Goal: Task Accomplishment & Management: Use online tool/utility

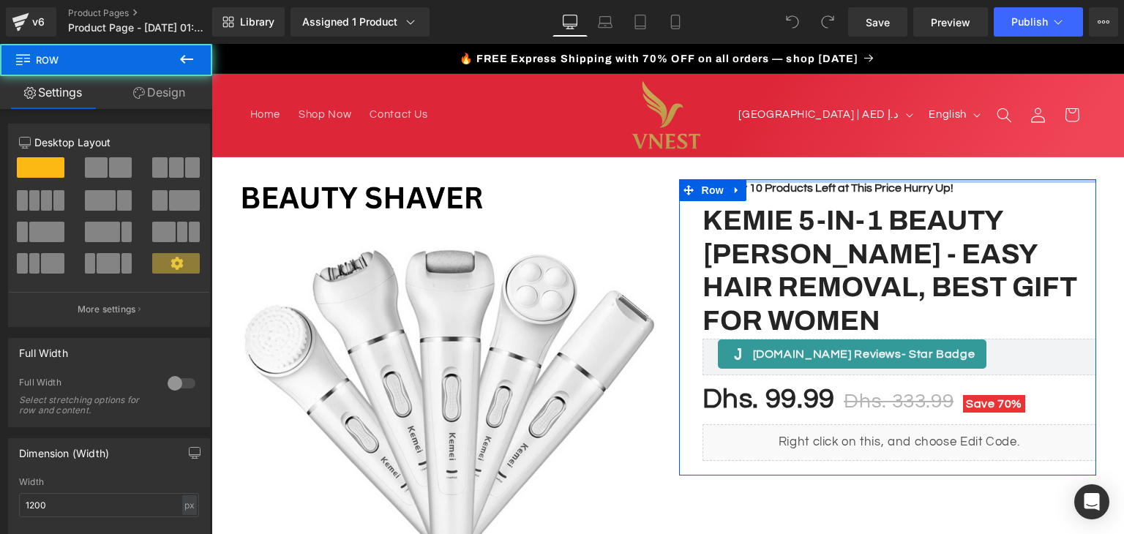
drag, startPoint x: 795, startPoint y: 179, endPoint x: 794, endPoint y: 146, distance: 32.2
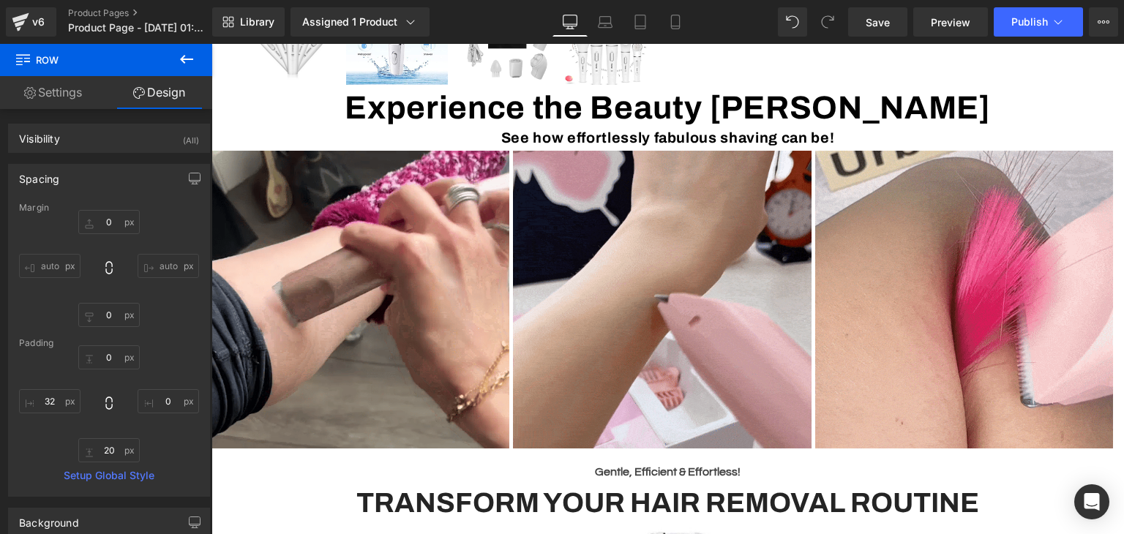
scroll to position [595, 0]
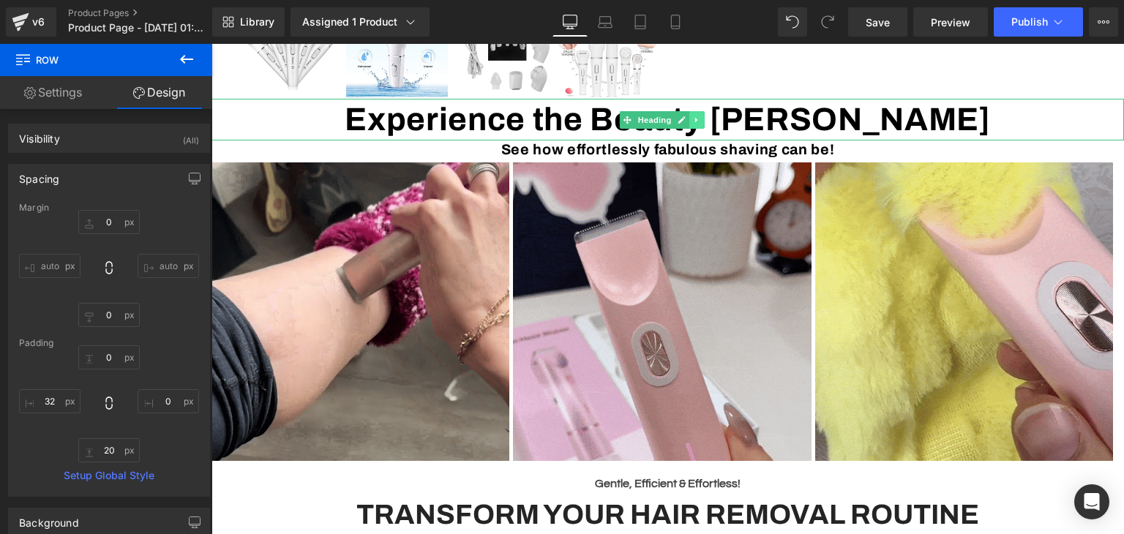
click at [695, 124] on link at bounding box center [696, 120] width 15 height 18
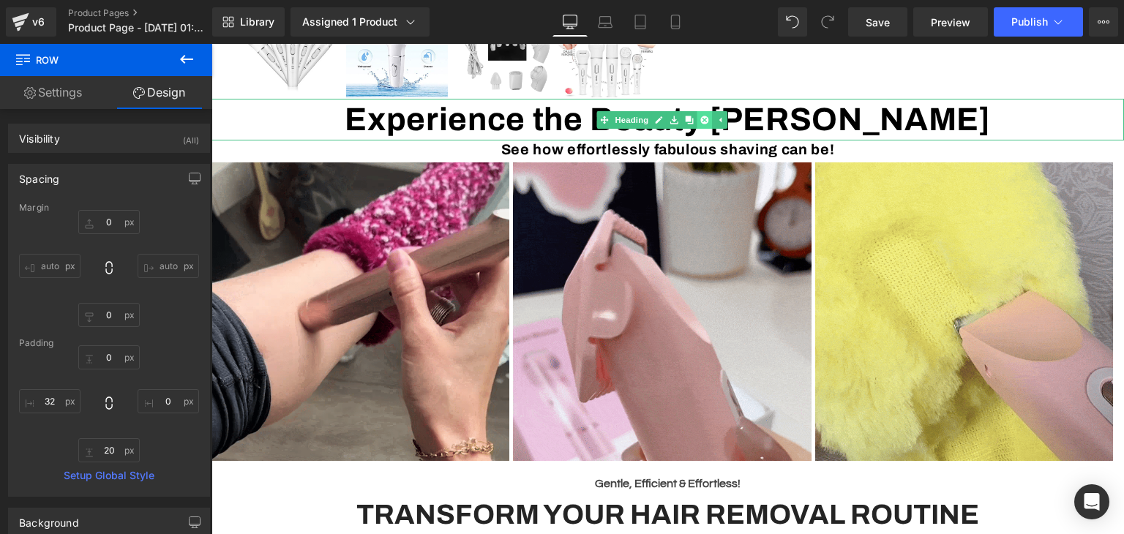
click at [706, 122] on icon at bounding box center [705, 120] width 8 height 8
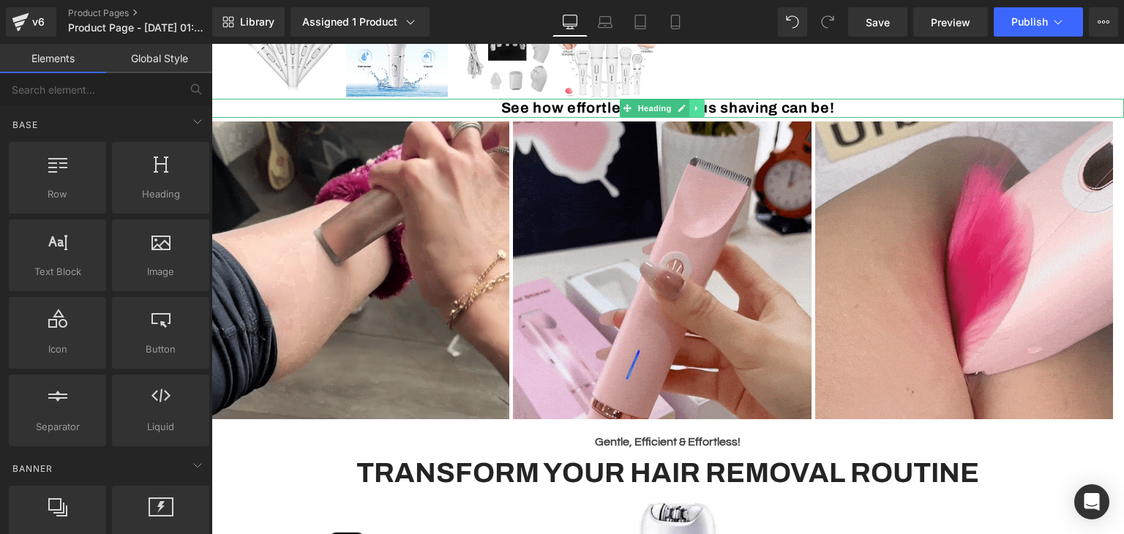
click at [694, 106] on icon at bounding box center [697, 108] width 8 height 9
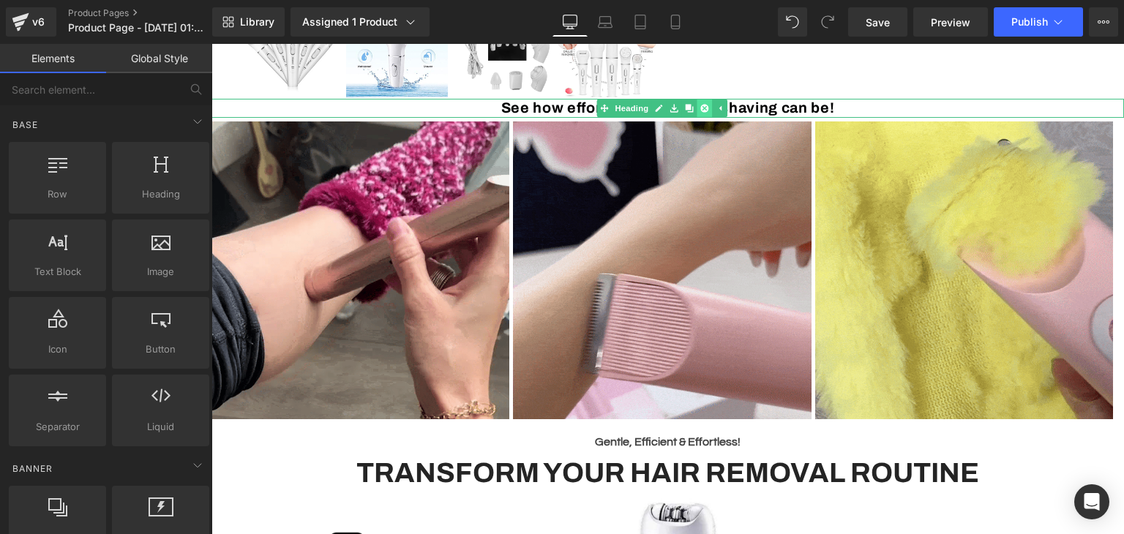
click at [702, 109] on icon at bounding box center [705, 109] width 8 height 8
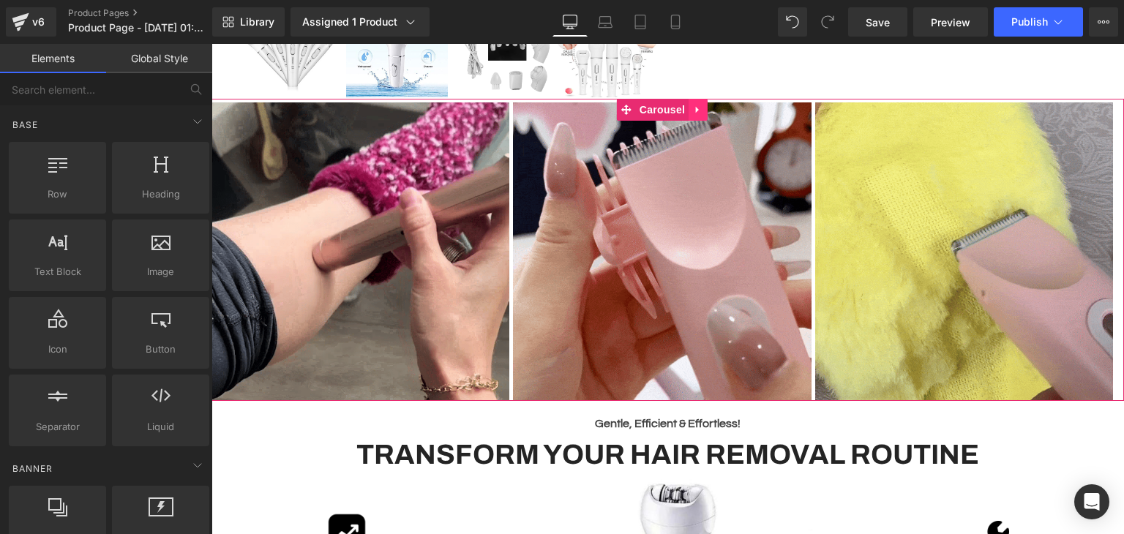
click at [699, 112] on icon at bounding box center [698, 110] width 10 height 11
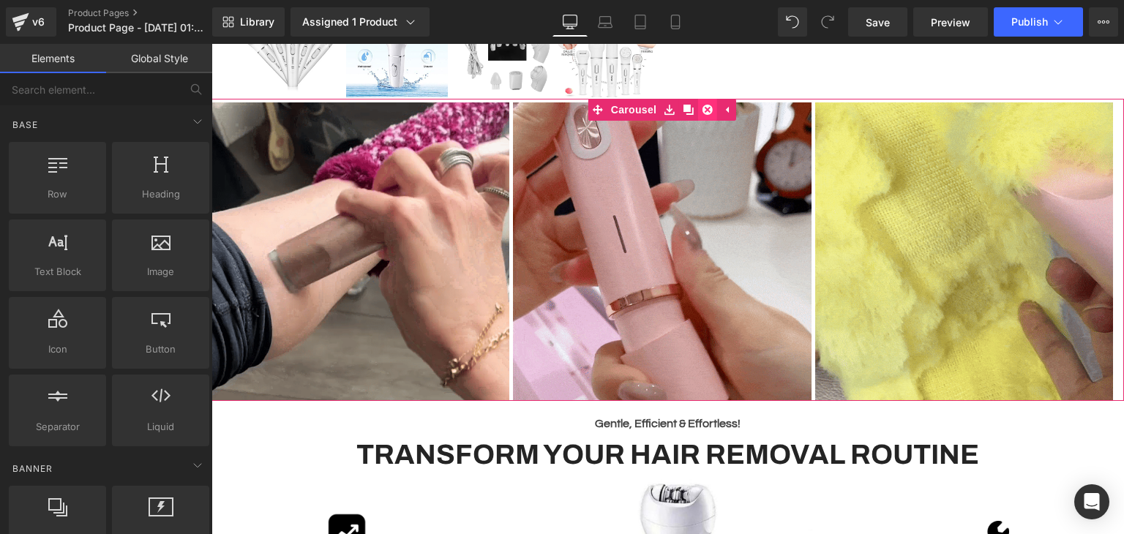
click at [703, 111] on icon at bounding box center [707, 110] width 10 height 10
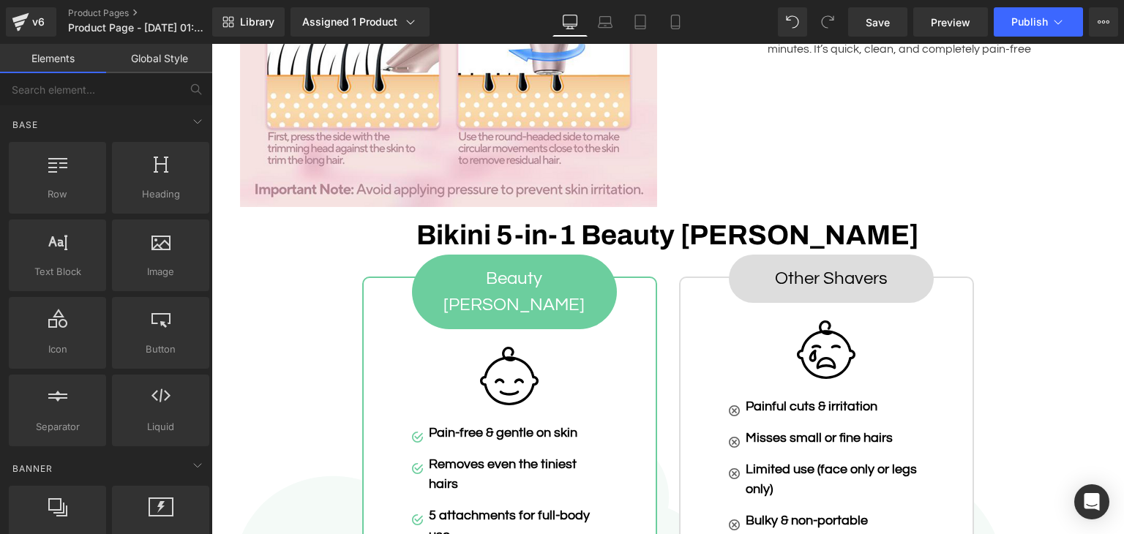
scroll to position [2121, 0]
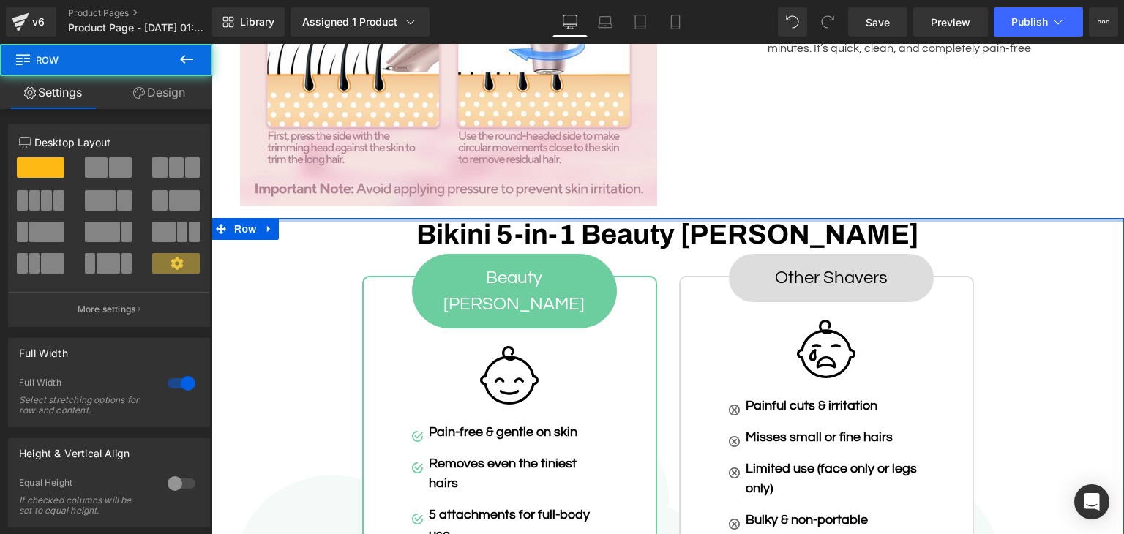
click at [661, 218] on div at bounding box center [667, 220] width 912 height 4
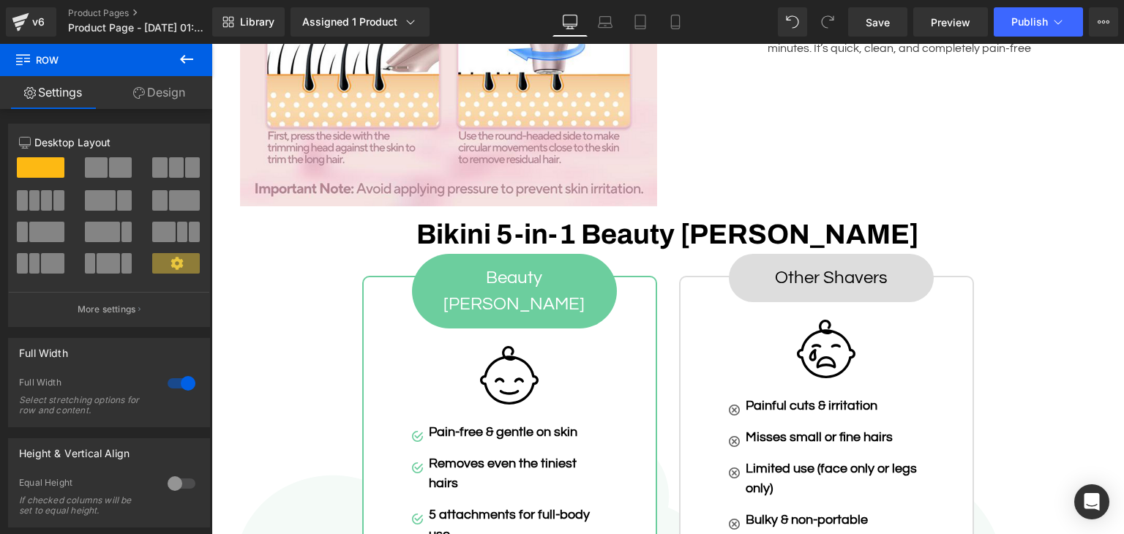
click at [181, 59] on icon at bounding box center [186, 59] width 13 height 9
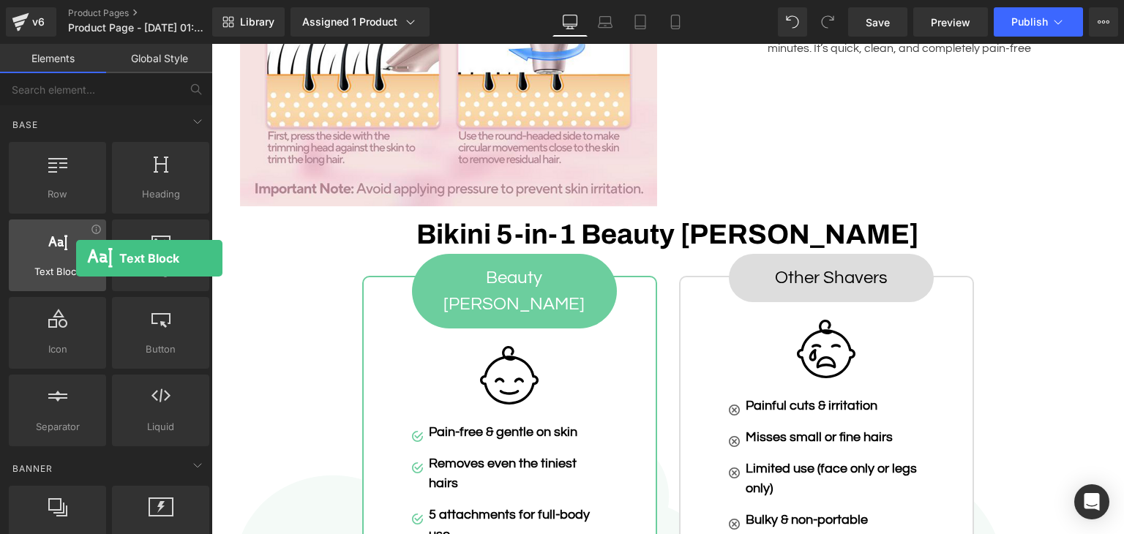
click at [76, 258] on div at bounding box center [57, 247] width 89 height 33
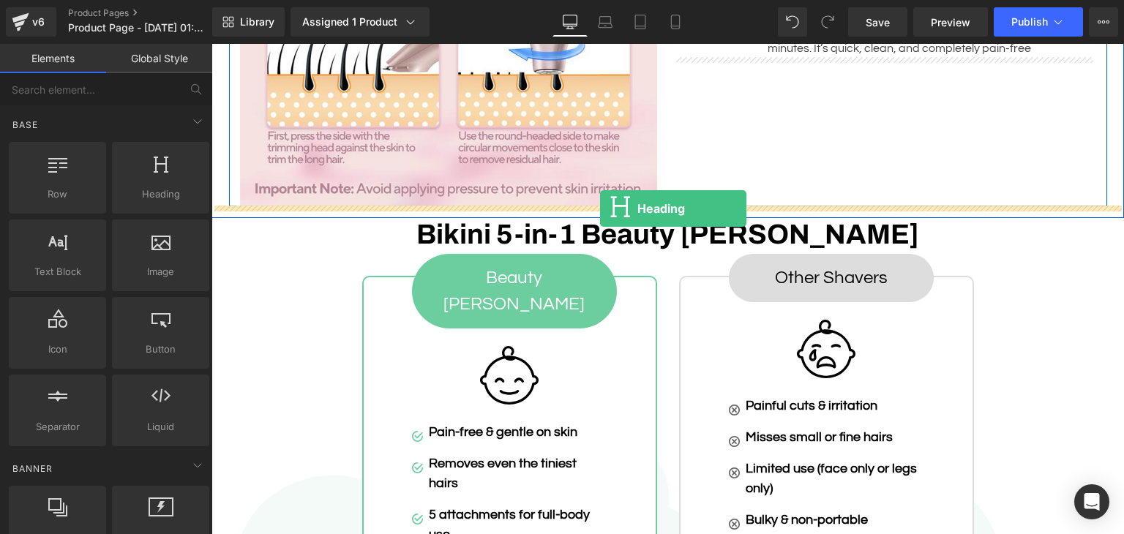
drag, startPoint x: 358, startPoint y: 238, endPoint x: 600, endPoint y: 208, distance: 244.1
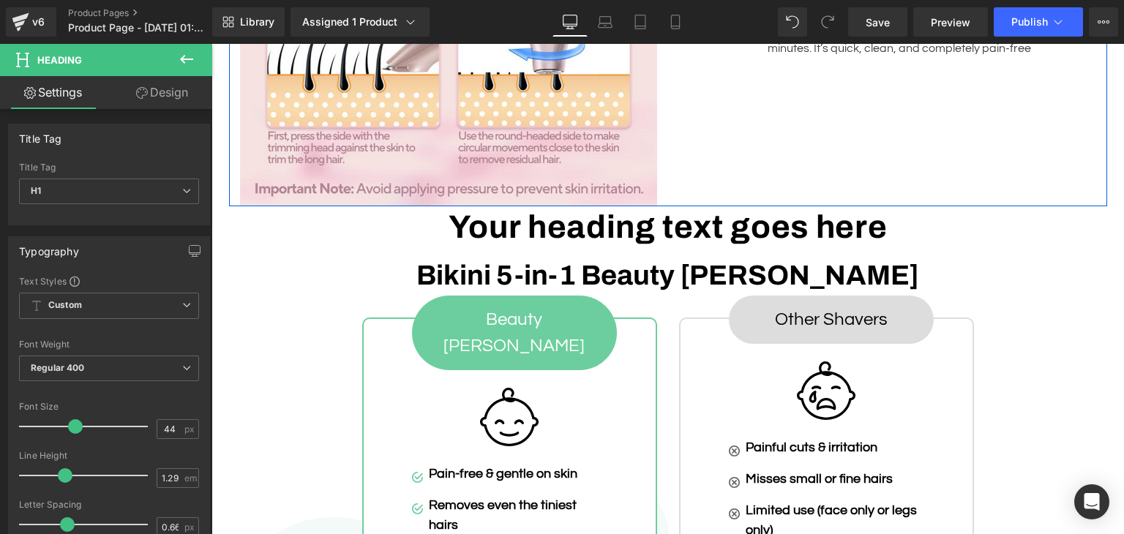
click at [176, 62] on button at bounding box center [186, 60] width 51 height 32
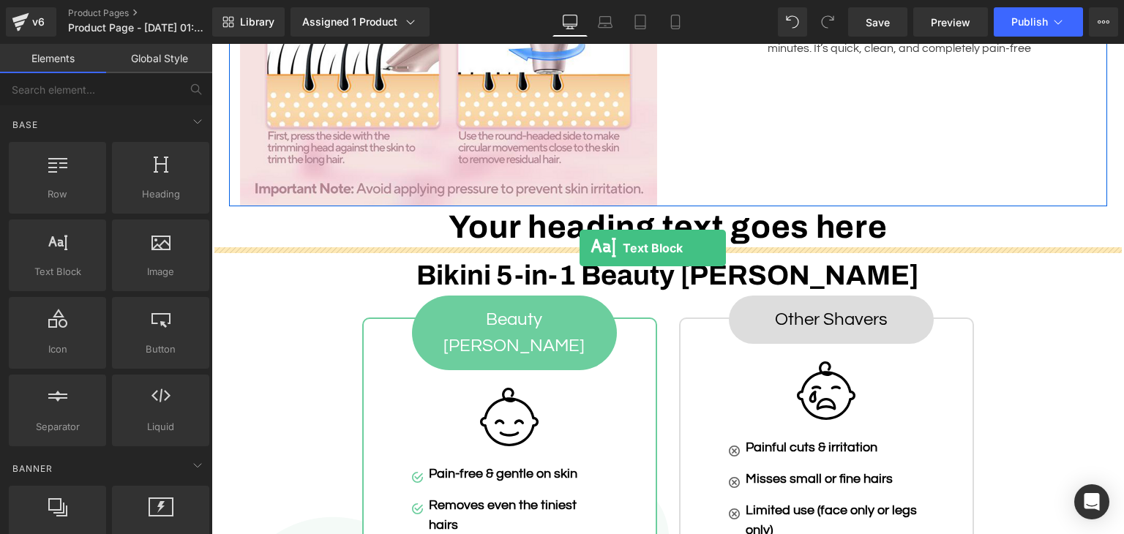
drag, startPoint x: 275, startPoint y: 326, endPoint x: 580, endPoint y: 248, distance: 314.1
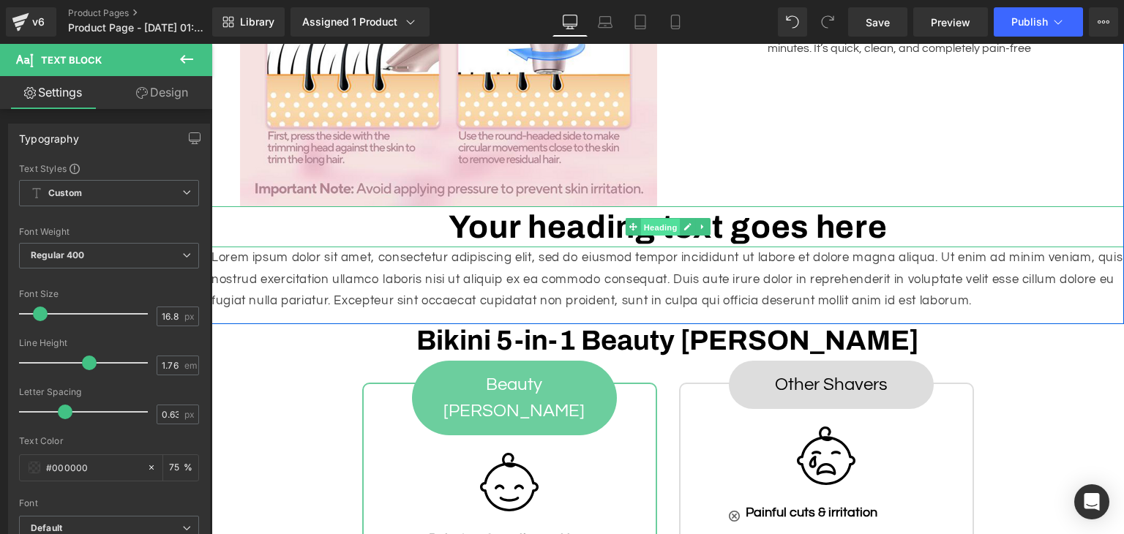
click at [640, 223] on span "Heading" at bounding box center [660, 228] width 40 height 18
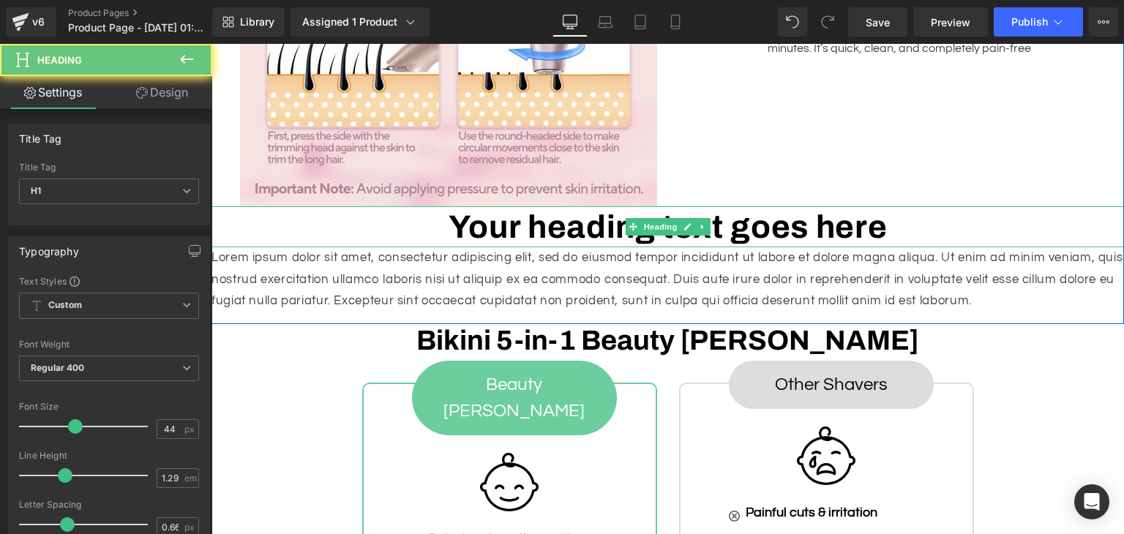
click at [582, 223] on h1 "Your heading text goes here" at bounding box center [667, 227] width 912 height 42
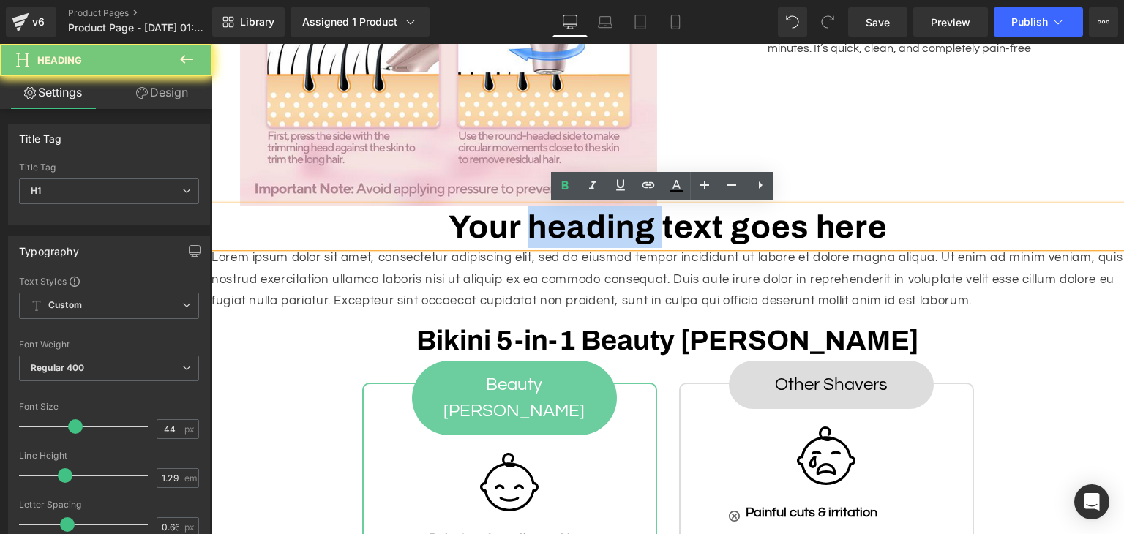
click at [582, 223] on h1 "Your heading text goes here" at bounding box center [667, 227] width 912 height 42
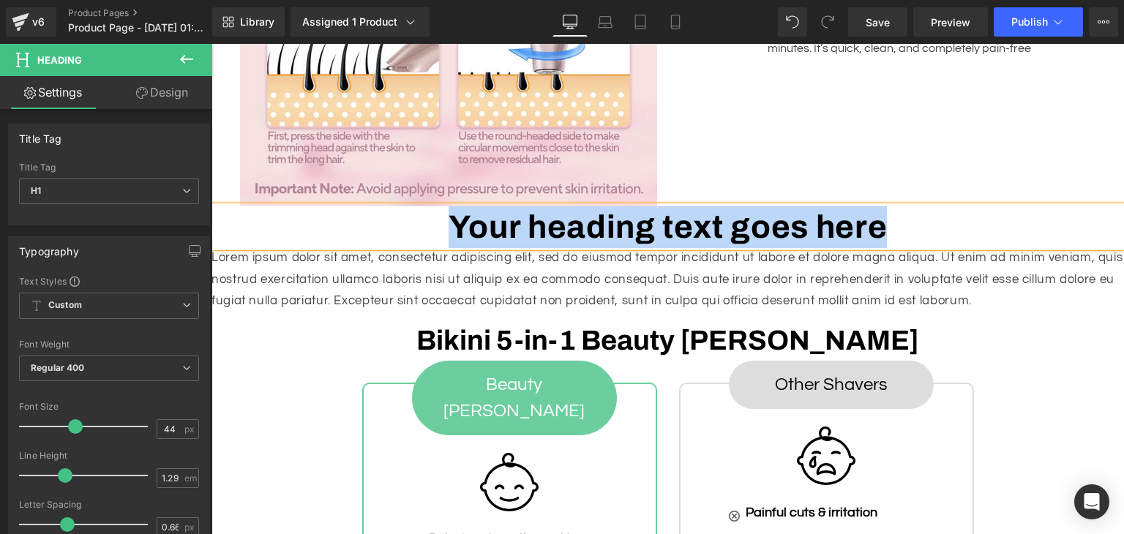
paste div
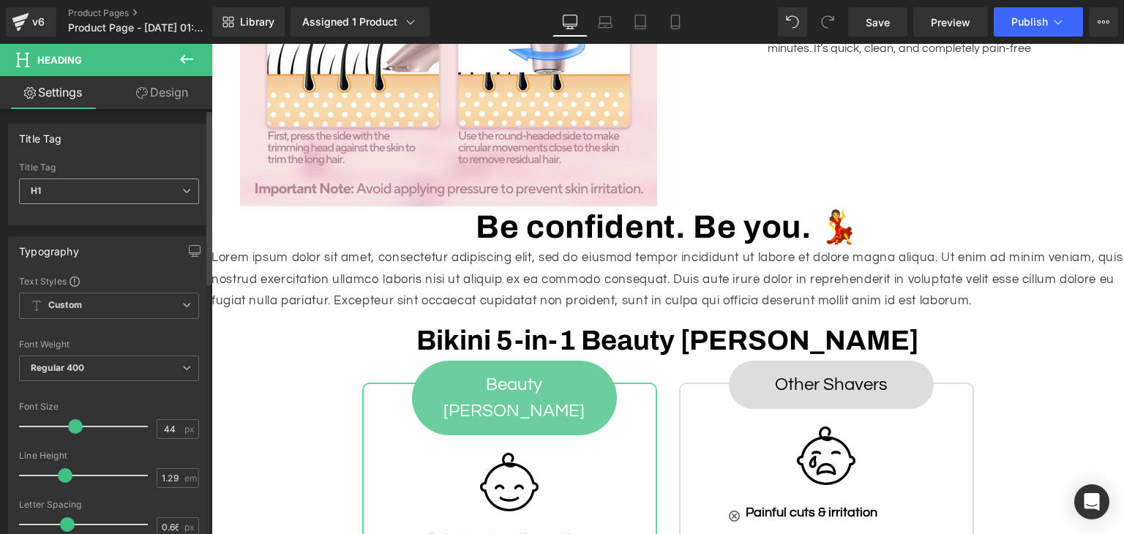
click at [98, 199] on span "H1" at bounding box center [109, 192] width 180 height 26
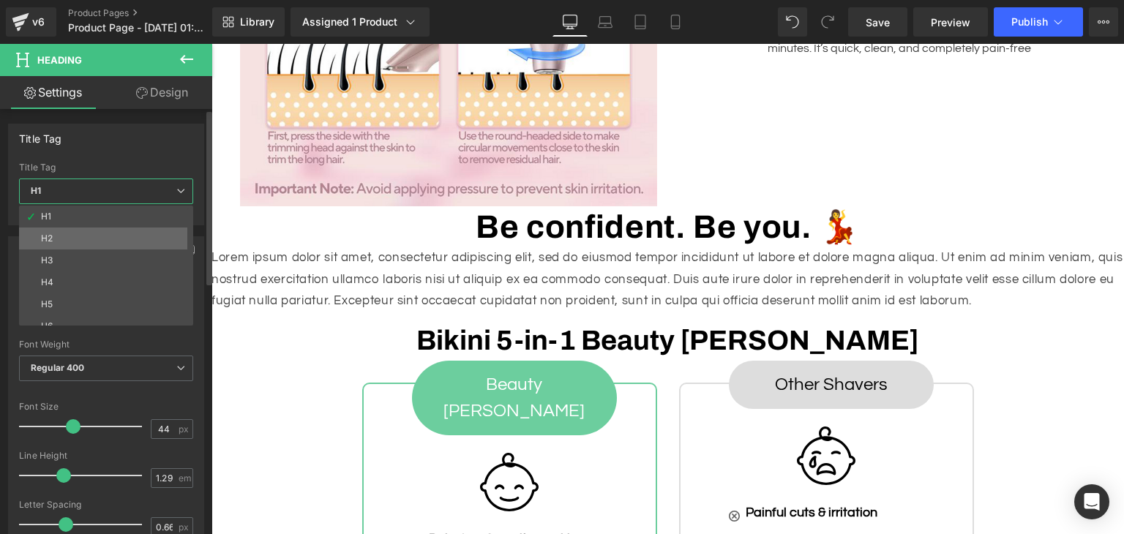
click at [73, 241] on li "H2" at bounding box center [109, 239] width 181 height 22
type input "26.4"
type input "100"
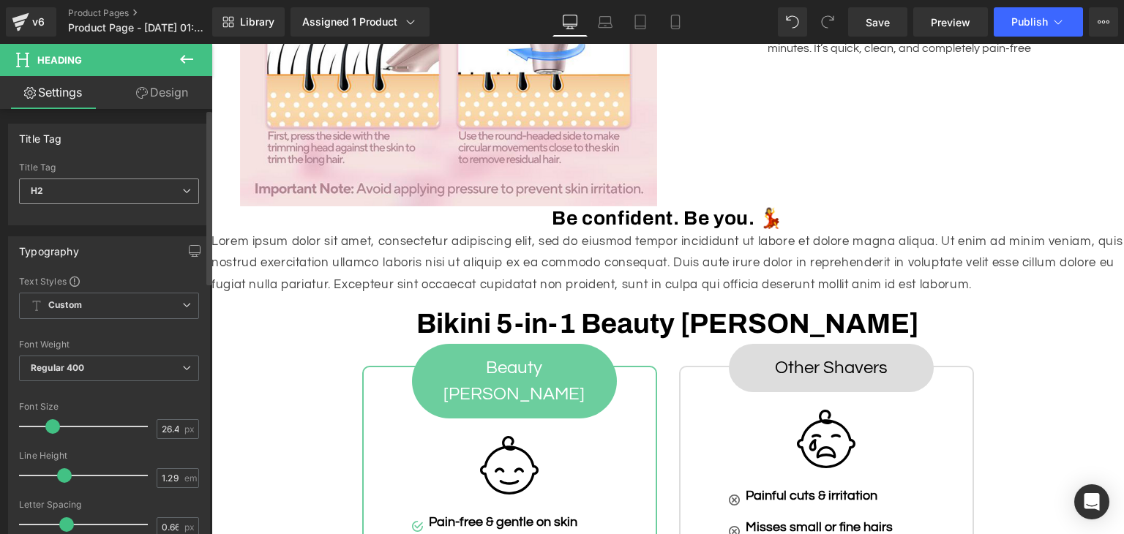
click at [97, 188] on span "H2" at bounding box center [109, 192] width 180 height 26
click at [0, 250] on div "Typography Text Styles Custom Custom Setup Global Style Custom Setup Global Sty…" at bounding box center [109, 476] width 219 height 503
click at [100, 364] on span "Regular 400" at bounding box center [109, 369] width 180 height 26
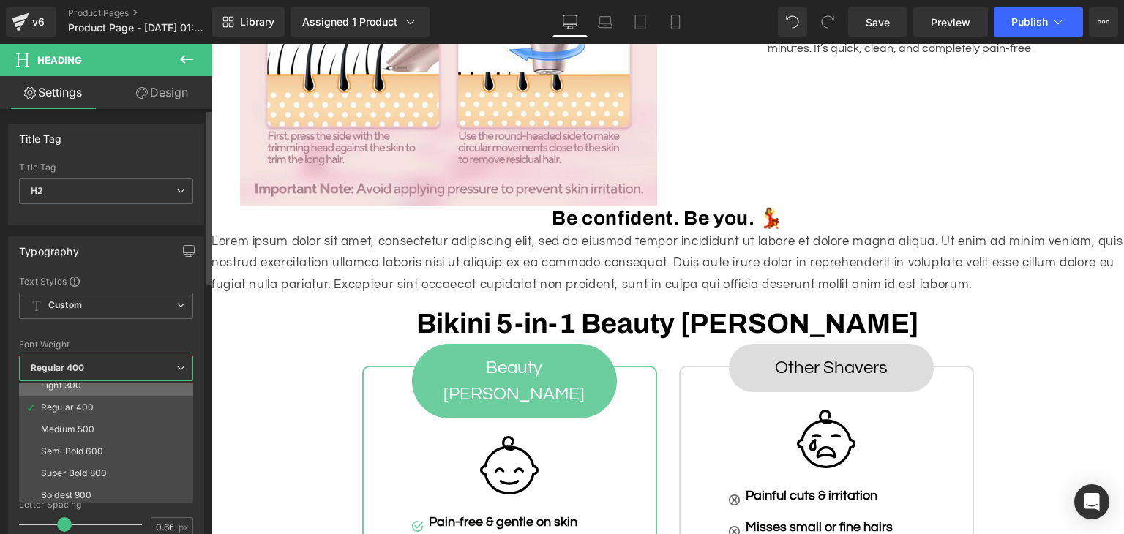
scroll to position [54, 0]
click at [78, 444] on div "Semi Bold 600" at bounding box center [72, 449] width 62 height 10
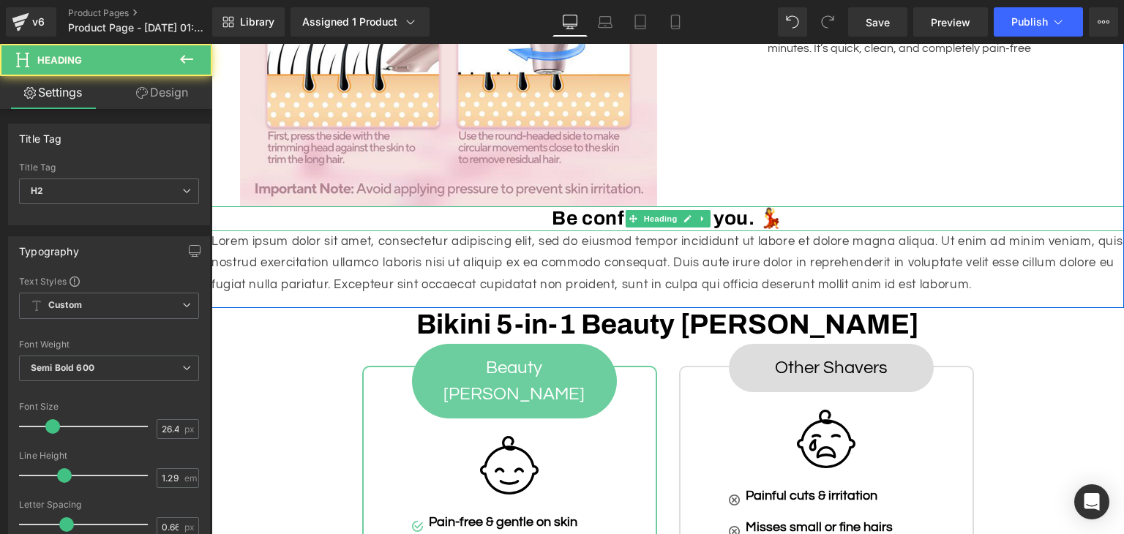
click at [611, 220] on h2 "Be confident. Be you. 💃" at bounding box center [667, 218] width 912 height 25
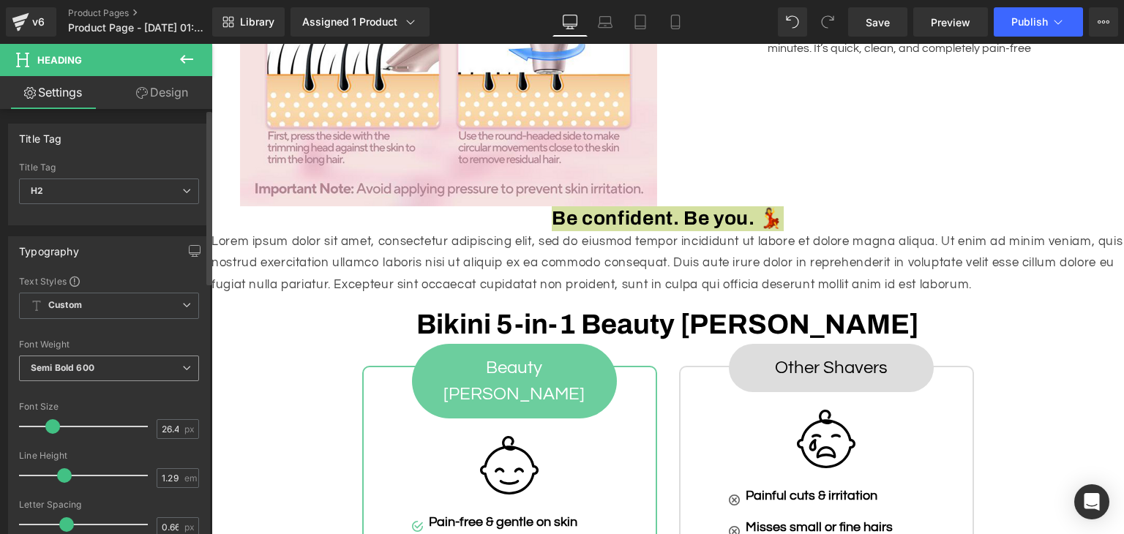
click at [83, 370] on b "Semi Bold 600" at bounding box center [63, 367] width 64 height 11
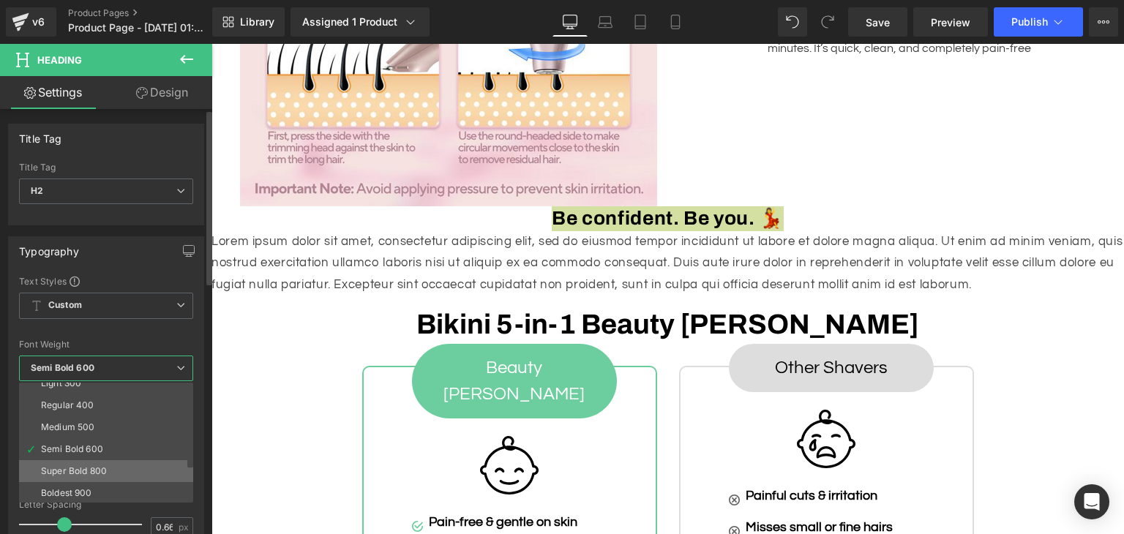
click at [64, 460] on li "Super Bold 800" at bounding box center [109, 471] width 181 height 22
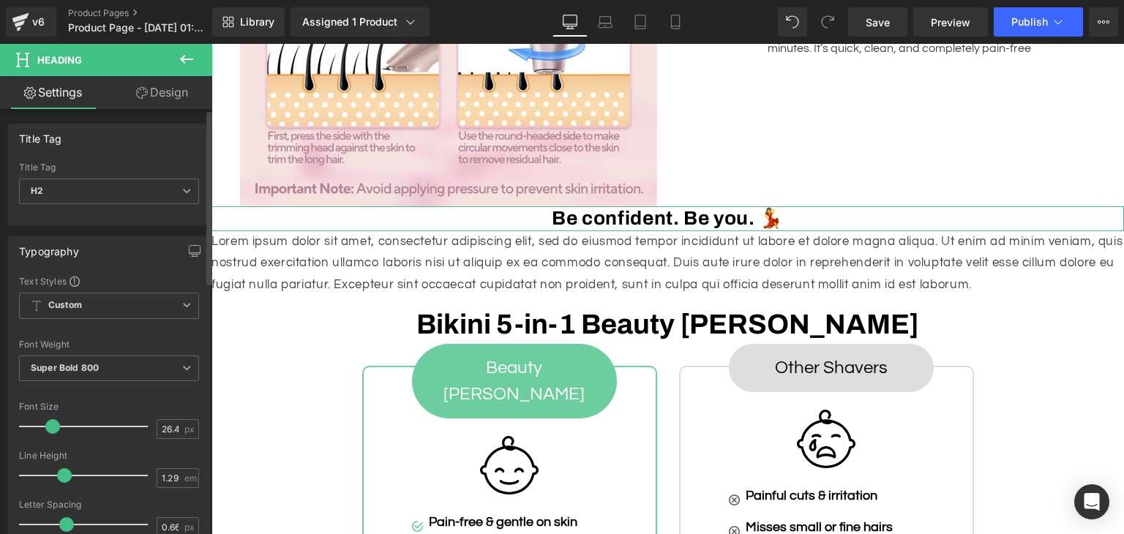
click at [9, 331] on div "Text Styles Custom Custom Setup Global Style Custom Setup Global Style Thin 100…" at bounding box center [109, 501] width 200 height 452
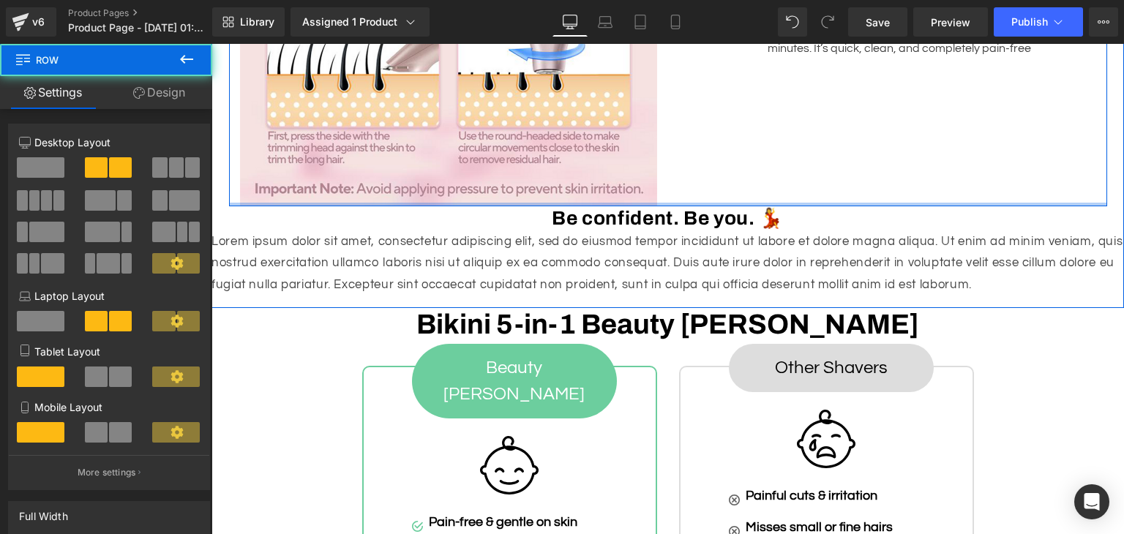
click at [814, 204] on div at bounding box center [668, 205] width 878 height 4
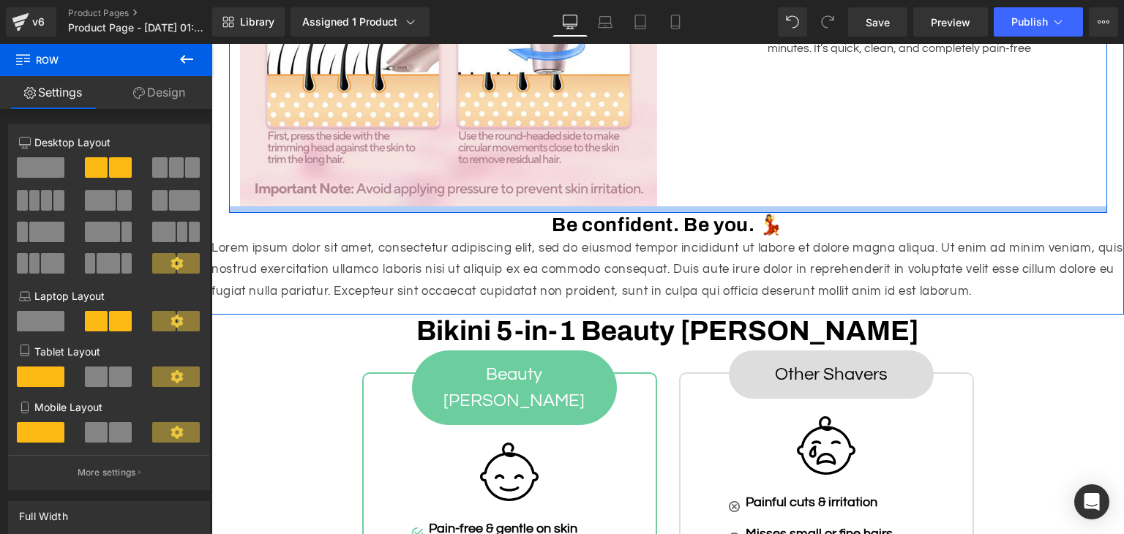
click at [814, 211] on div at bounding box center [668, 209] width 878 height 7
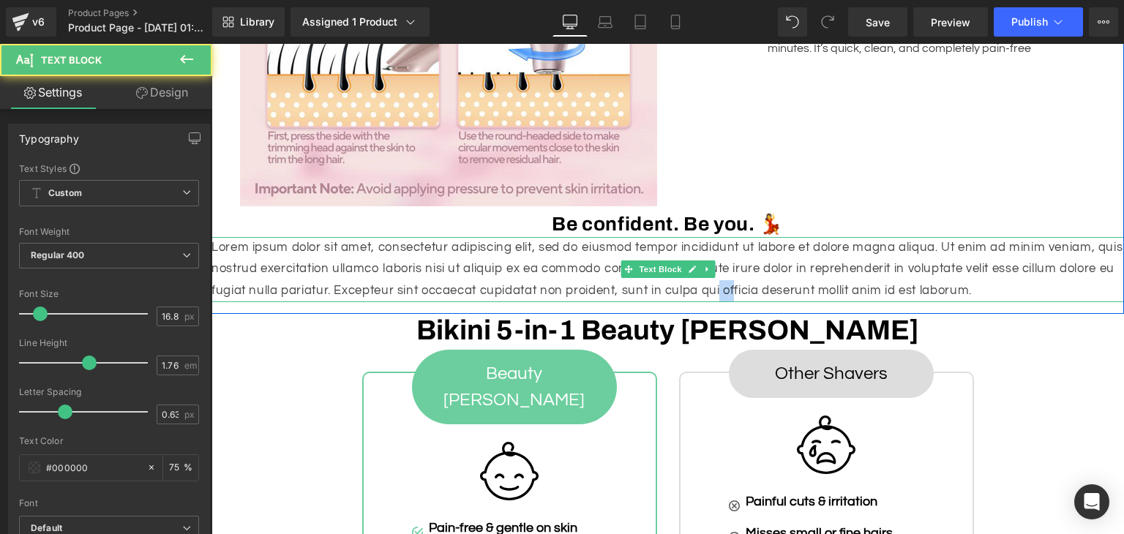
drag, startPoint x: 708, startPoint y: 286, endPoint x: 722, endPoint y: 286, distance: 14.6
click at [722, 286] on p "Lorem ipsum dolor sit amet, consectetur adipiscing elit, sed do eiusmod tempor …" at bounding box center [667, 269] width 912 height 65
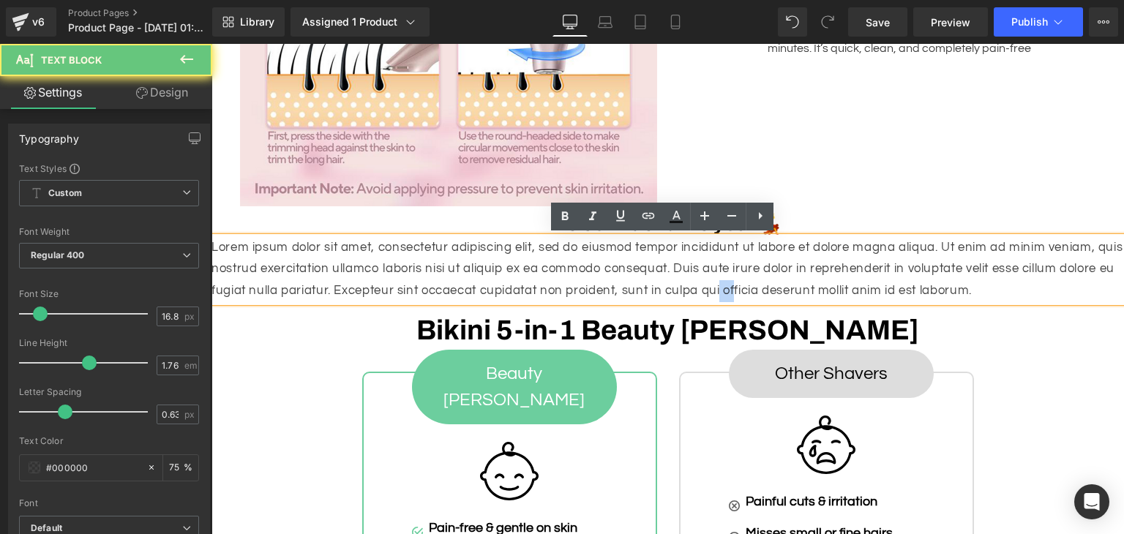
click at [722, 286] on p "Lorem ipsum dolor sit amet, consectetur adipiscing elit, sed do eiusmod tempor …" at bounding box center [667, 269] width 912 height 65
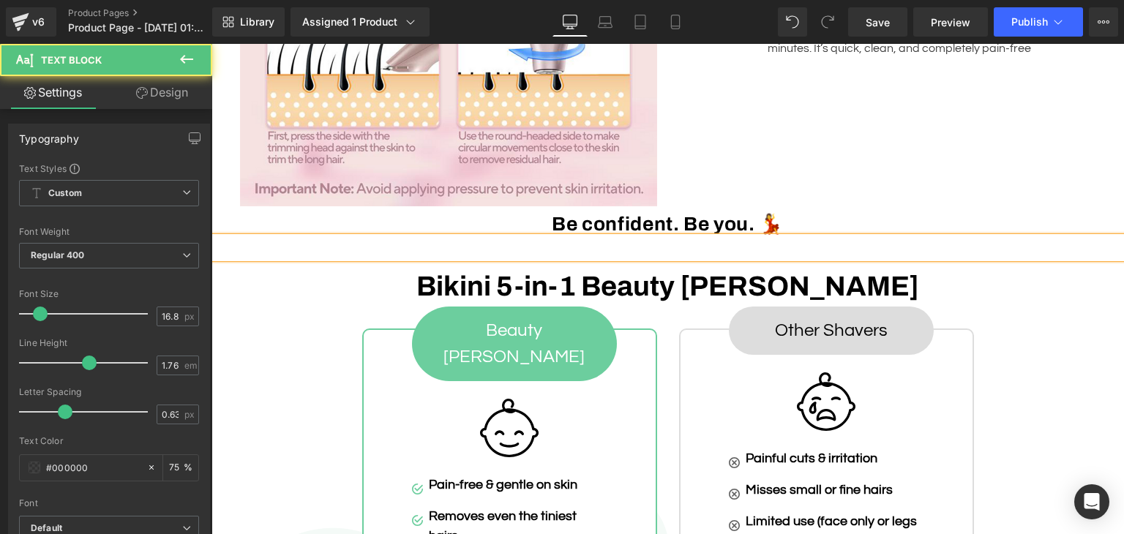
click at [633, 250] on p at bounding box center [667, 248] width 912 height 22
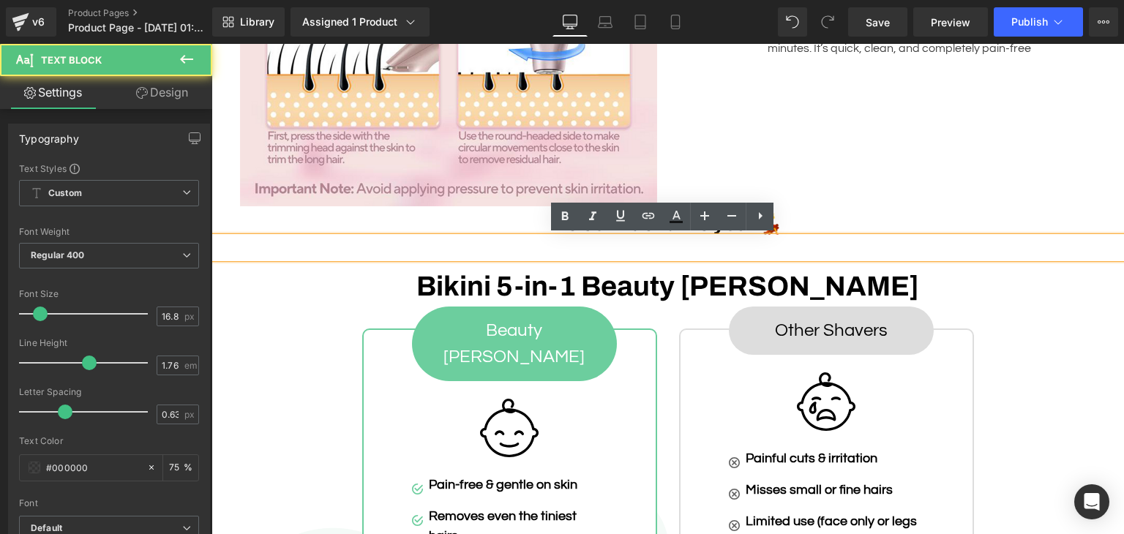
click at [633, 250] on p at bounding box center [667, 248] width 912 height 22
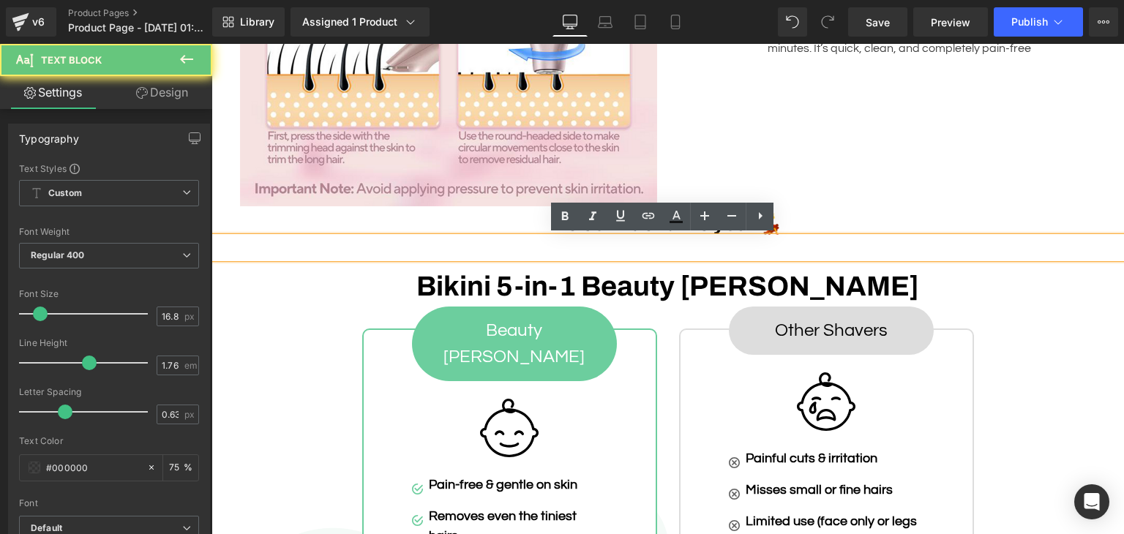
click at [633, 250] on p at bounding box center [667, 248] width 912 height 22
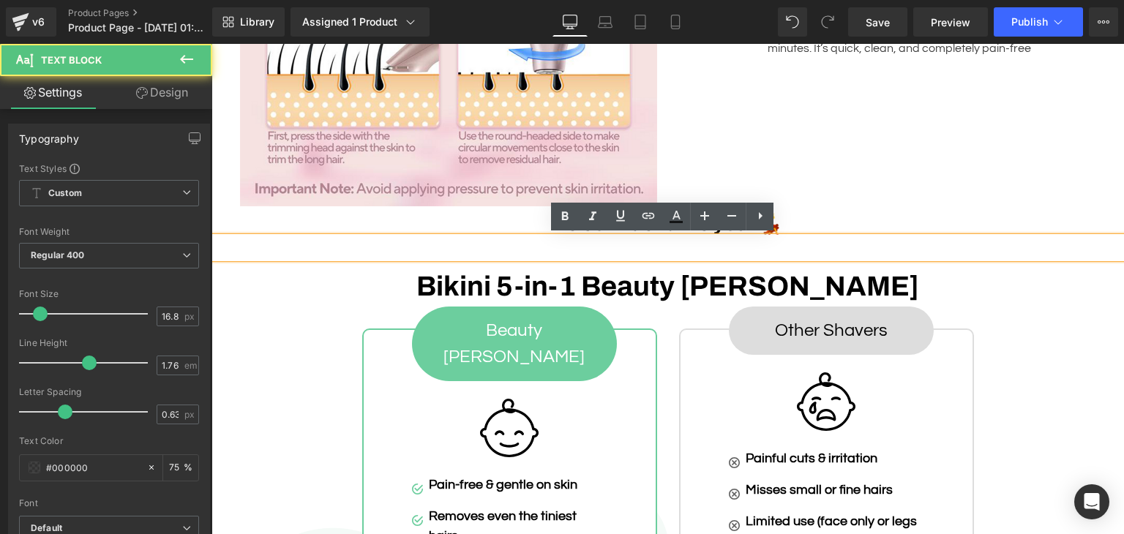
click at [629, 248] on p at bounding box center [667, 248] width 912 height 22
click at [610, 248] on p at bounding box center [667, 248] width 912 height 22
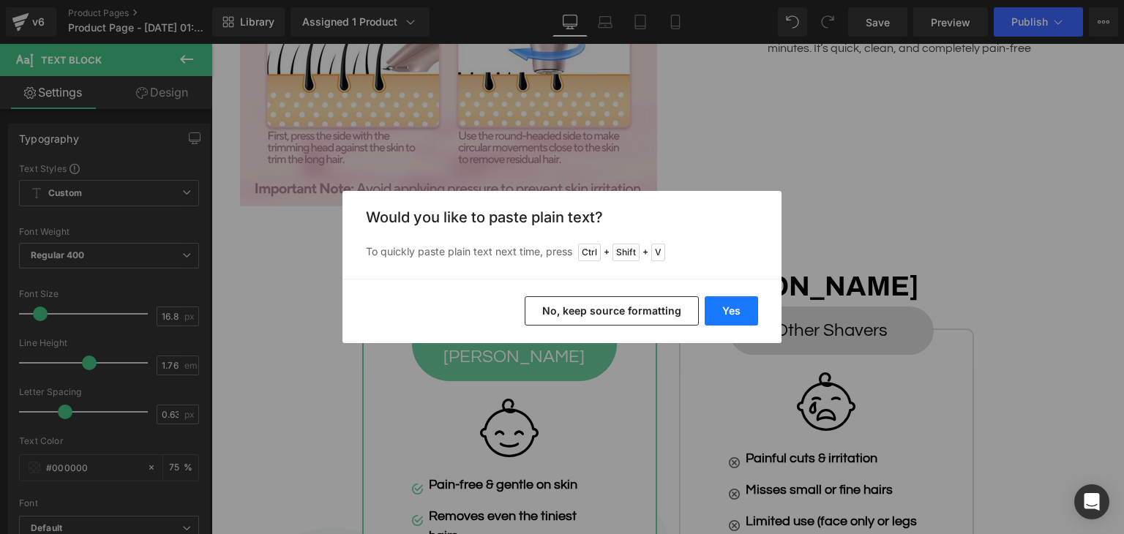
click at [733, 304] on button "Yes" at bounding box center [731, 310] width 53 height 29
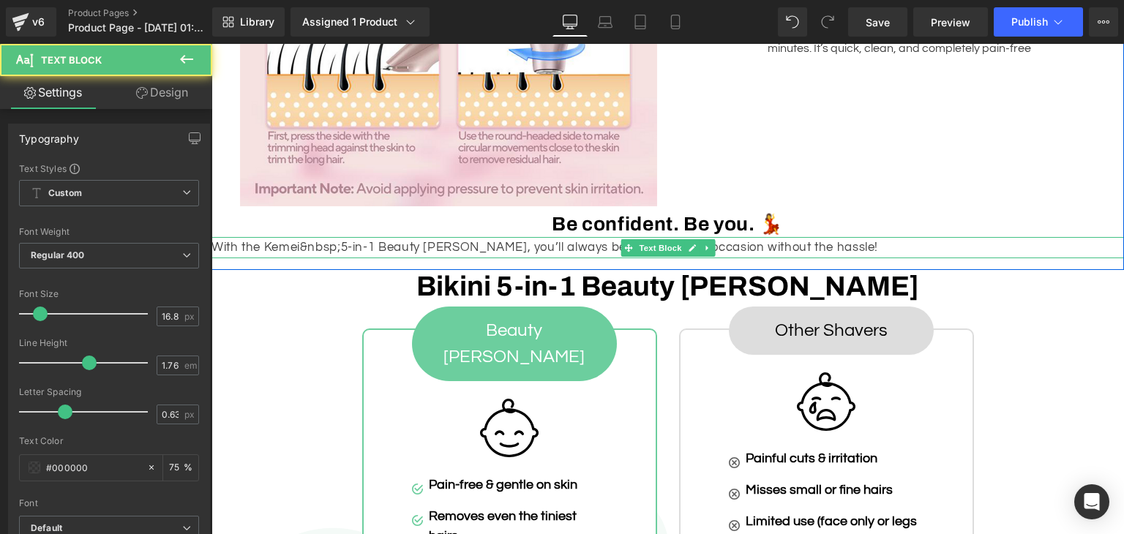
click at [721, 244] on p "With the Kemei&nbsp;5-in-1 Beauty [PERSON_NAME], you’ll always be ready for any…" at bounding box center [667, 248] width 912 height 22
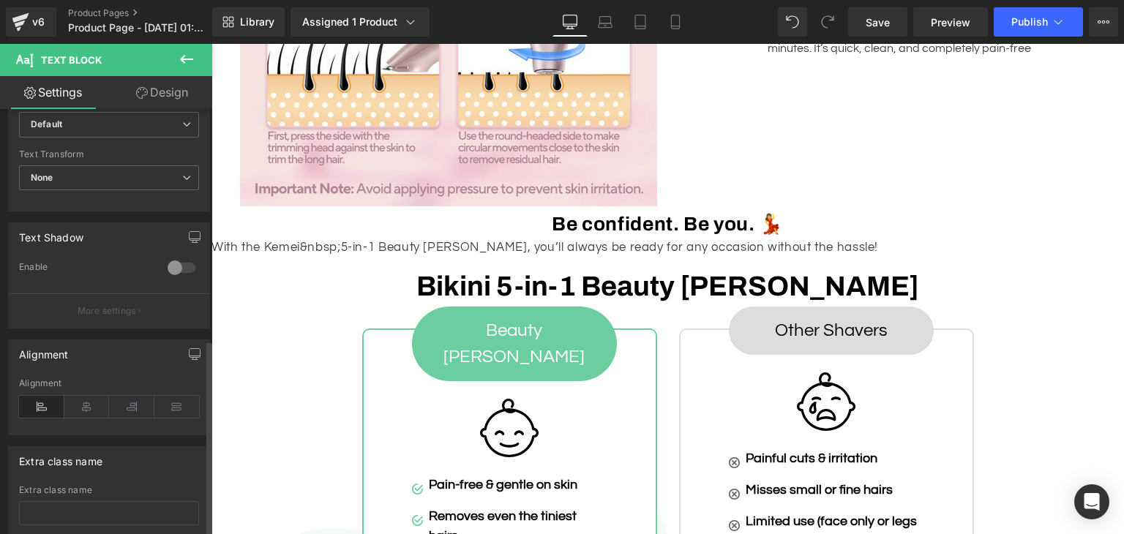
scroll to position [498, 0]
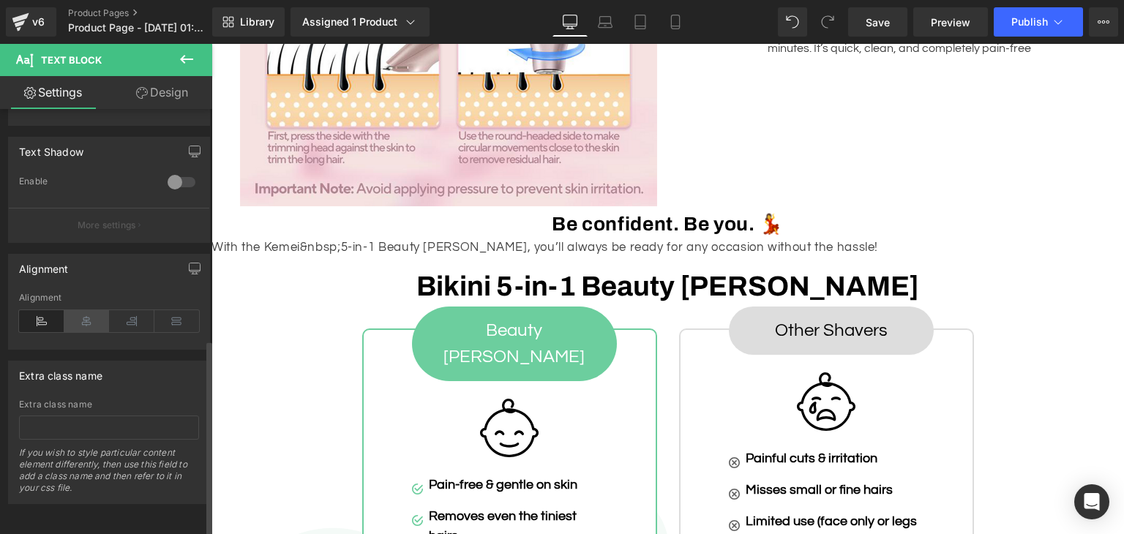
click at [85, 310] on icon at bounding box center [86, 321] width 45 height 22
click at [85, 228] on button "More settings" at bounding box center [109, 225] width 200 height 34
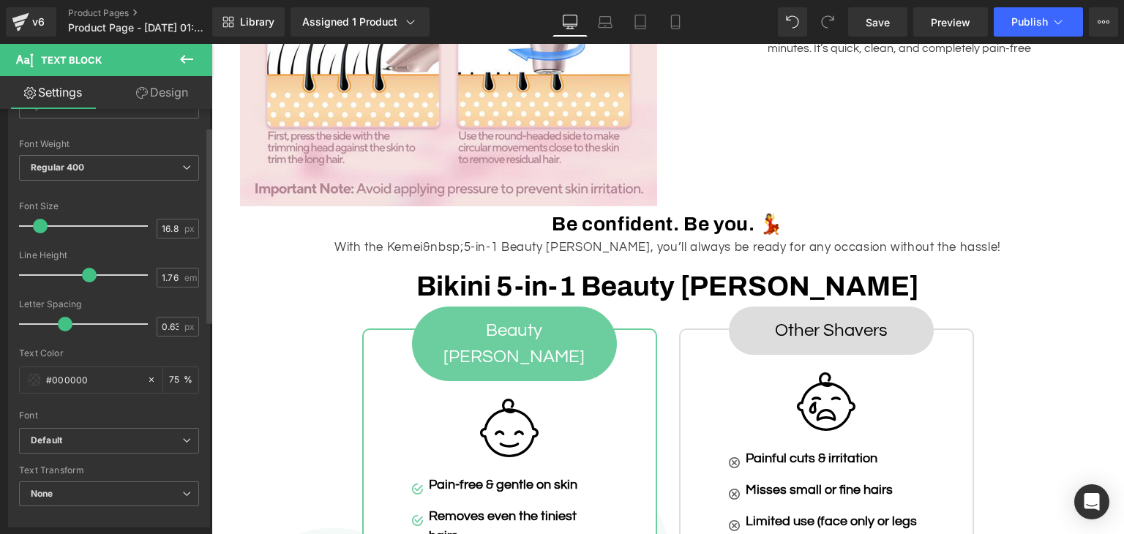
scroll to position [0, 0]
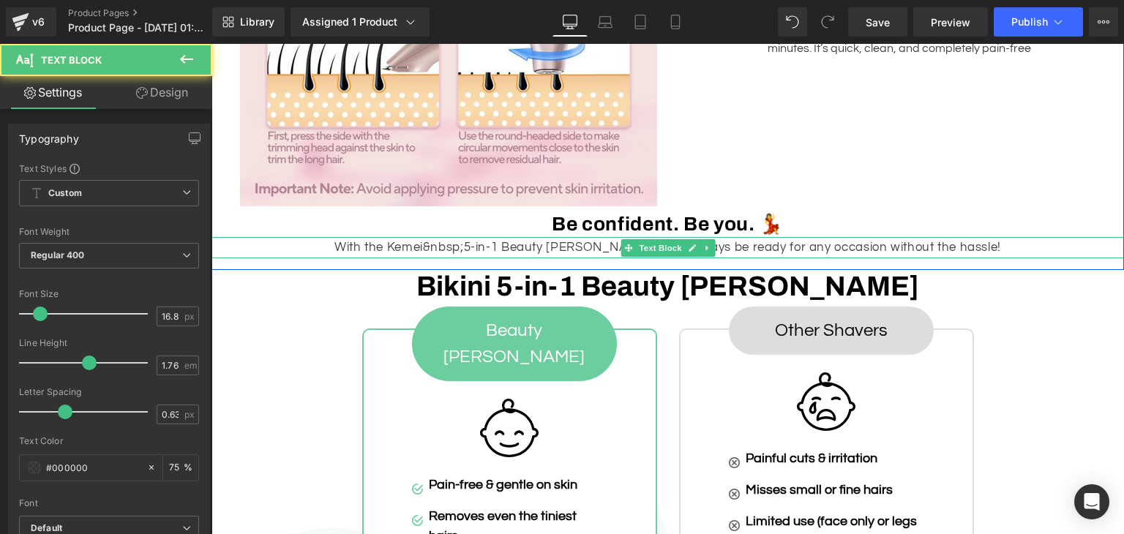
click at [756, 252] on p "With the Kemei&nbsp;5-in-1 Beauty [PERSON_NAME], you’ll always be ready for any…" at bounding box center [667, 248] width 912 height 22
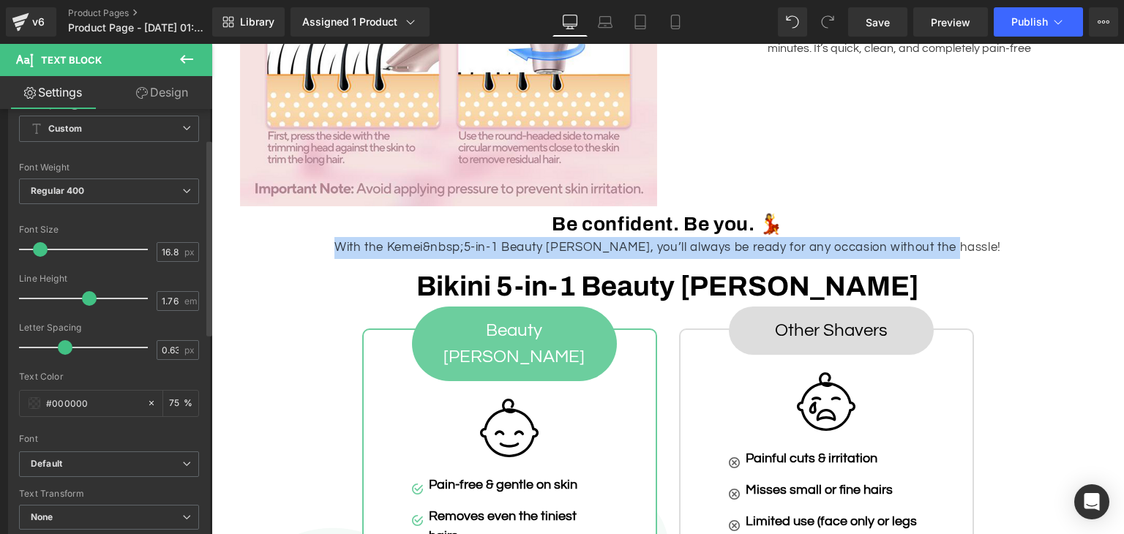
scroll to position [70, 0]
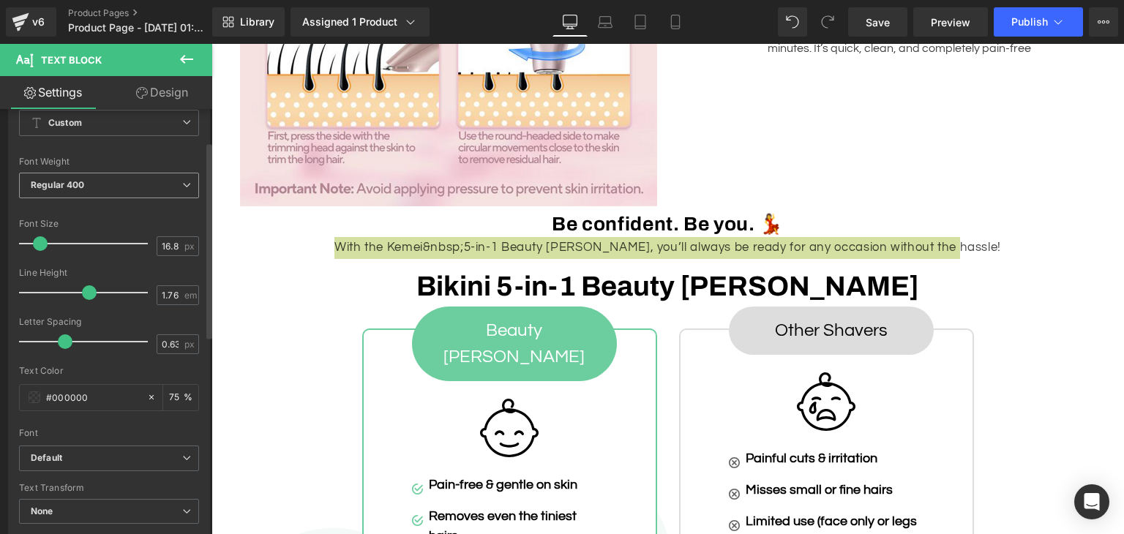
click at [70, 179] on b "Regular 400" at bounding box center [58, 184] width 54 height 11
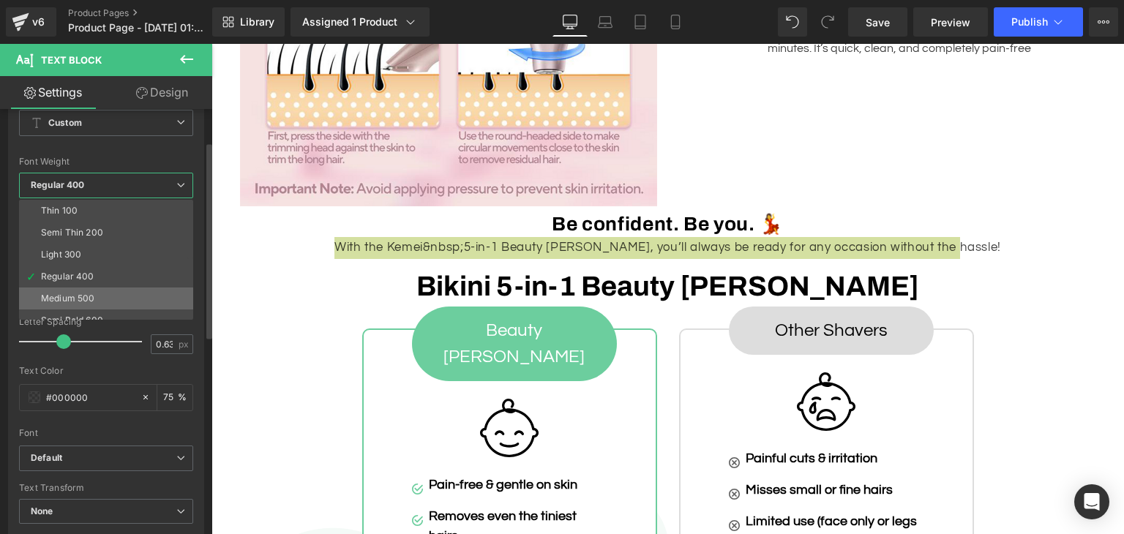
click at [80, 295] on div "Medium 500" at bounding box center [67, 298] width 53 height 10
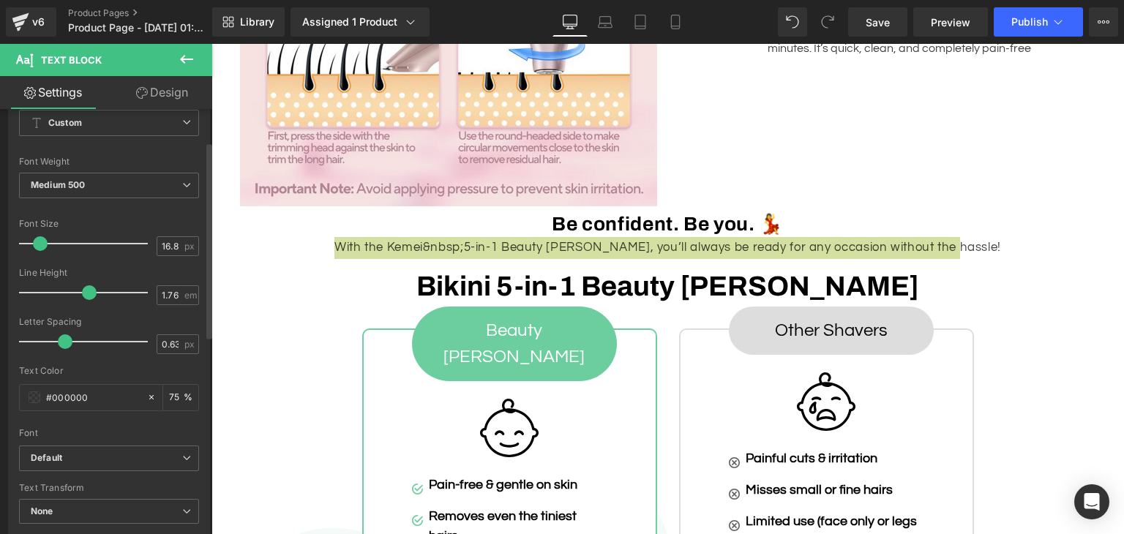
click at [0, 261] on div "Typography Text Styles Custom Custom Setup Global Style Custom Setup Global Sty…" at bounding box center [109, 293] width 219 height 503
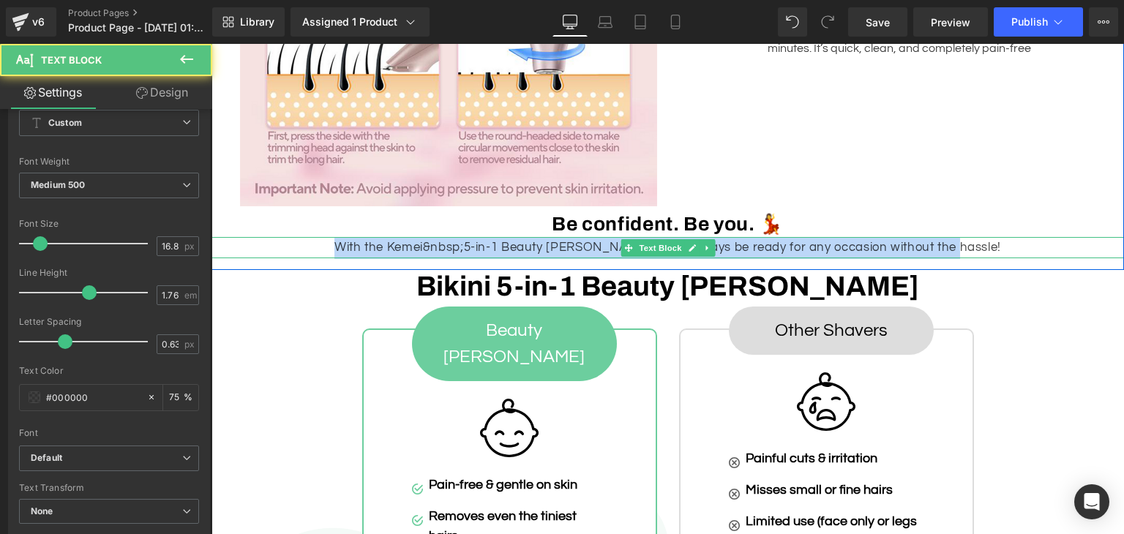
click at [476, 244] on p "With the Kemei&nbsp;5-in-1 Beauty [PERSON_NAME], you’ll always be ready for any…" at bounding box center [667, 248] width 912 height 22
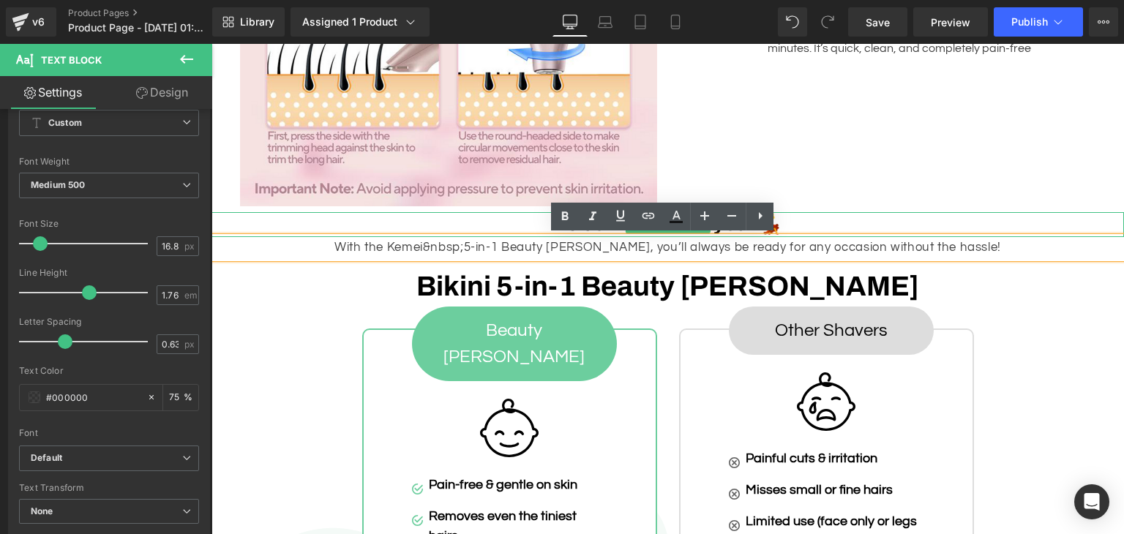
drag, startPoint x: 975, startPoint y: 270, endPoint x: 891, endPoint y: 215, distance: 100.5
click at [891, 215] on h2 "Be confident. Be you. 💃" at bounding box center [667, 224] width 912 height 25
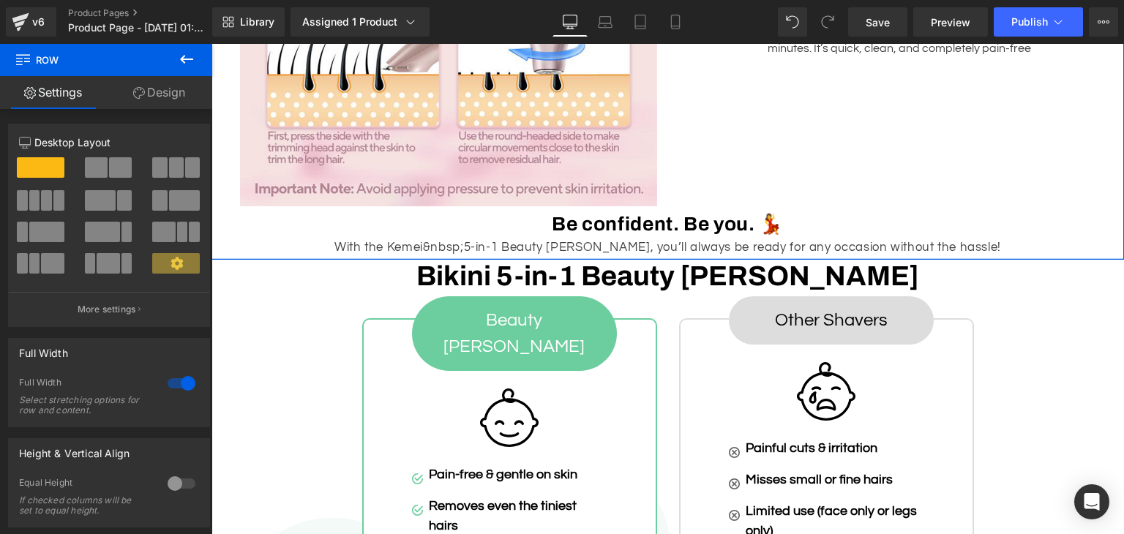
drag, startPoint x: 677, startPoint y: 267, endPoint x: 675, endPoint y: 257, distance: 10.3
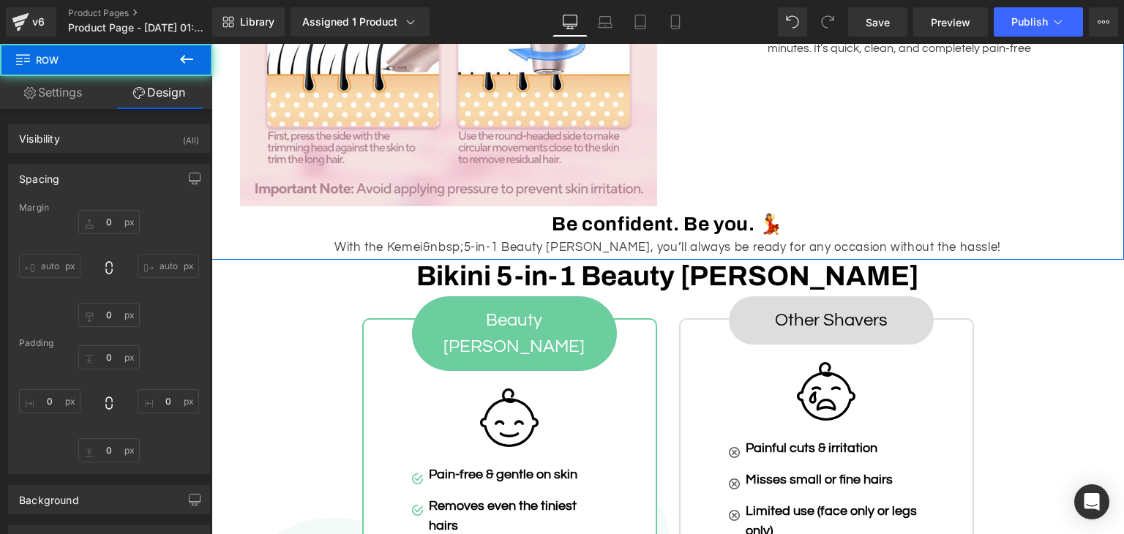
type input "0"
type input "2"
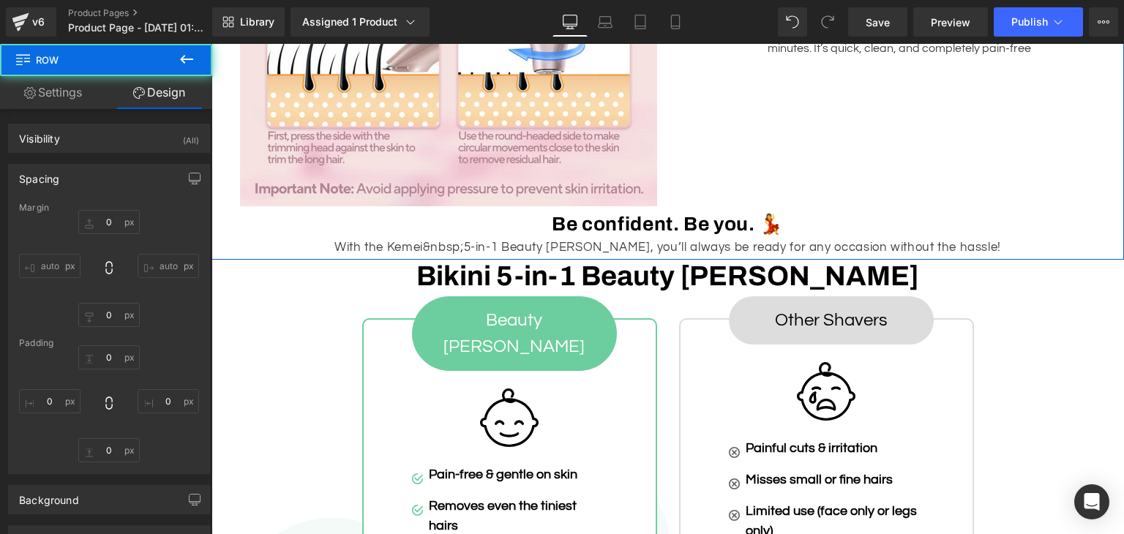
type input "0"
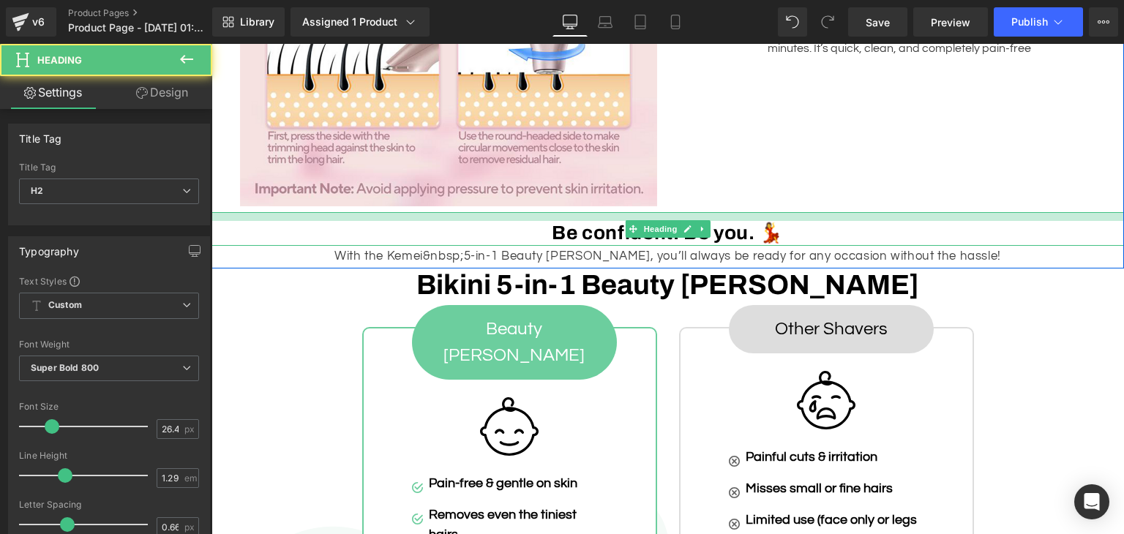
drag, startPoint x: 656, startPoint y: 212, endPoint x: 653, endPoint y: 220, distance: 7.6
click at [653, 220] on div "Be confident. Be you. 💃 Heading" at bounding box center [667, 229] width 912 height 34
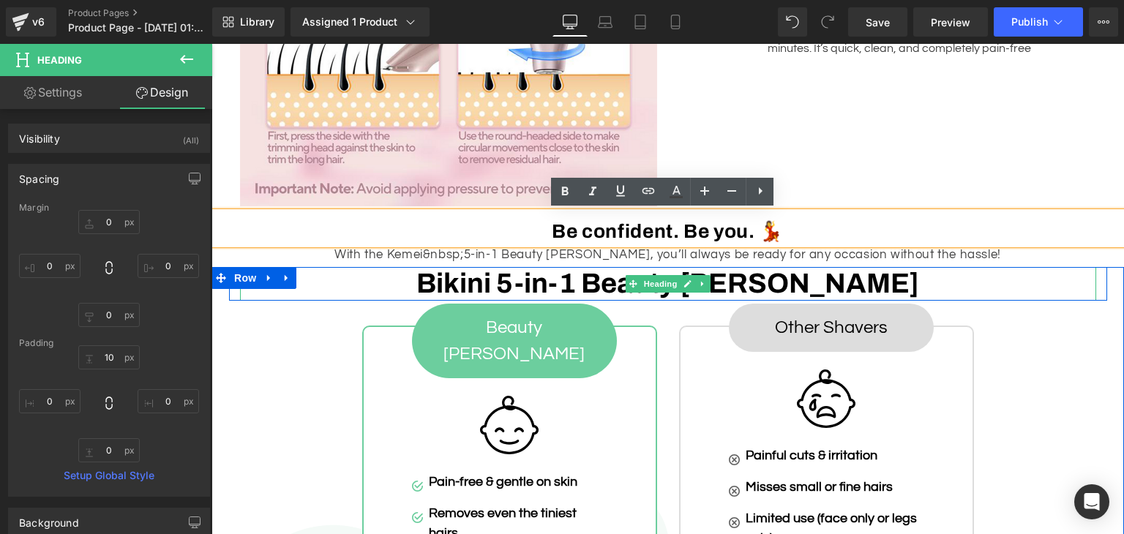
click at [1049, 293] on h2 "Bikini 5-in-1 Beauty [PERSON_NAME]" at bounding box center [668, 284] width 856 height 34
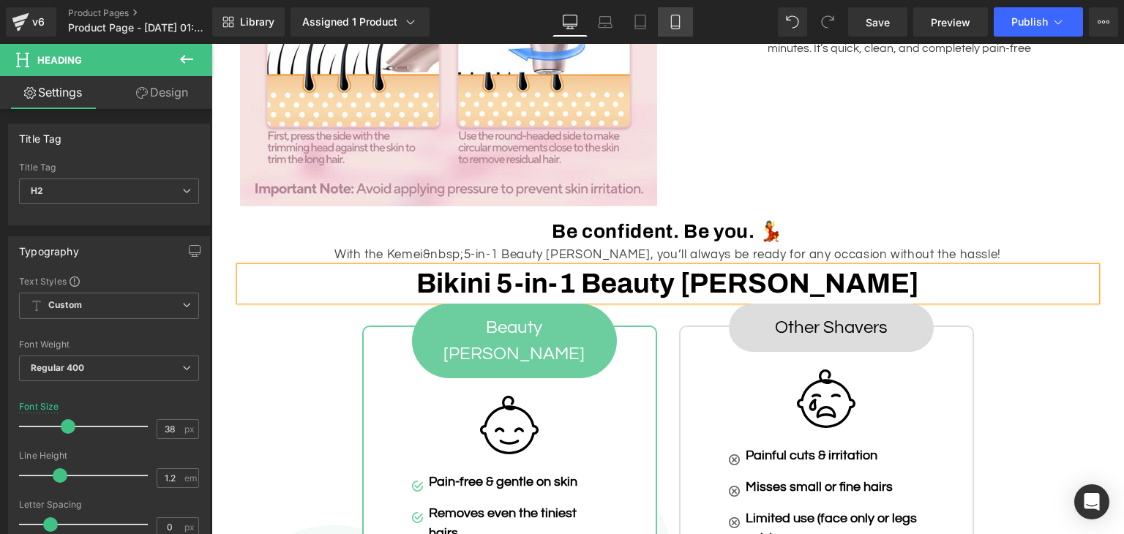
click at [683, 20] on link "Mobile" at bounding box center [675, 21] width 35 height 29
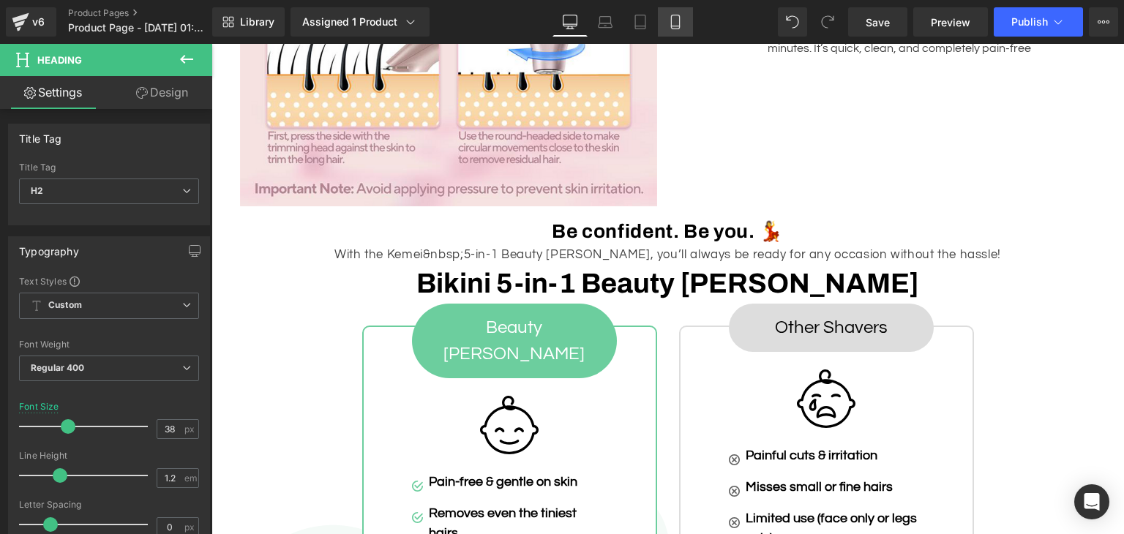
type input "33"
type input "100"
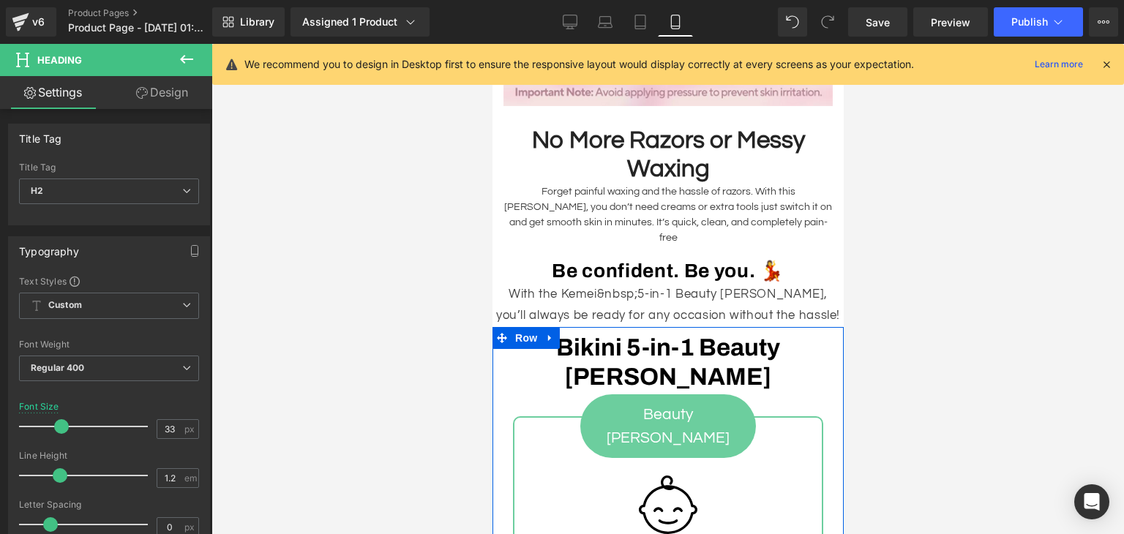
scroll to position [2776, 0]
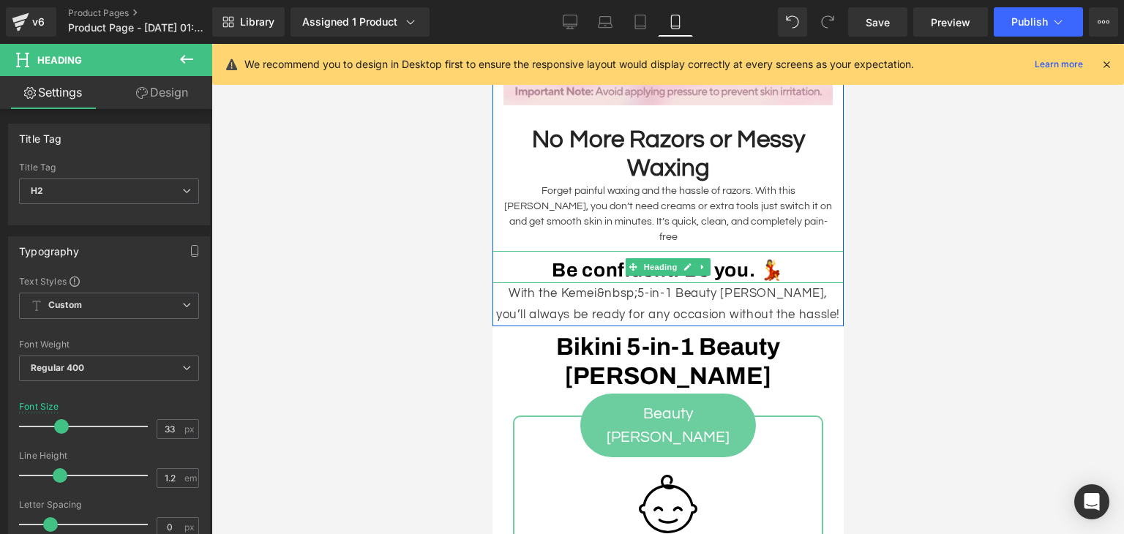
click at [758, 258] on h2 "Be confident. Be you. 💃" at bounding box center [667, 270] width 351 height 25
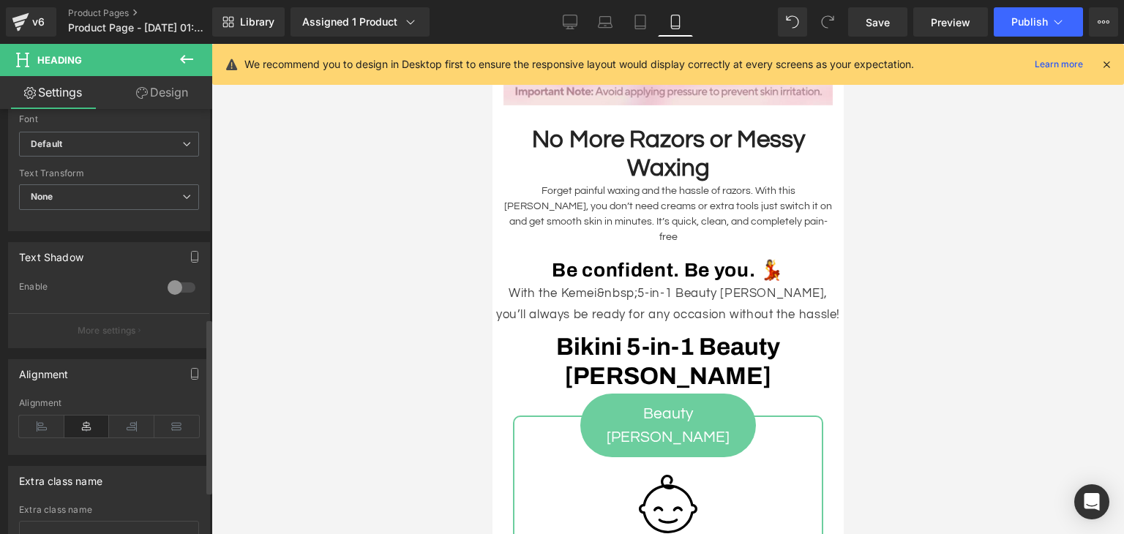
scroll to position [558, 0]
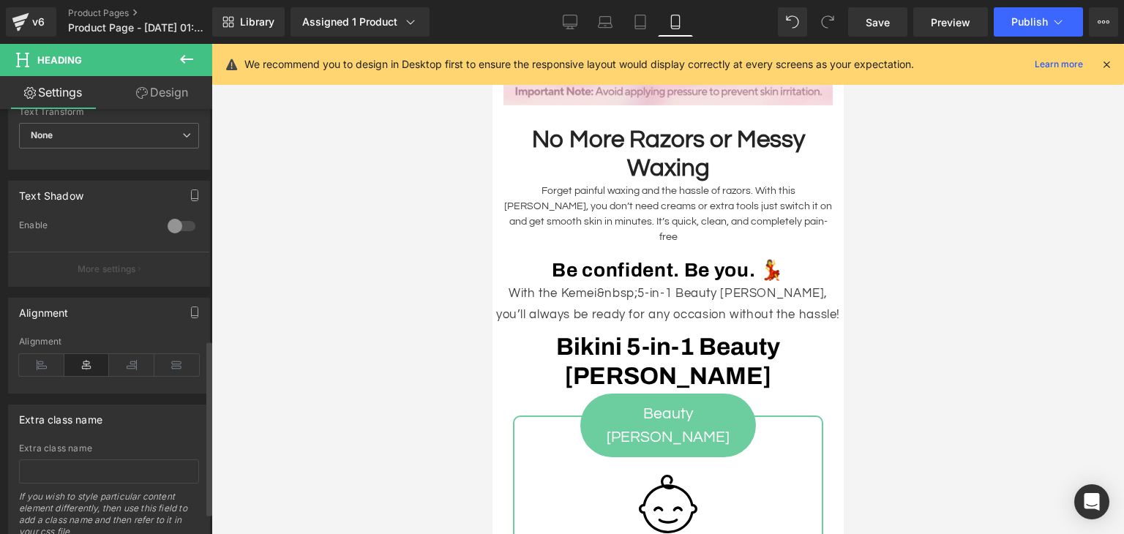
click at [80, 358] on icon at bounding box center [86, 365] width 45 height 22
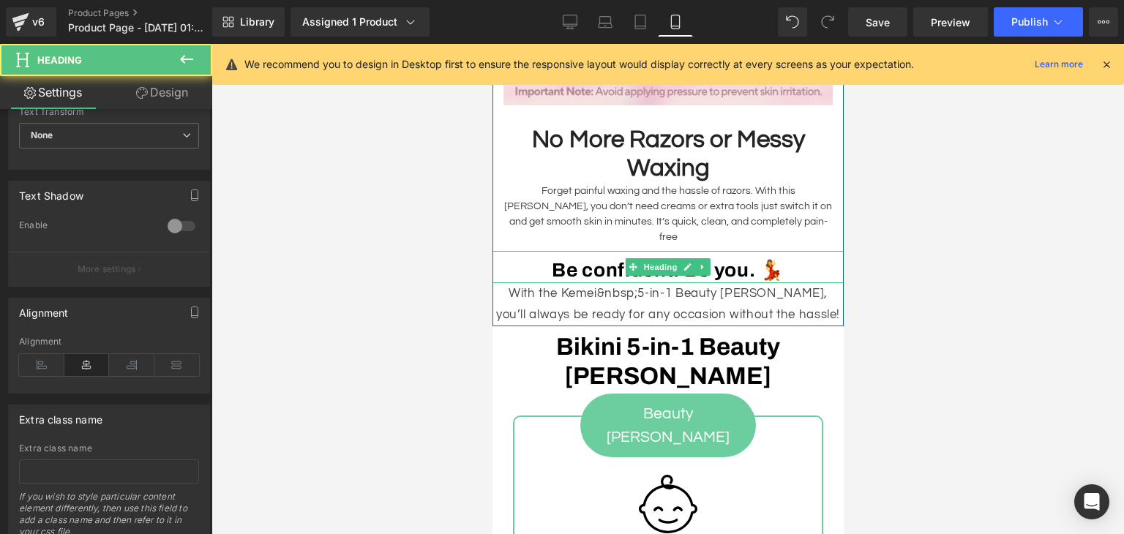
click at [522, 262] on h2 "Be confident. Be you. 💃" at bounding box center [667, 270] width 351 height 25
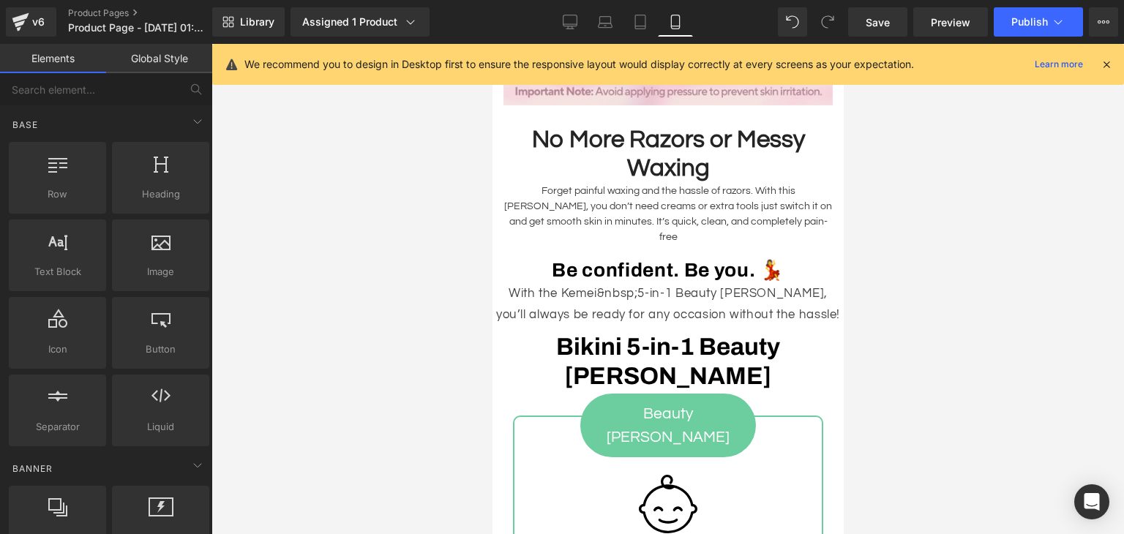
click at [372, 301] on div at bounding box center [667, 289] width 912 height 490
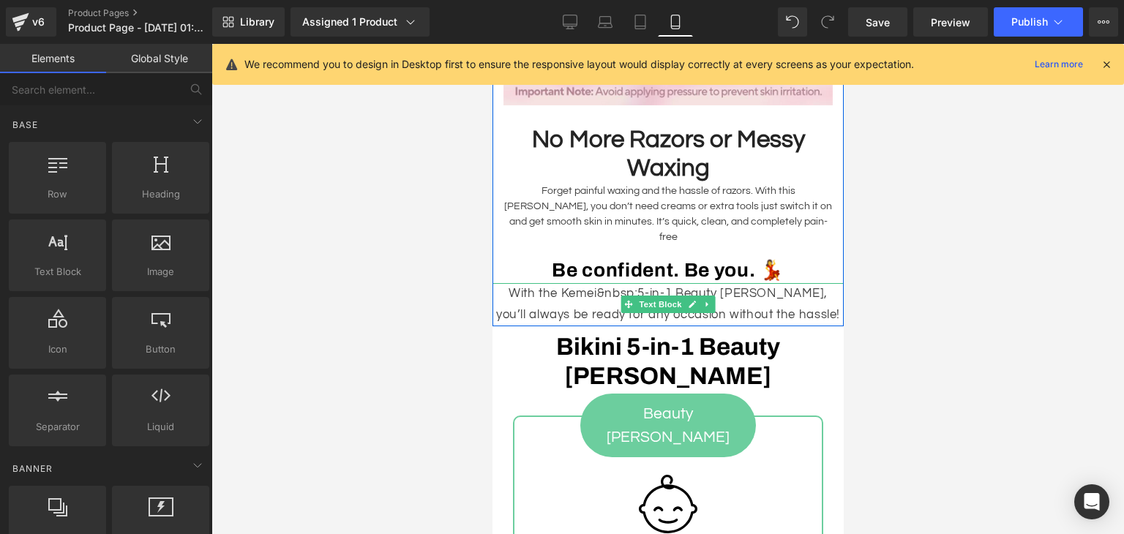
click at [619, 285] on p "With the Kemei&nbsp;5-in-1 Beauty [PERSON_NAME], you’ll always be ready for any…" at bounding box center [667, 304] width 351 height 43
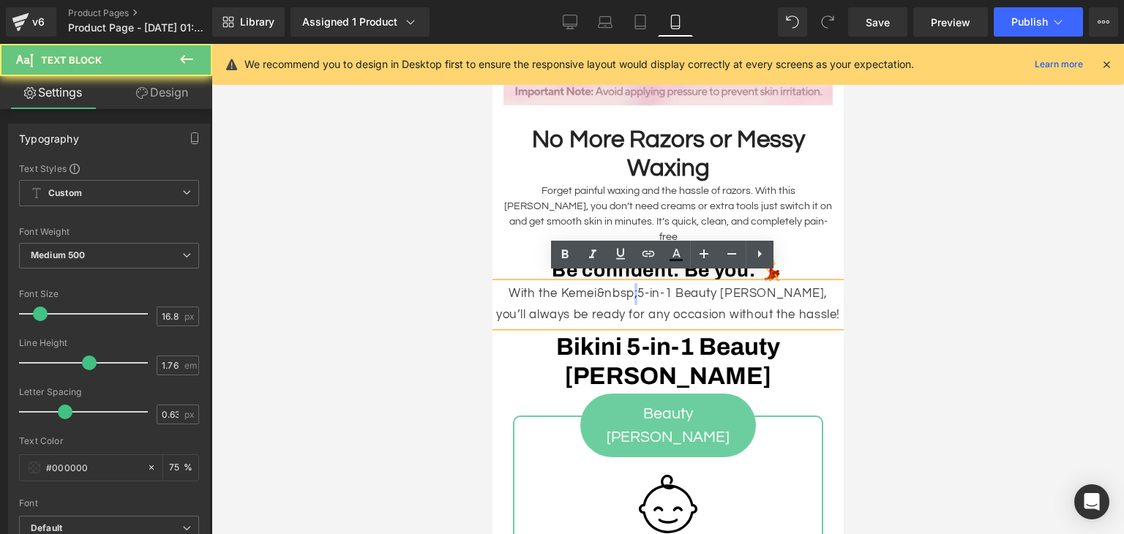
click at [619, 285] on p "With the Kemei&nbsp;5-in-1 Beauty [PERSON_NAME], you’ll always be ready for any…" at bounding box center [667, 304] width 351 height 43
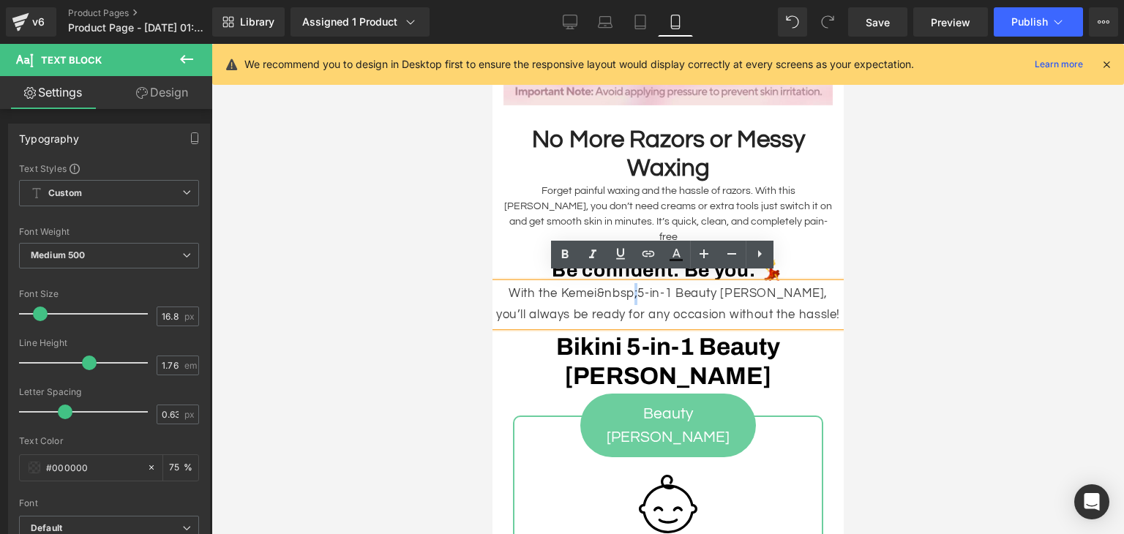
click at [619, 285] on p "With the Kemei&nbsp;5-in-1 Beauty [PERSON_NAME], you’ll always be ready for any…" at bounding box center [667, 304] width 351 height 43
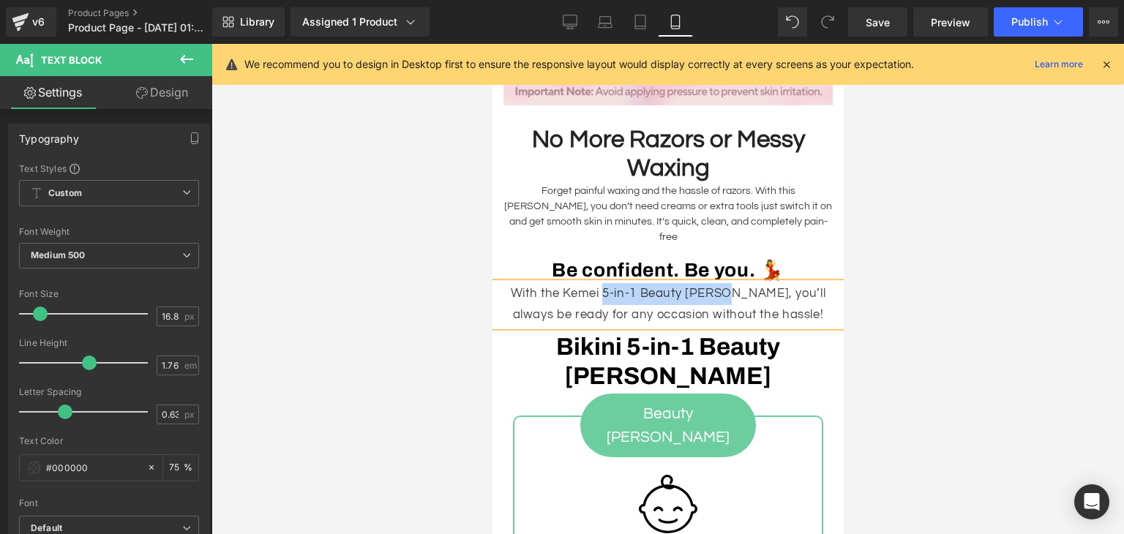
drag, startPoint x: 596, startPoint y: 285, endPoint x: 719, endPoint y: 288, distance: 123.7
click at [719, 288] on p "With the Kemei 5-in-1 Beauty [PERSON_NAME], you’ll always be ready for any occa…" at bounding box center [667, 304] width 351 height 43
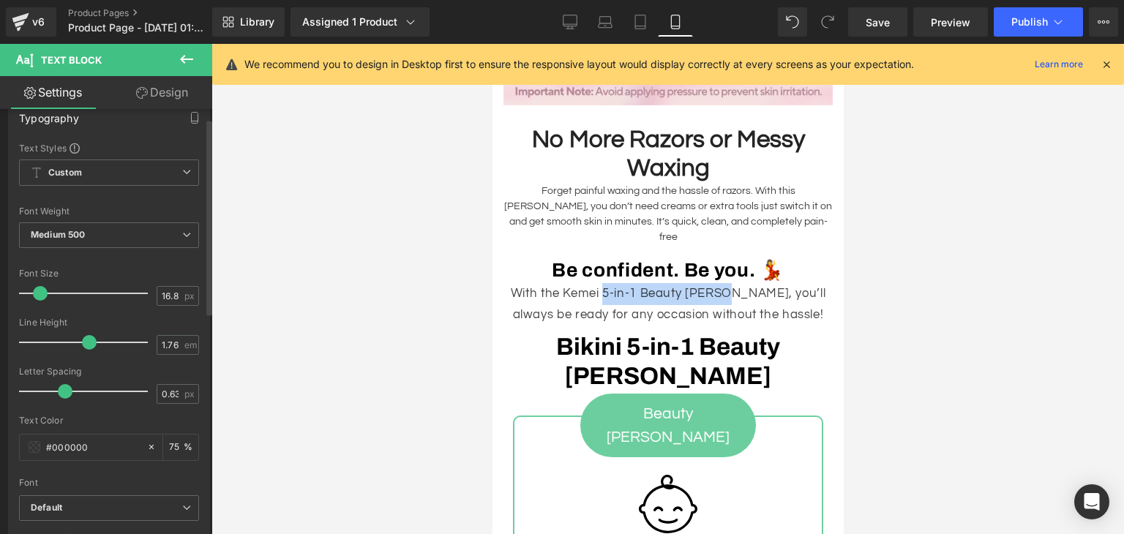
scroll to position [0, 0]
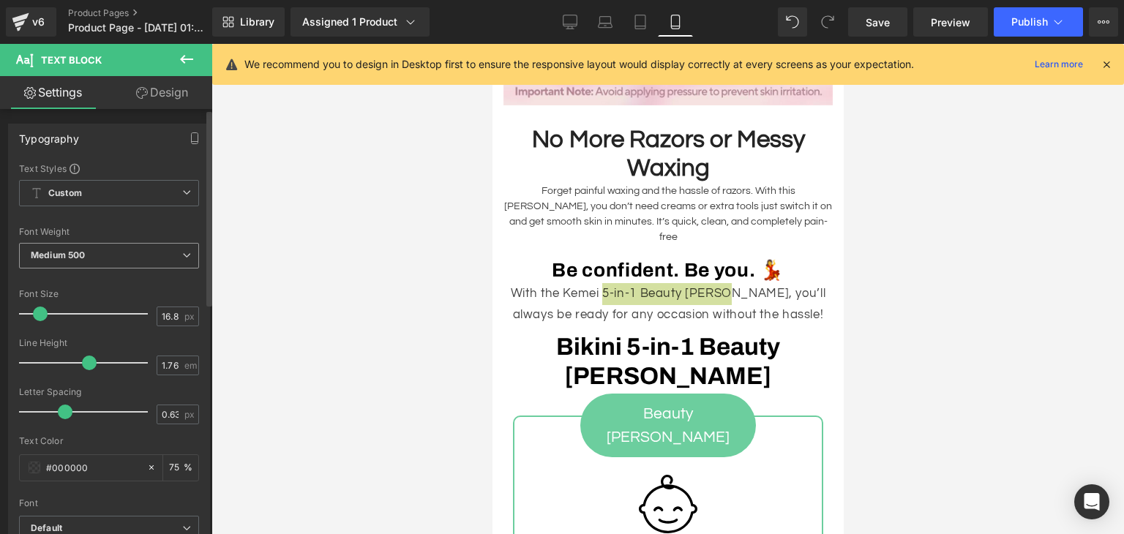
click at [73, 257] on b "Medium 500" at bounding box center [58, 255] width 54 height 11
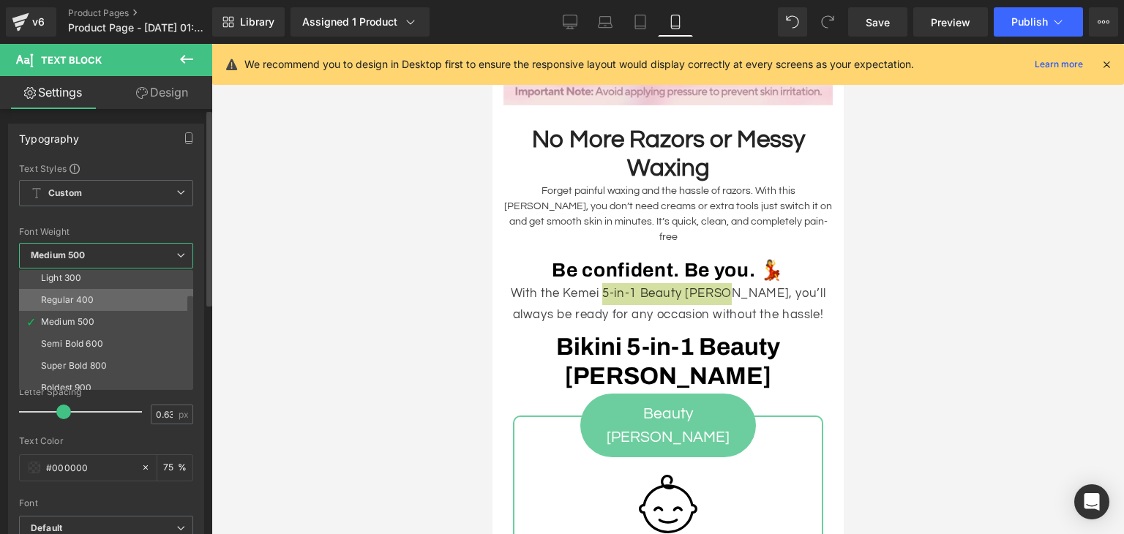
scroll to position [49, 0]
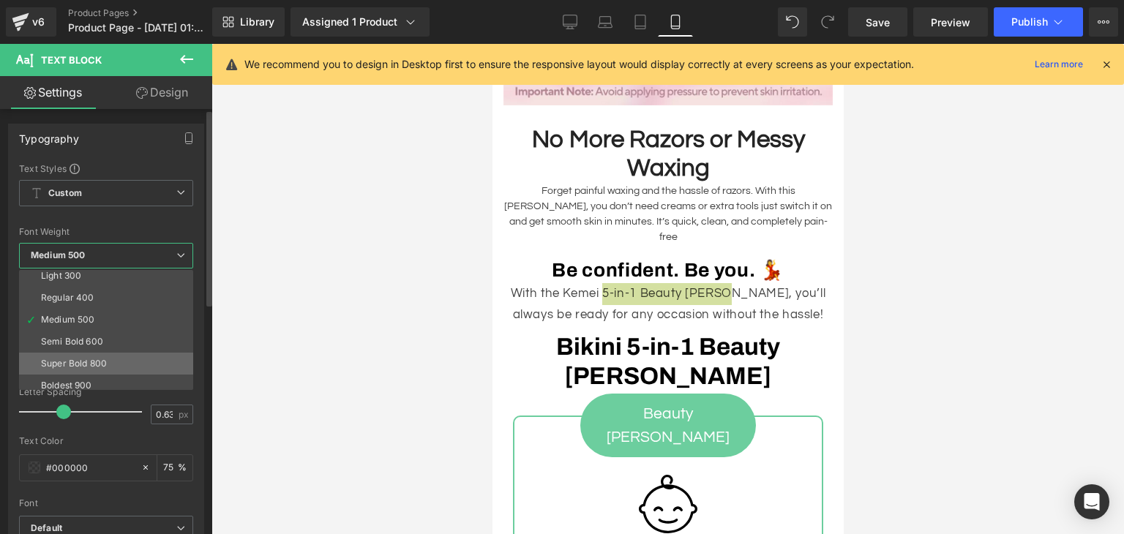
click at [78, 359] on div "Super Bold 800" at bounding box center [74, 364] width 66 height 10
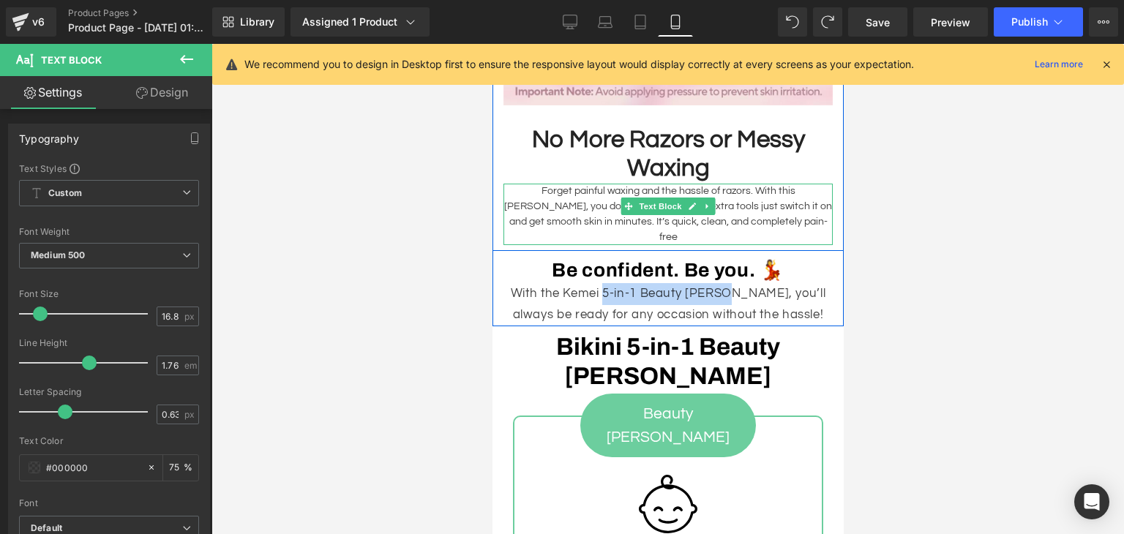
click at [511, 218] on p "Forget painful waxing and the hassle of razors. With this [PERSON_NAME], you do…" at bounding box center [667, 214] width 329 height 61
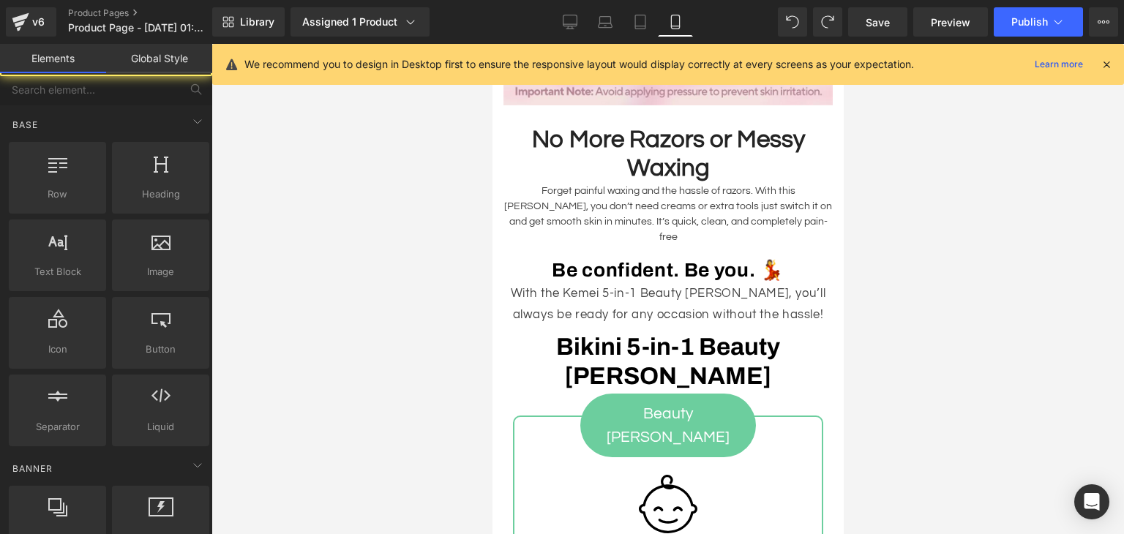
click at [408, 276] on div at bounding box center [667, 289] width 912 height 490
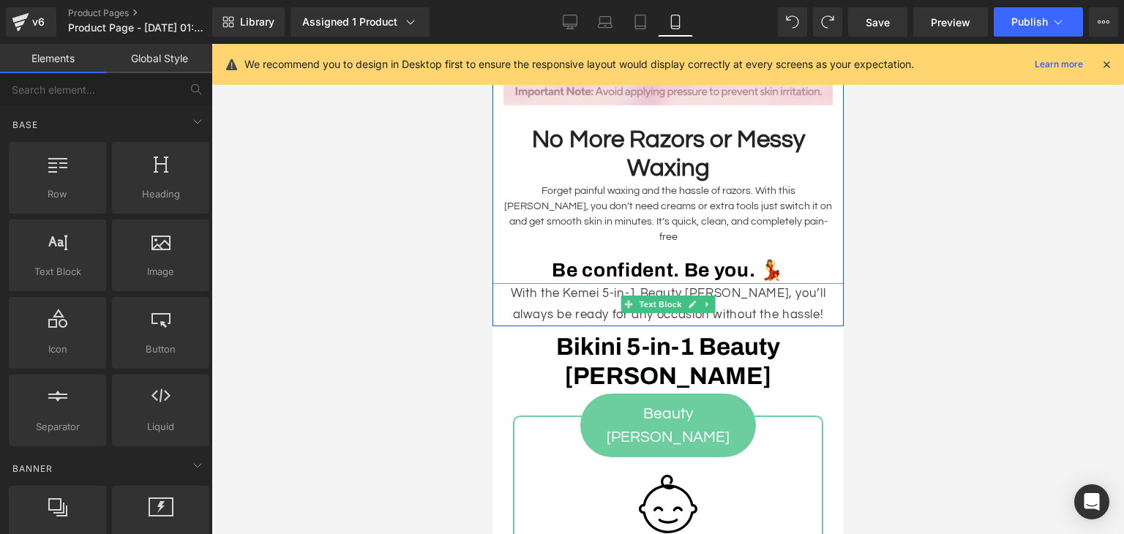
click at [735, 303] on p "With the Kemei 5-in-1 Beauty [PERSON_NAME], you’ll always be ready for any occa…" at bounding box center [667, 304] width 351 height 43
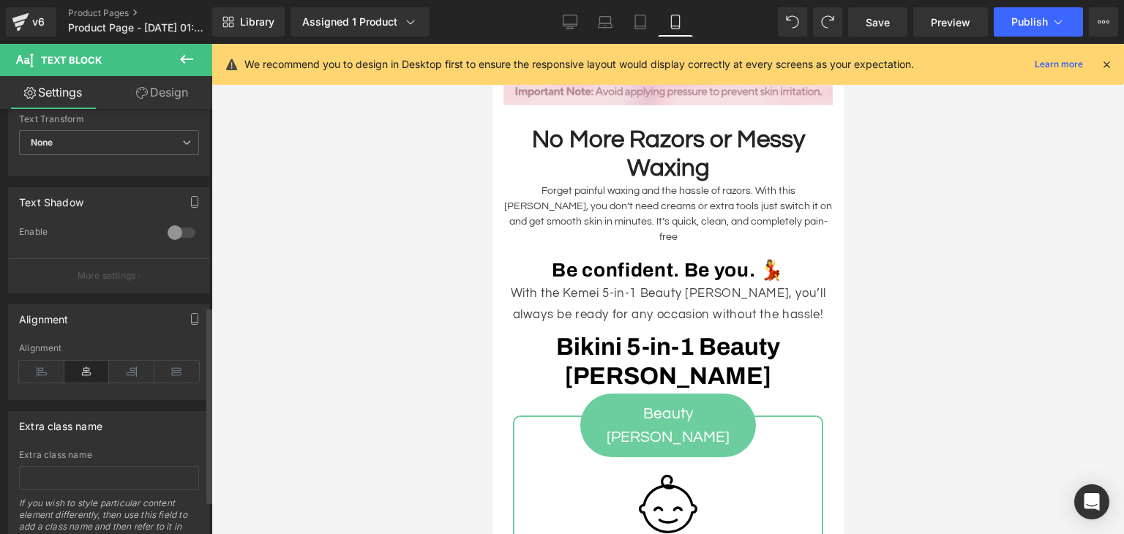
scroll to position [498, 0]
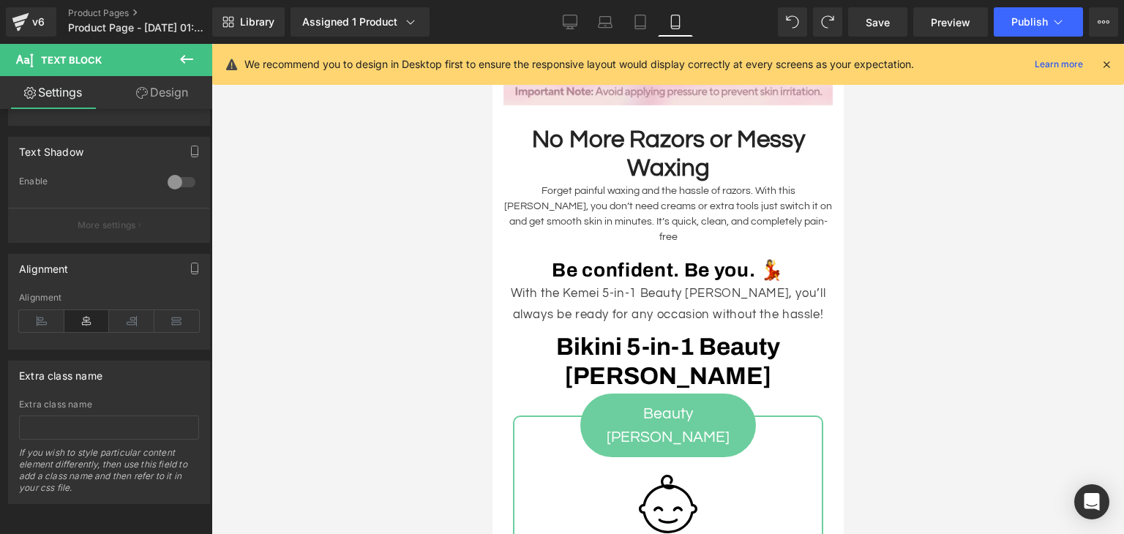
click at [277, 388] on div at bounding box center [667, 289] width 912 height 490
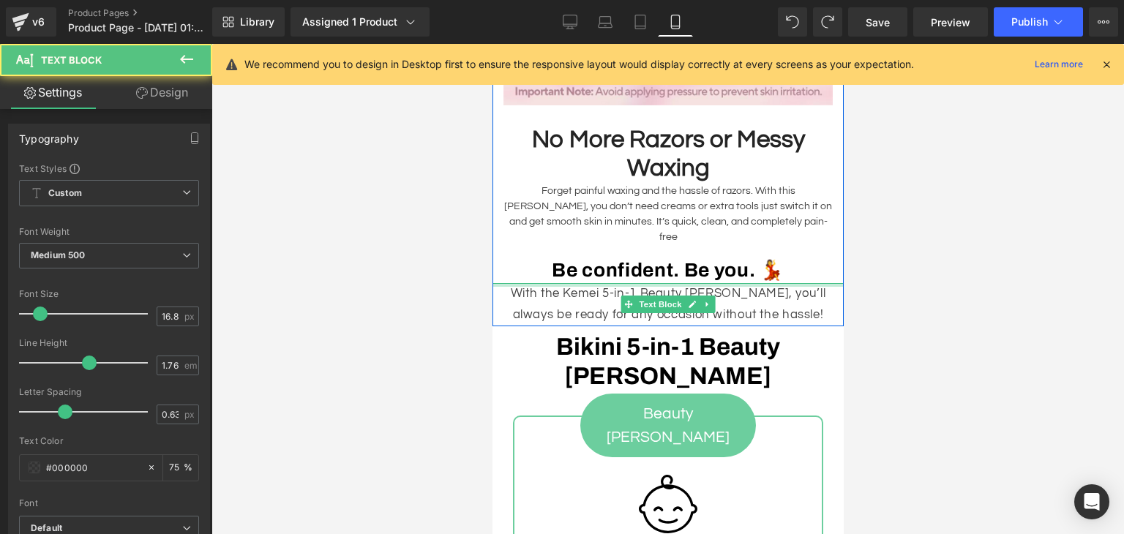
drag, startPoint x: 709, startPoint y: 277, endPoint x: 707, endPoint y: 255, distance: 22.1
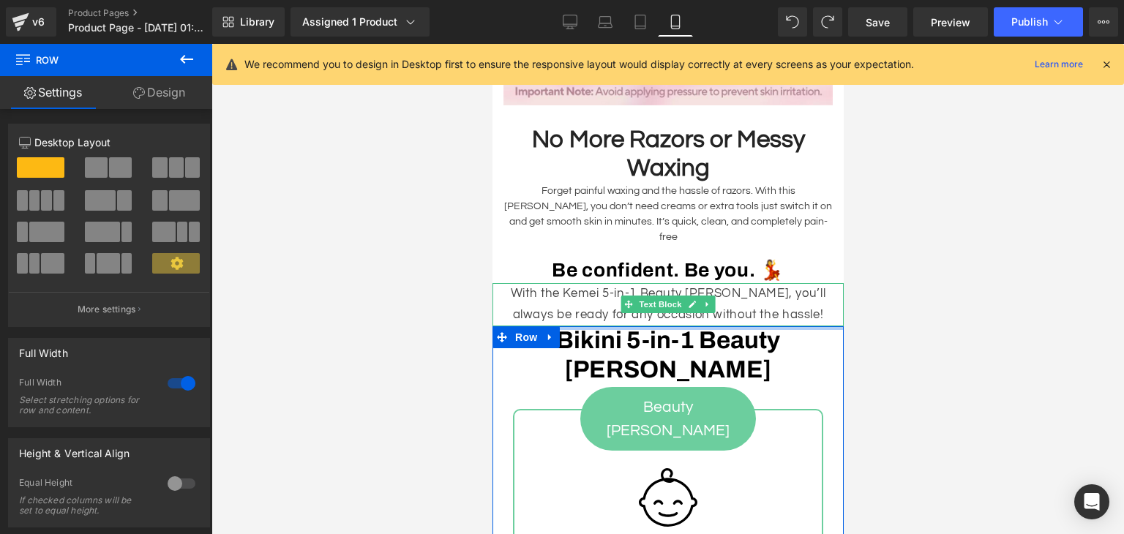
drag, startPoint x: 691, startPoint y: 319, endPoint x: 691, endPoint y: 311, distance: 8.0
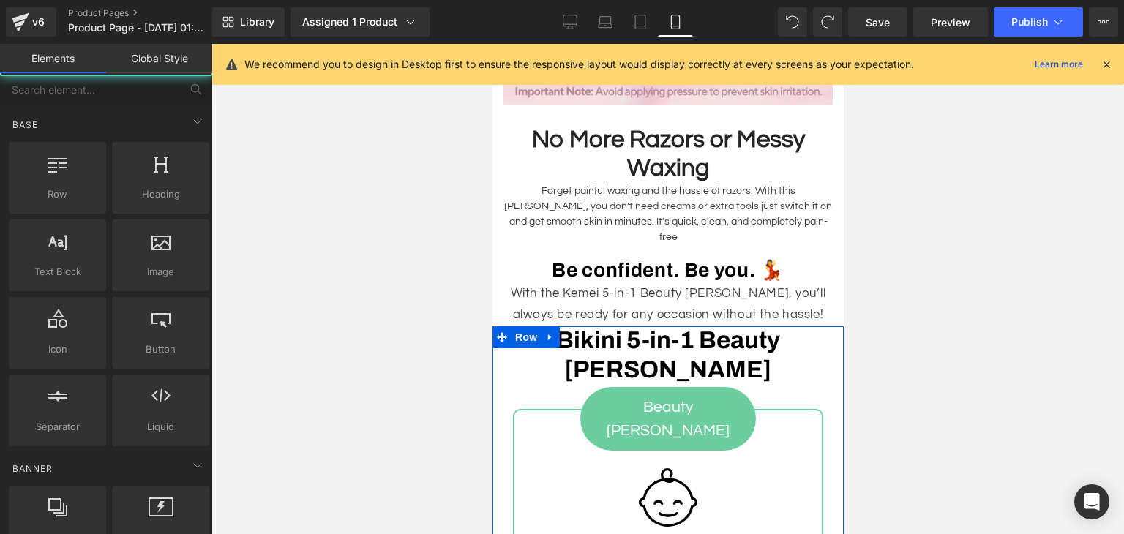
click at [899, 312] on div at bounding box center [667, 289] width 912 height 490
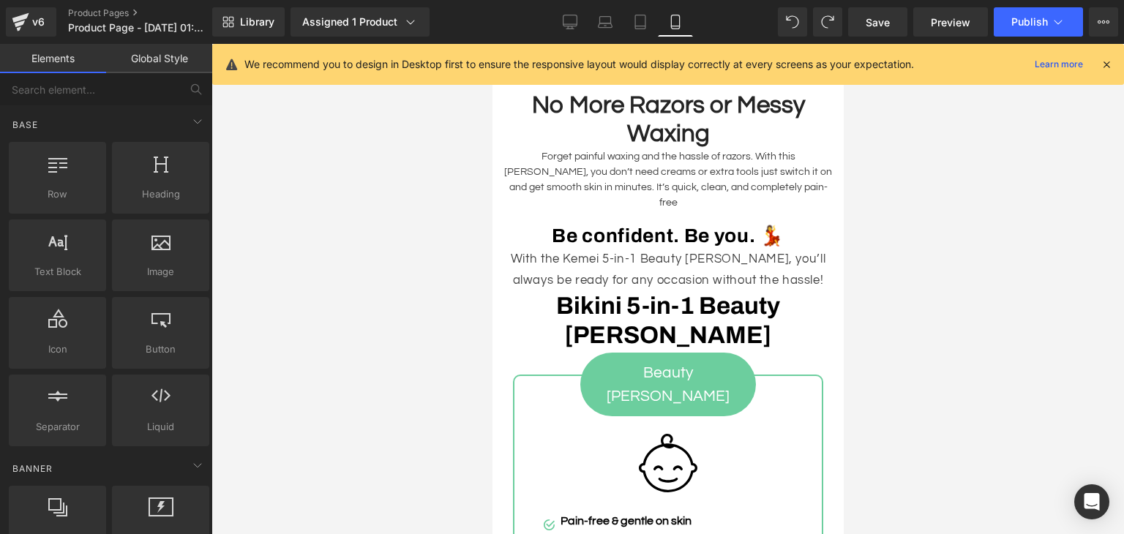
scroll to position [2813, 0]
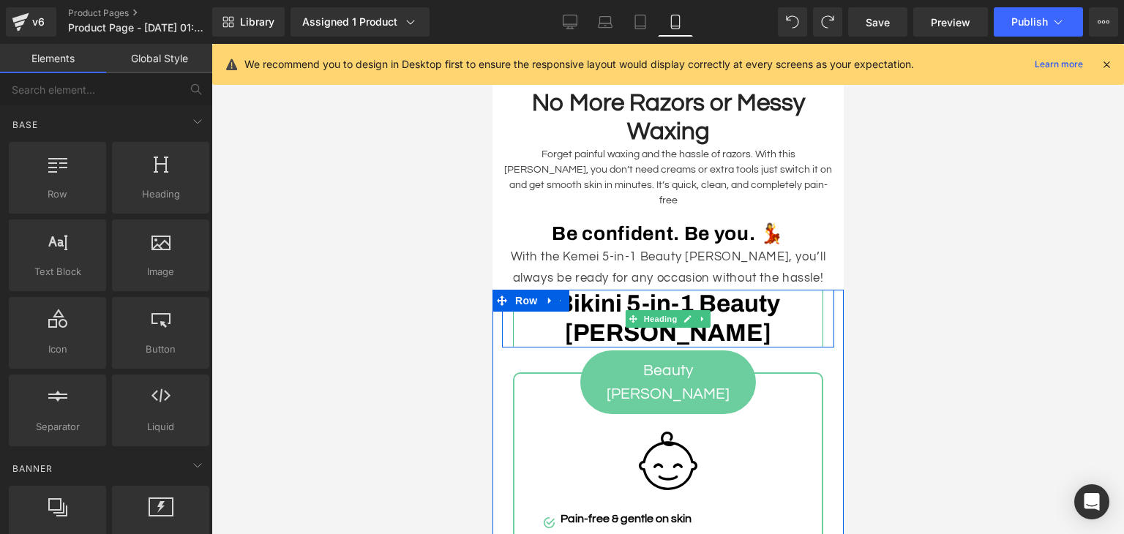
click at [617, 294] on h2 "Bikini 5-in-1 Beauty [PERSON_NAME]" at bounding box center [667, 319] width 310 height 58
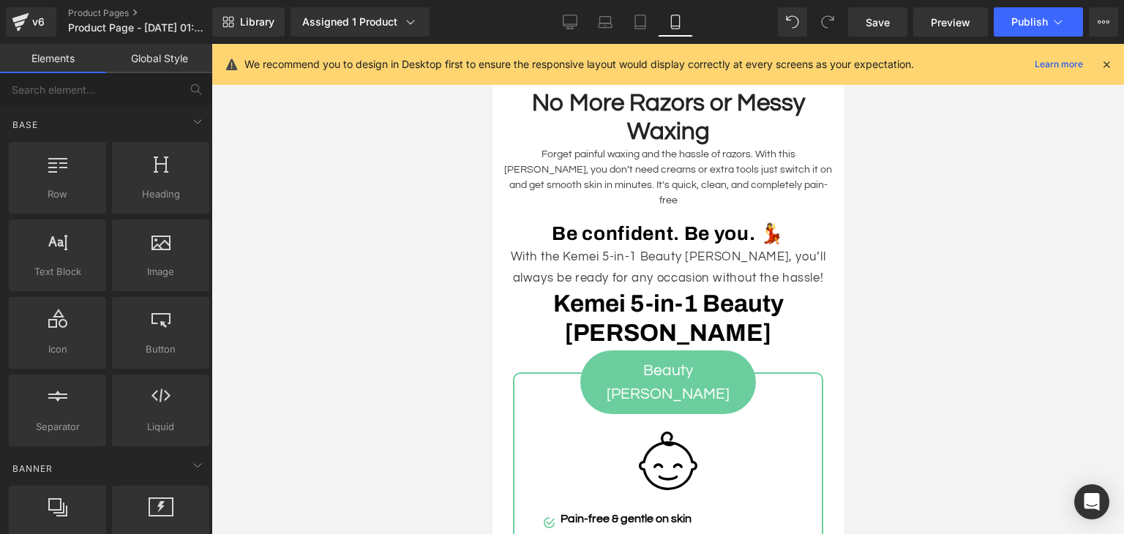
click at [904, 309] on div at bounding box center [667, 289] width 912 height 490
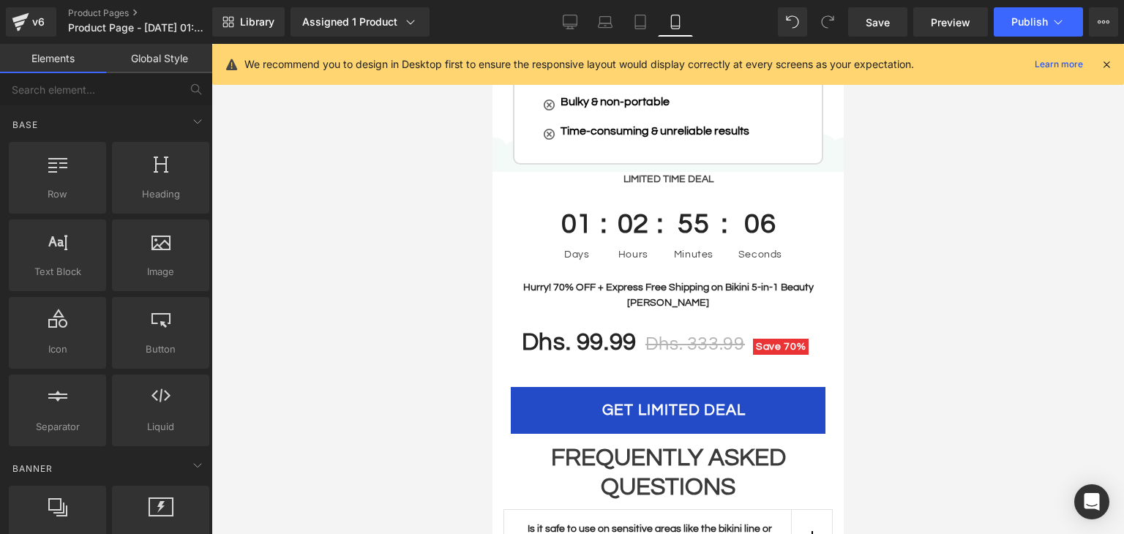
scroll to position [3640, 0]
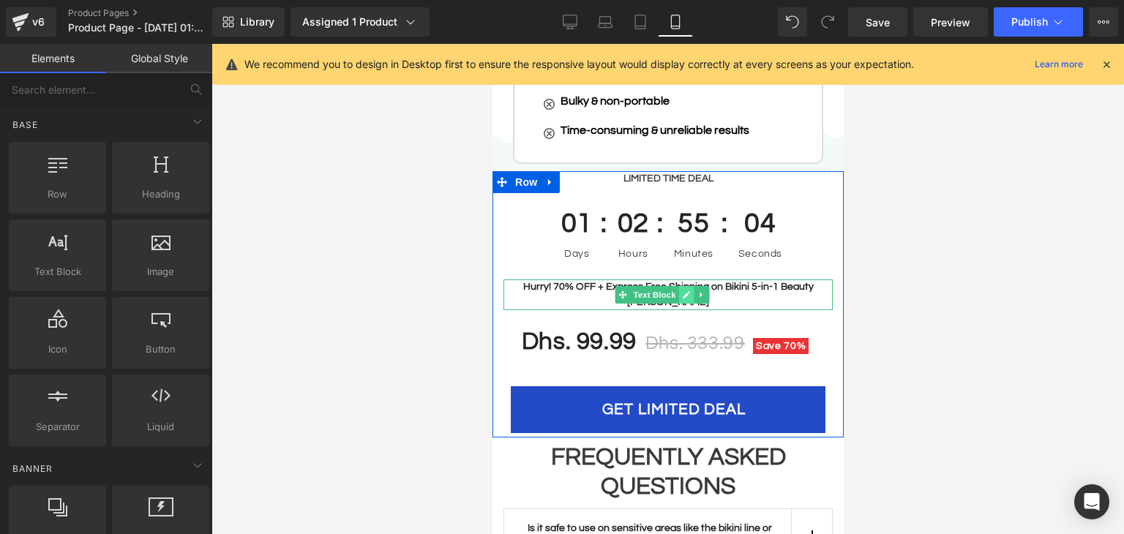
click at [691, 286] on link at bounding box center [685, 295] width 15 height 18
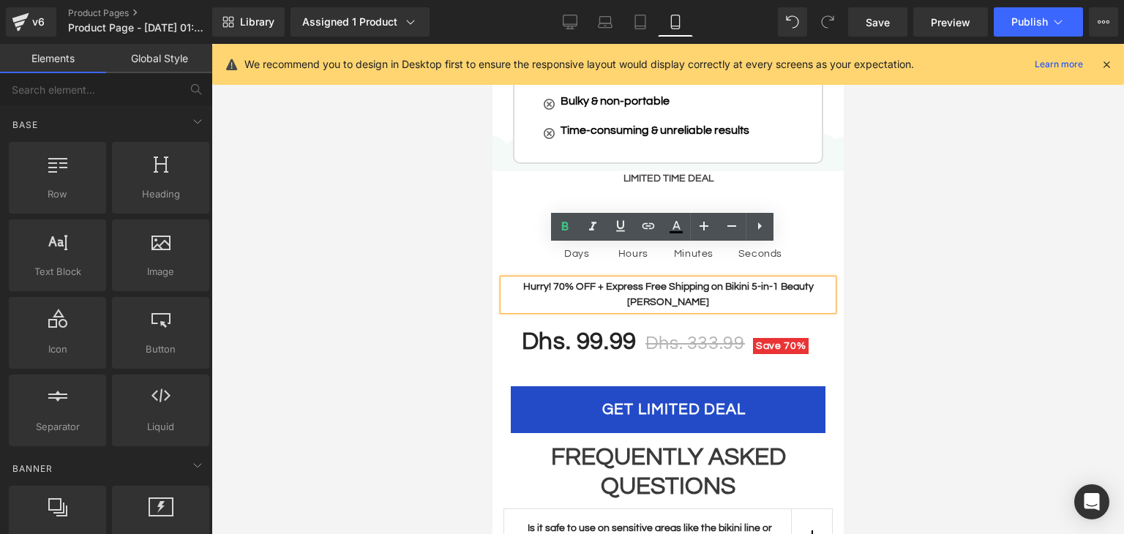
click at [639, 282] on b "Hurry! 70% OFF + Express Free Shipping on Bikini 5-in-1 Beauty [PERSON_NAME]" at bounding box center [667, 295] width 290 height 26
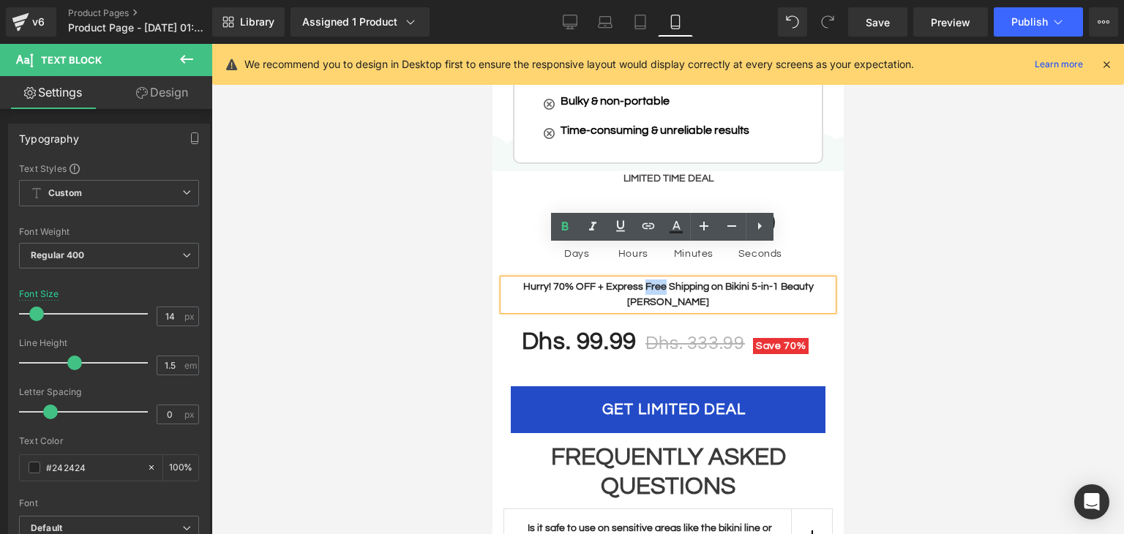
drag, startPoint x: 639, startPoint y: 253, endPoint x: 659, endPoint y: 252, distance: 20.5
click at [659, 282] on b "Hurry! 70% OFF + Express Free Shipping on Bikini 5-in-1 Beauty [PERSON_NAME]" at bounding box center [667, 295] width 290 height 26
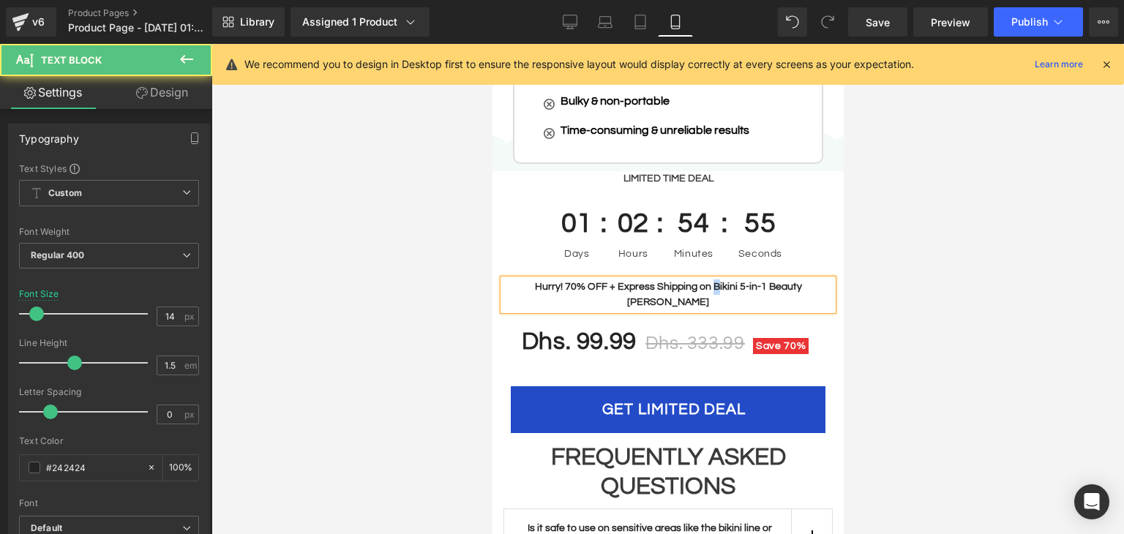
drag, startPoint x: 718, startPoint y: 251, endPoint x: 711, endPoint y: 257, distance: 8.8
click at [711, 282] on b "Hurry! 70% OFF + Express Shipping on Bikini 5-in-1 Beauty [PERSON_NAME]" at bounding box center [667, 295] width 267 height 26
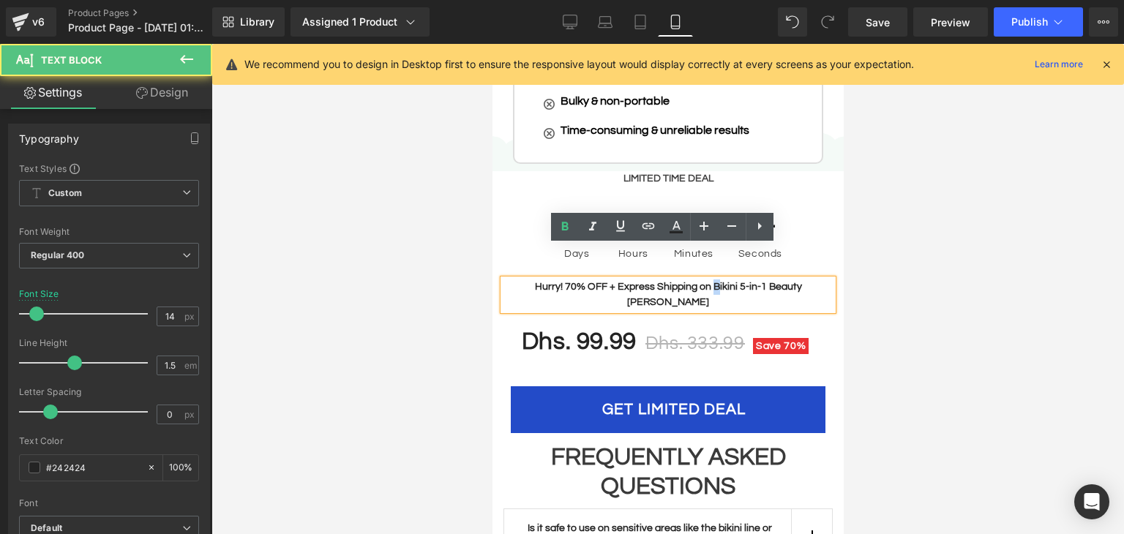
click at [711, 282] on b "Hurry! 70% OFF + Express Shipping on Bikini 5-in-1 Beauty [PERSON_NAME]" at bounding box center [667, 295] width 267 height 26
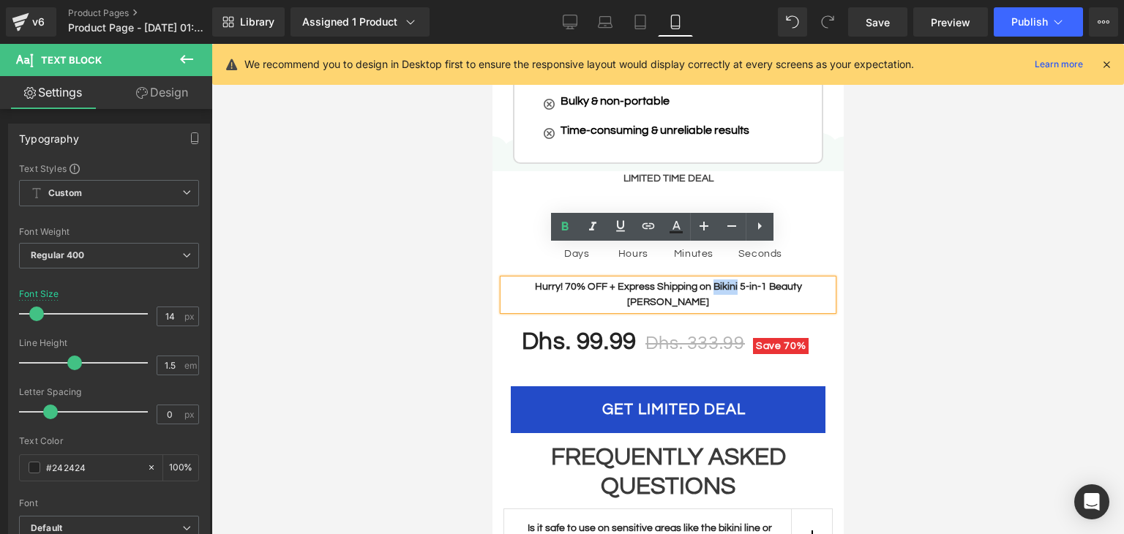
drag, startPoint x: 711, startPoint y: 257, endPoint x: 738, endPoint y: 253, distance: 26.6
click at [738, 282] on b "Hurry! 70% OFF + Express Shipping on Bikini 5-in-1 Beauty [PERSON_NAME]" at bounding box center [667, 295] width 267 height 26
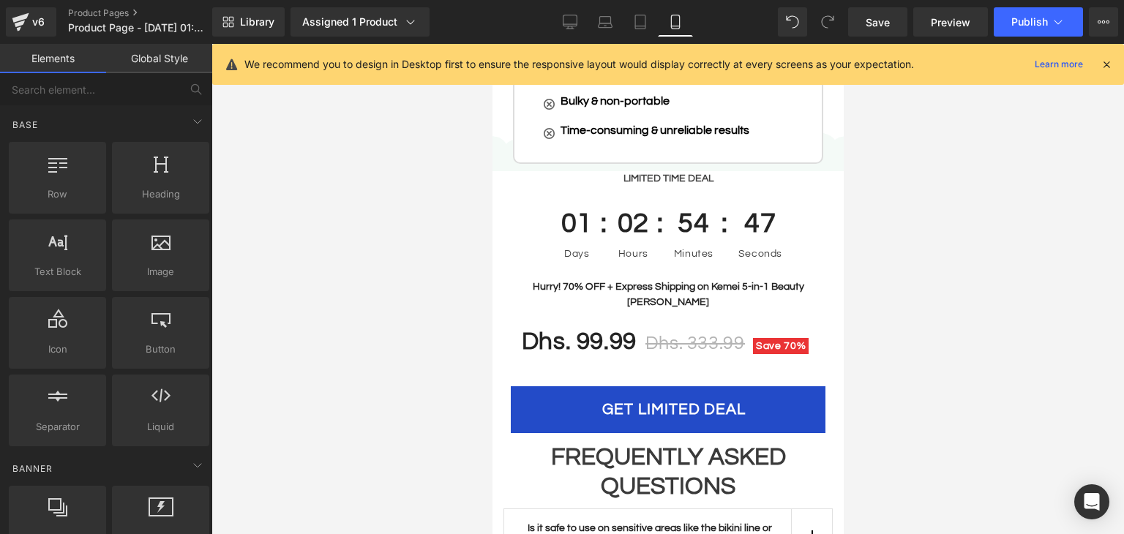
click at [948, 310] on div at bounding box center [667, 289] width 912 height 490
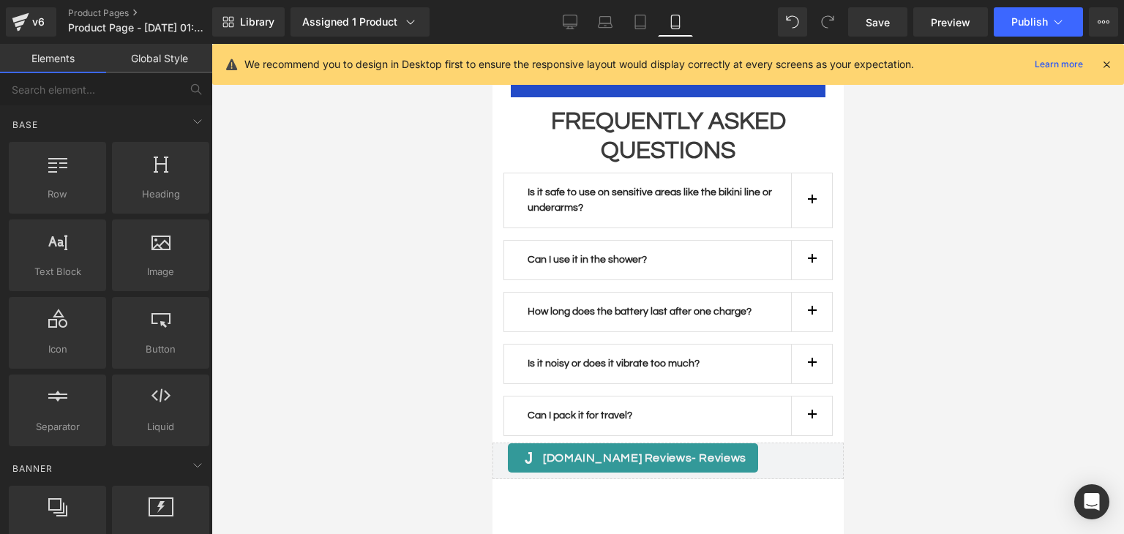
scroll to position [4025, 0]
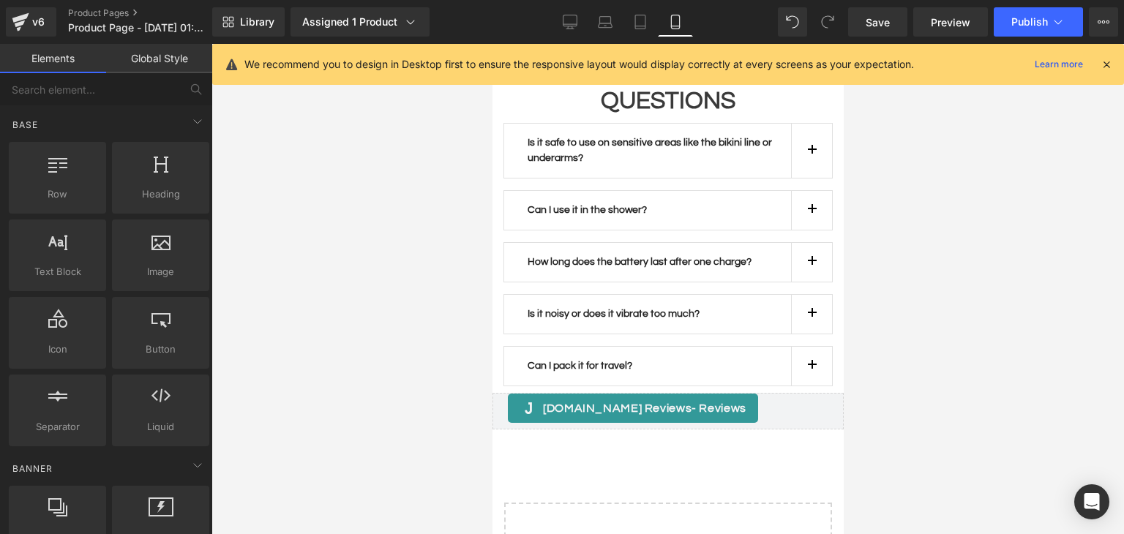
click at [656, 135] on p "Is it safe to use on sensitive areas like the bikini line or underarms?" at bounding box center [658, 150] width 263 height 31
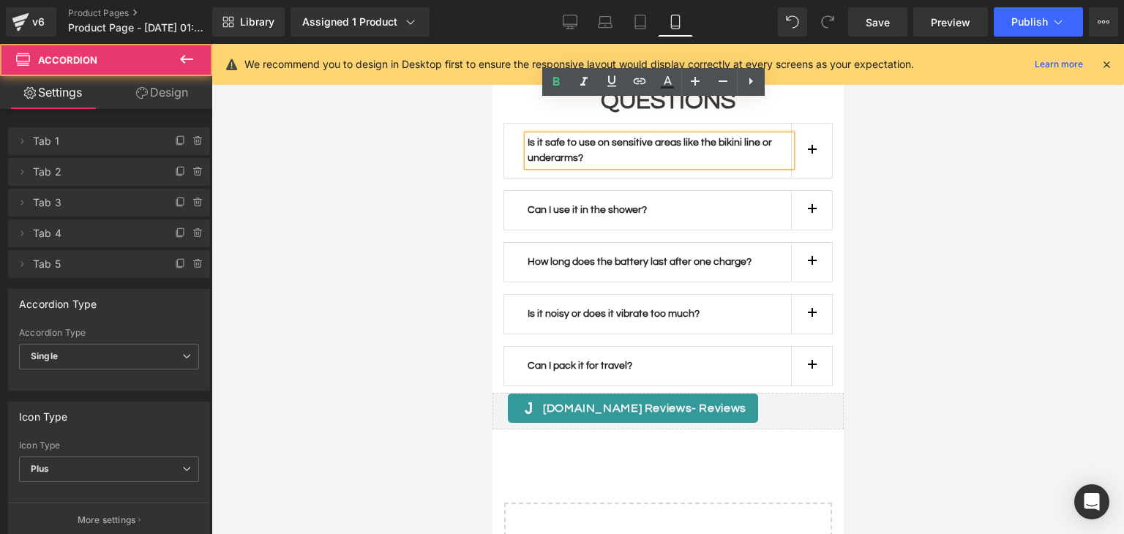
click at [816, 124] on button "button" at bounding box center [810, 151] width 41 height 54
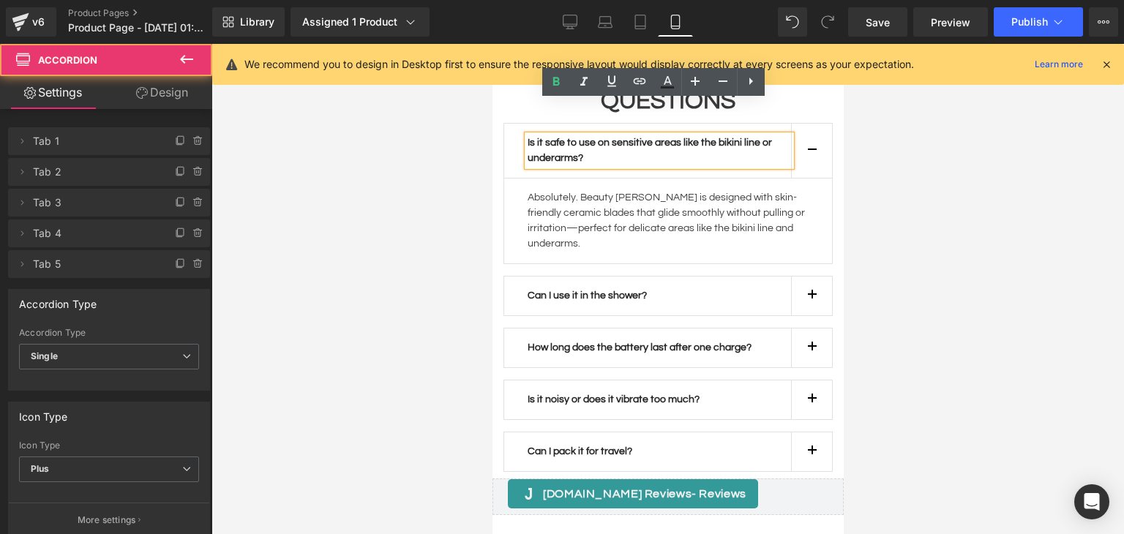
click at [801, 277] on button "button" at bounding box center [810, 296] width 41 height 39
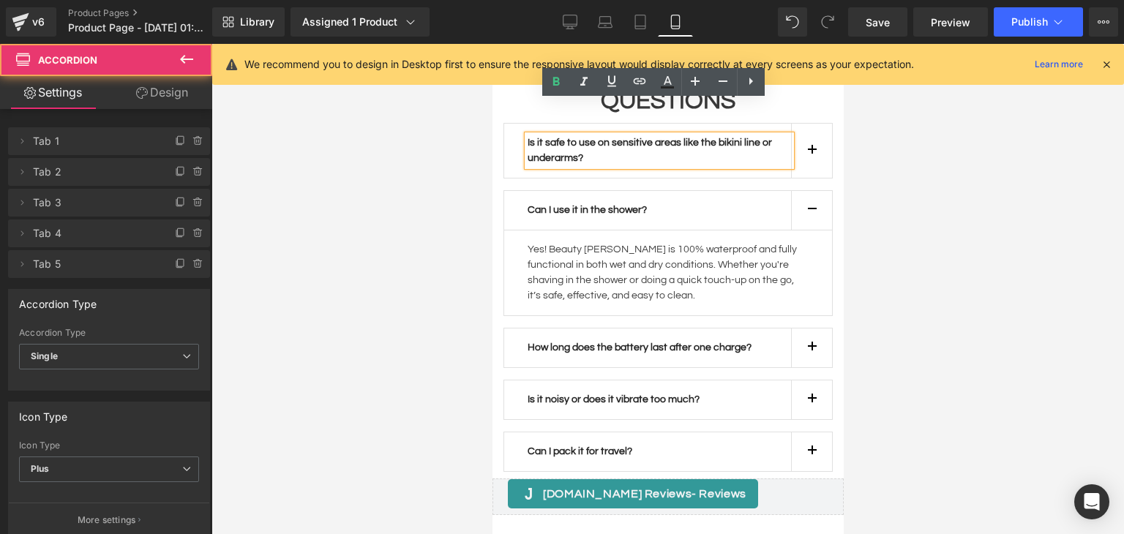
click at [800, 329] on button "button" at bounding box center [810, 348] width 41 height 39
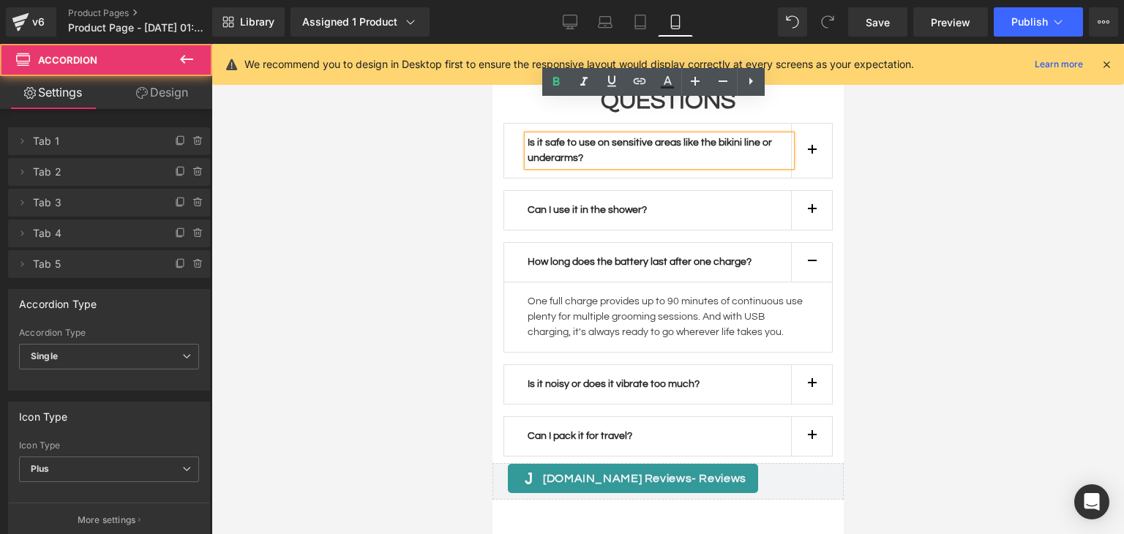
click at [795, 243] on button "button" at bounding box center [810, 262] width 41 height 39
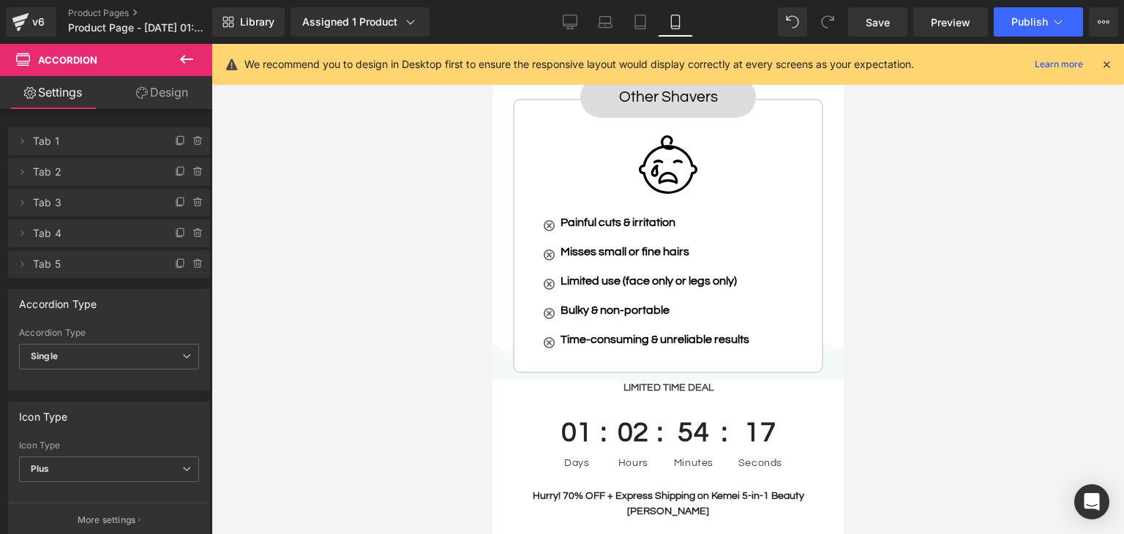
scroll to position [3439, 0]
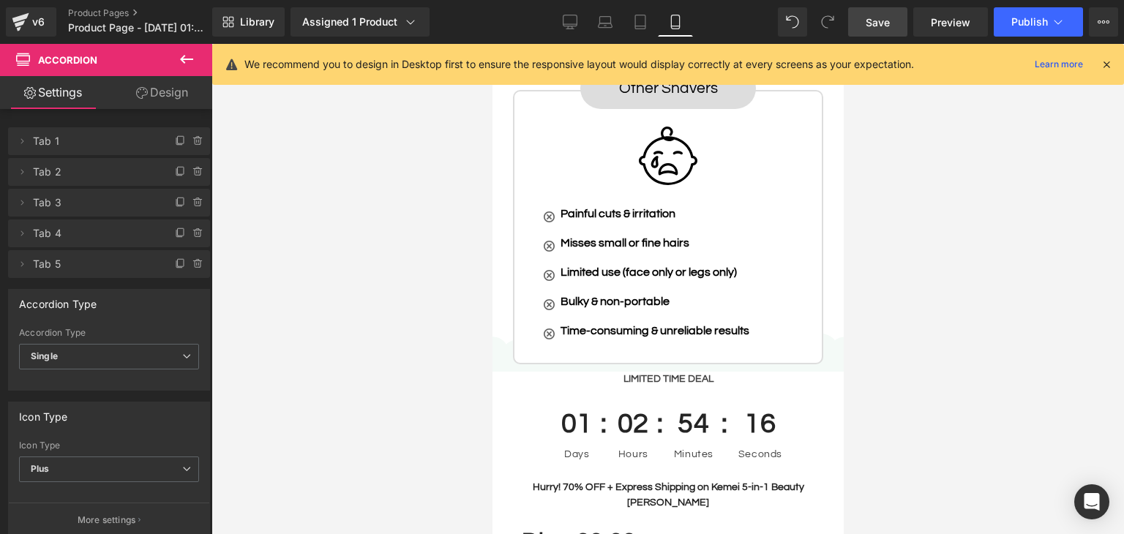
click at [884, 18] on span "Save" at bounding box center [878, 22] width 24 height 15
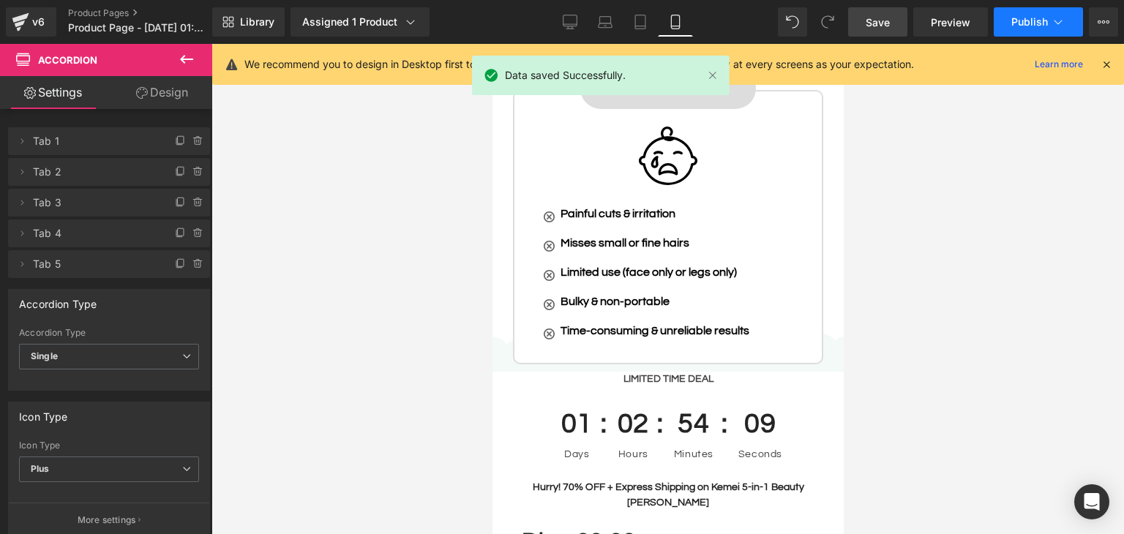
click at [1043, 26] on span "Publish" at bounding box center [1029, 22] width 37 height 12
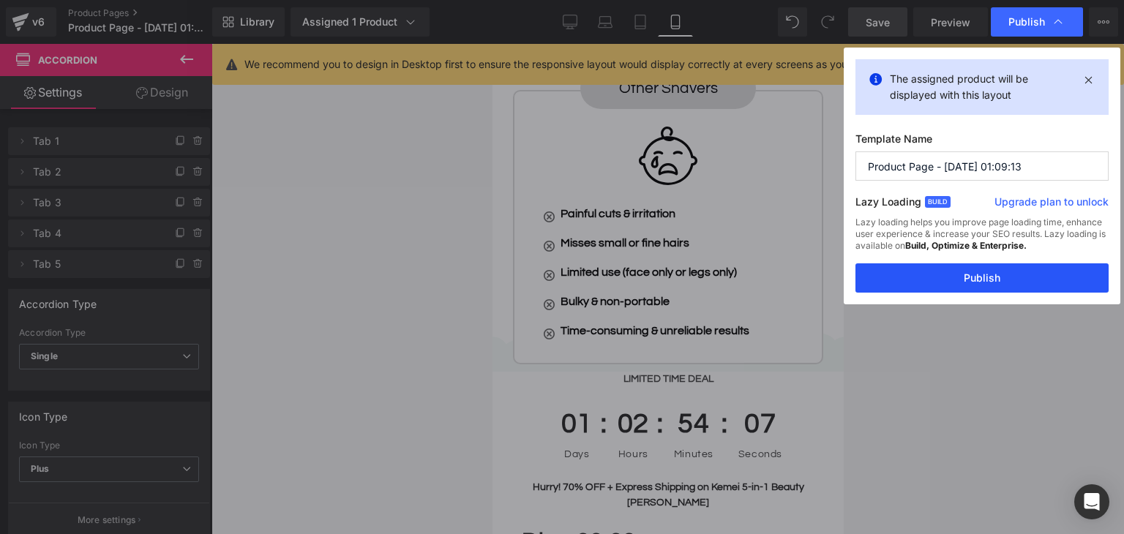
click at [1027, 283] on button "Publish" at bounding box center [981, 277] width 253 height 29
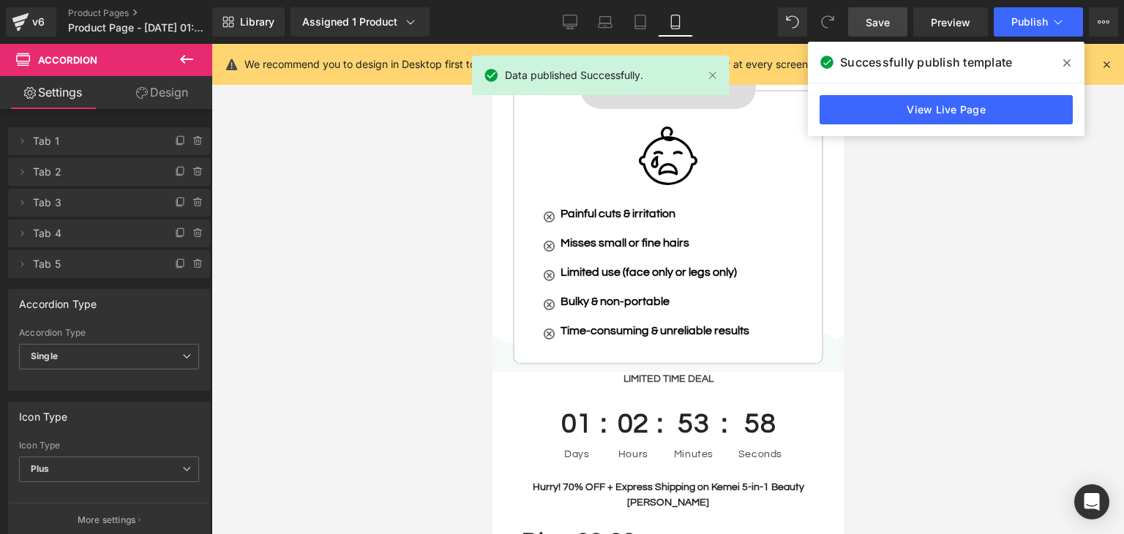
click at [1061, 57] on span at bounding box center [1066, 62] width 23 height 23
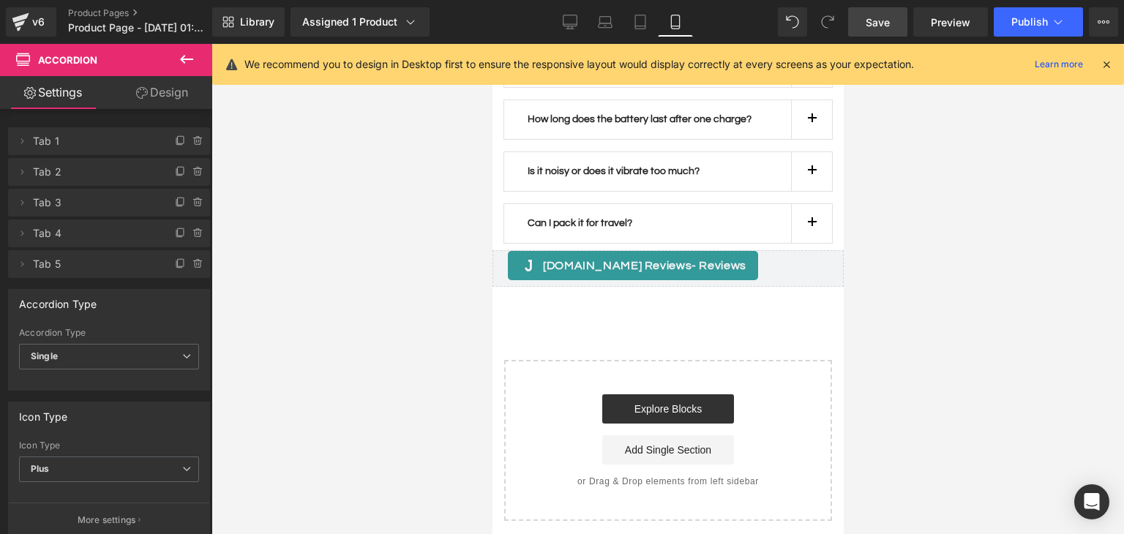
scroll to position [4169, 0]
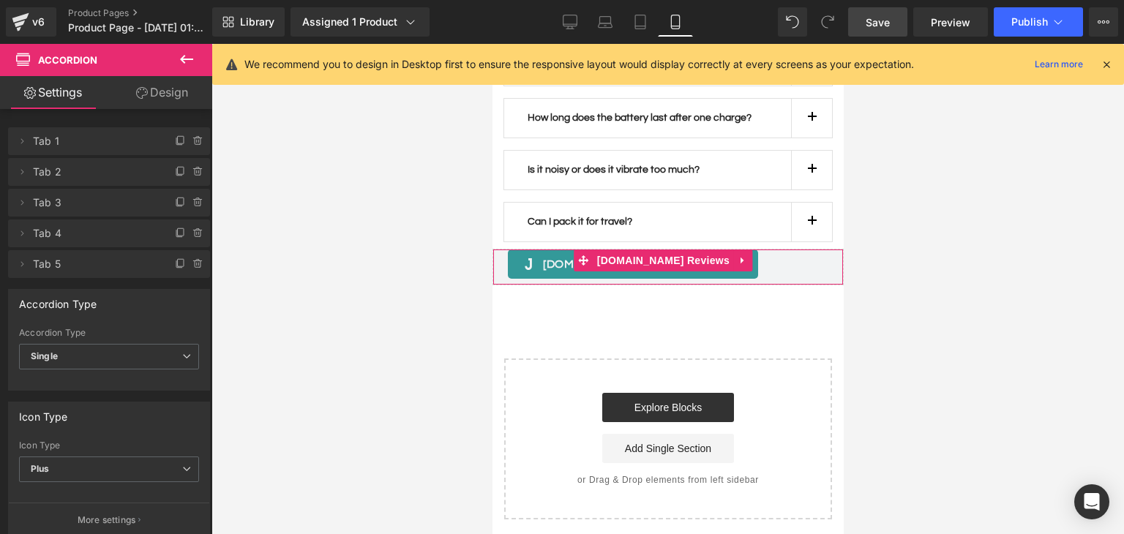
click at [750, 250] on div "[DOMAIN_NAME] Reviews - Reviews" at bounding box center [667, 264] width 320 height 29
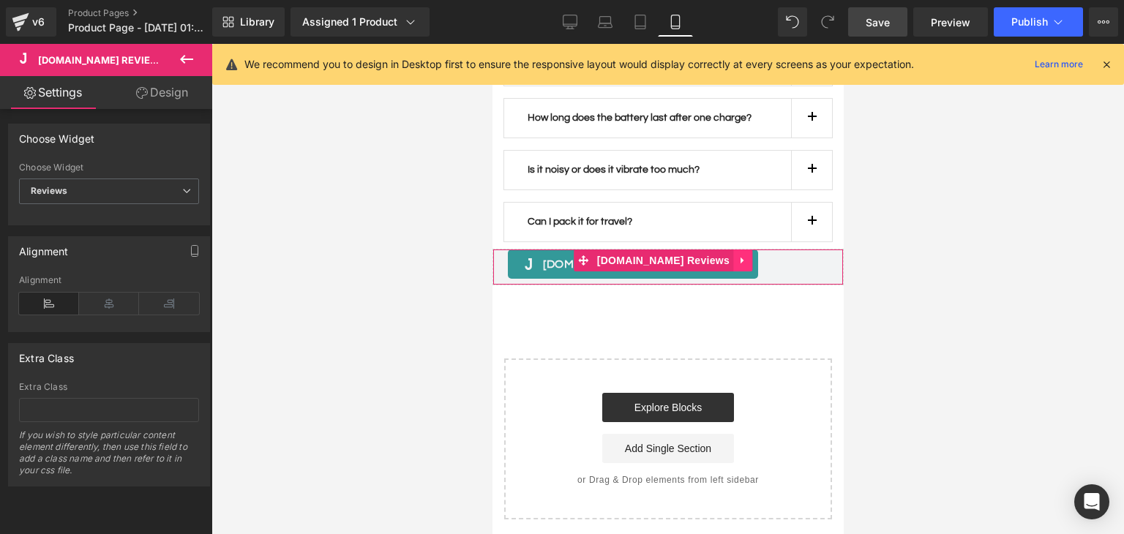
click at [732, 250] on link at bounding box center [741, 261] width 19 height 22
click at [746, 255] on icon at bounding box center [751, 260] width 10 height 10
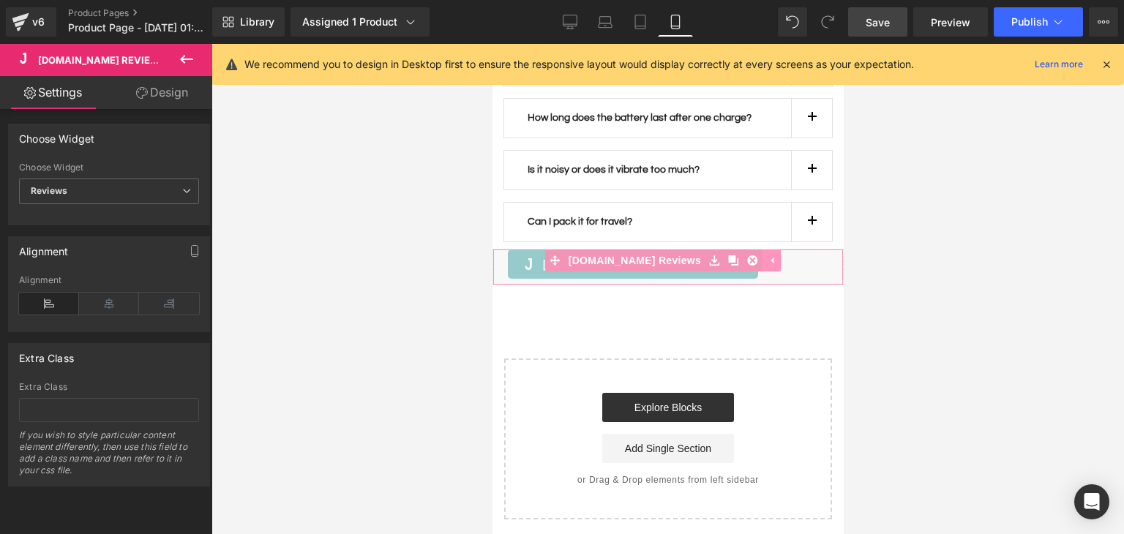
click at [746, 255] on icon at bounding box center [751, 260] width 10 height 10
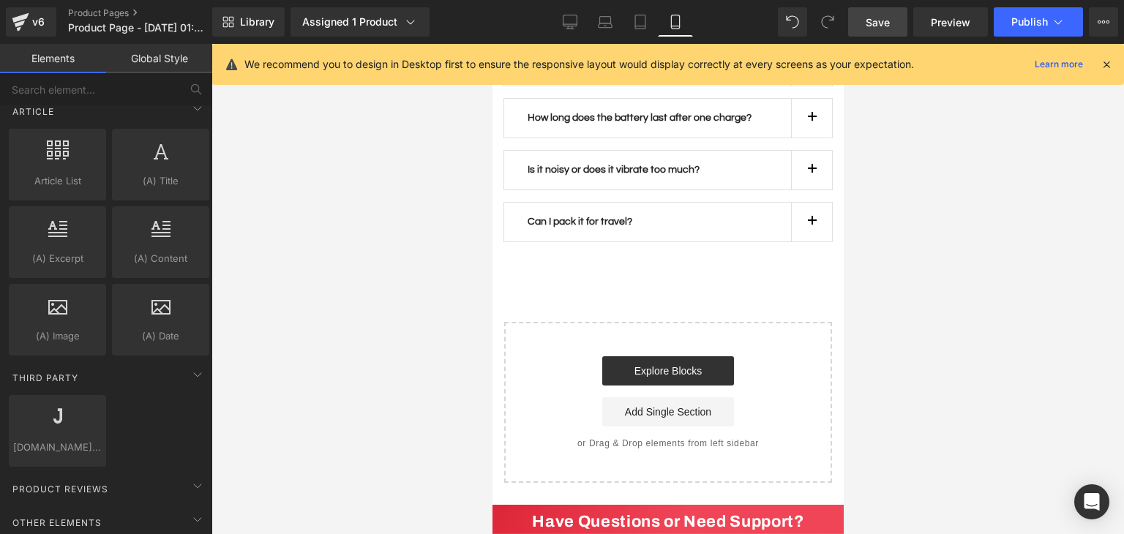
scroll to position [2864, 0]
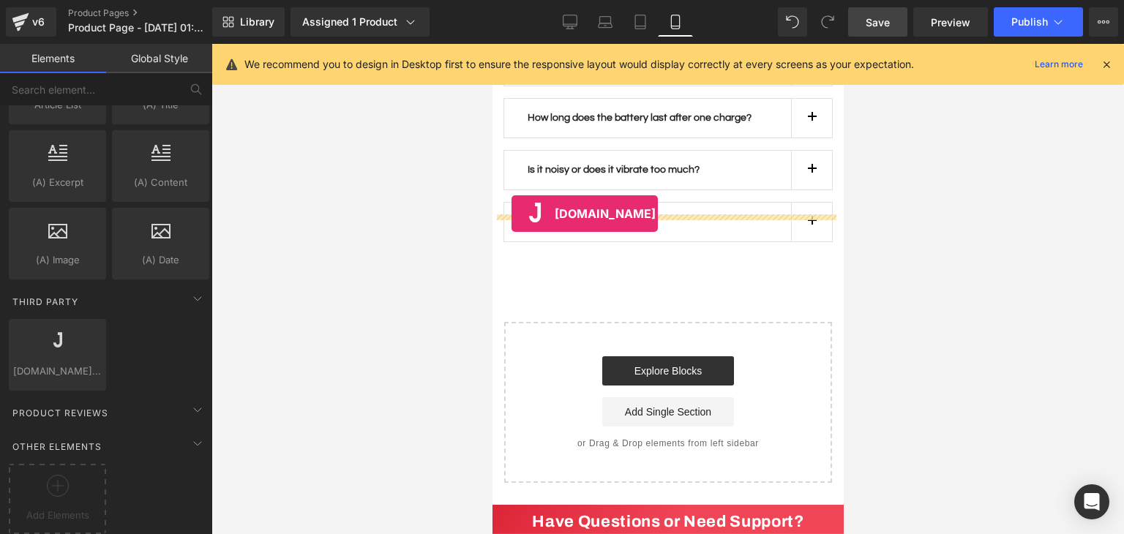
drag, startPoint x: 547, startPoint y: 393, endPoint x: 511, endPoint y: 214, distance: 183.0
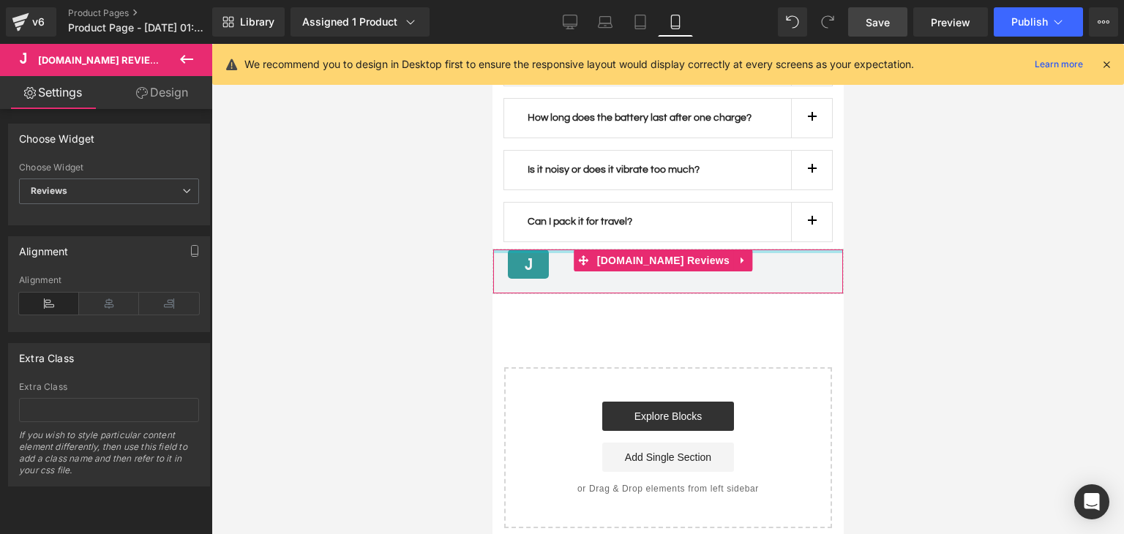
drag, startPoint x: 577, startPoint y: 217, endPoint x: 577, endPoint y: 188, distance: 29.3
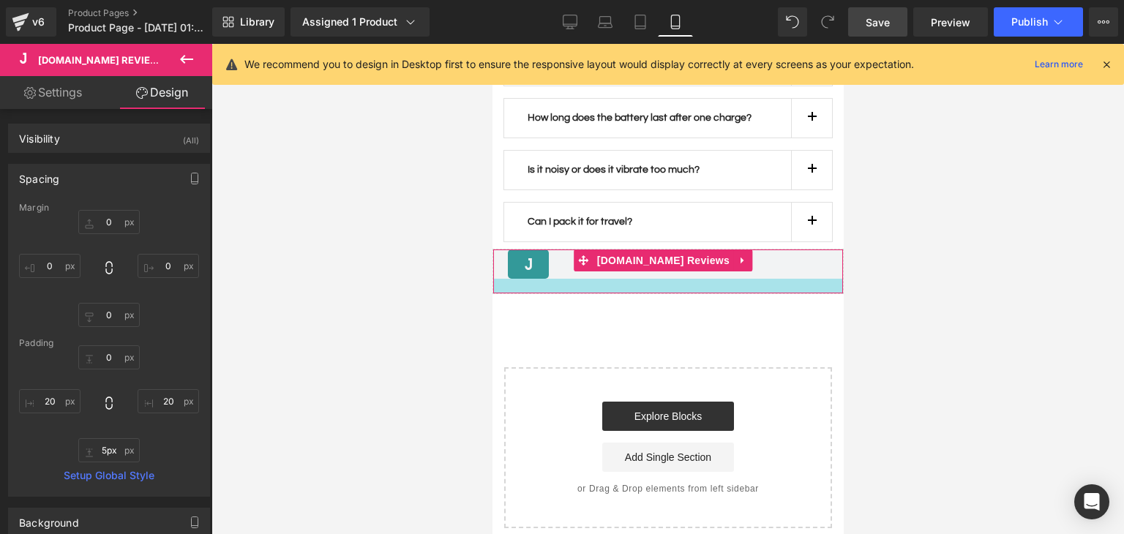
type input "0px"
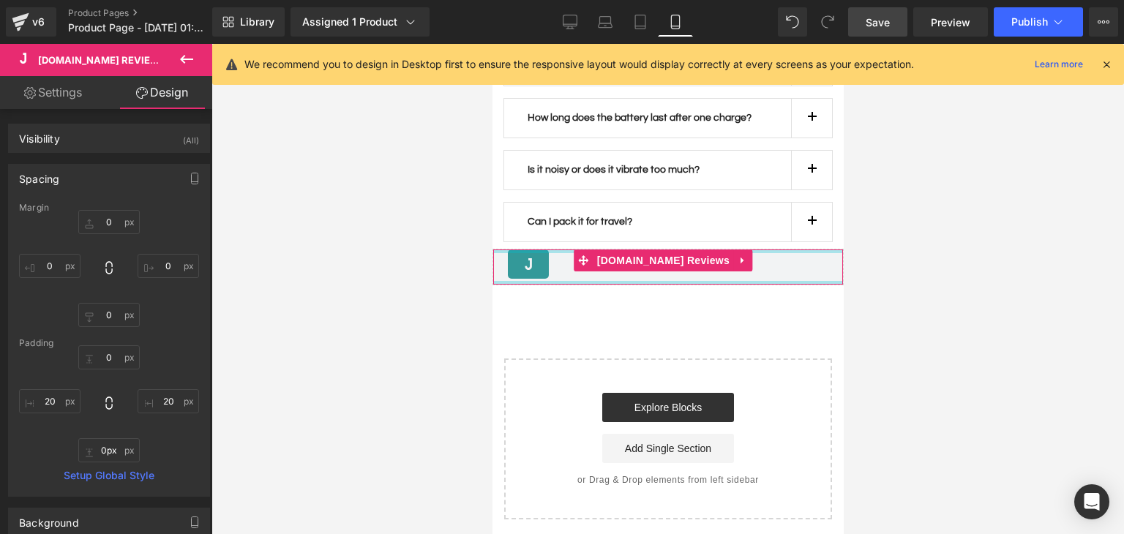
drag, startPoint x: 569, startPoint y: 255, endPoint x: 571, endPoint y: 216, distance: 39.6
click at [571, 249] on div "[DOMAIN_NAME] Reviews - Reviews [DOMAIN_NAME] Reviews" at bounding box center [667, 267] width 351 height 37
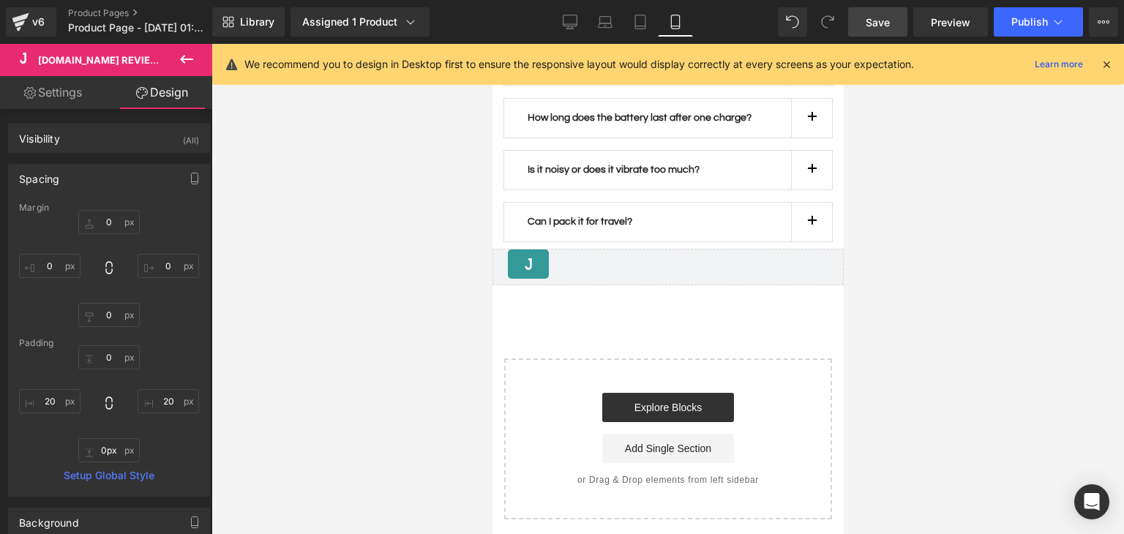
click at [909, 22] on div "Save Preview Publish Scheduled Upgrade Plan View Live Page View with current Te…" at bounding box center [983, 21] width 282 height 29
click at [880, 22] on span "Save" at bounding box center [878, 22] width 24 height 15
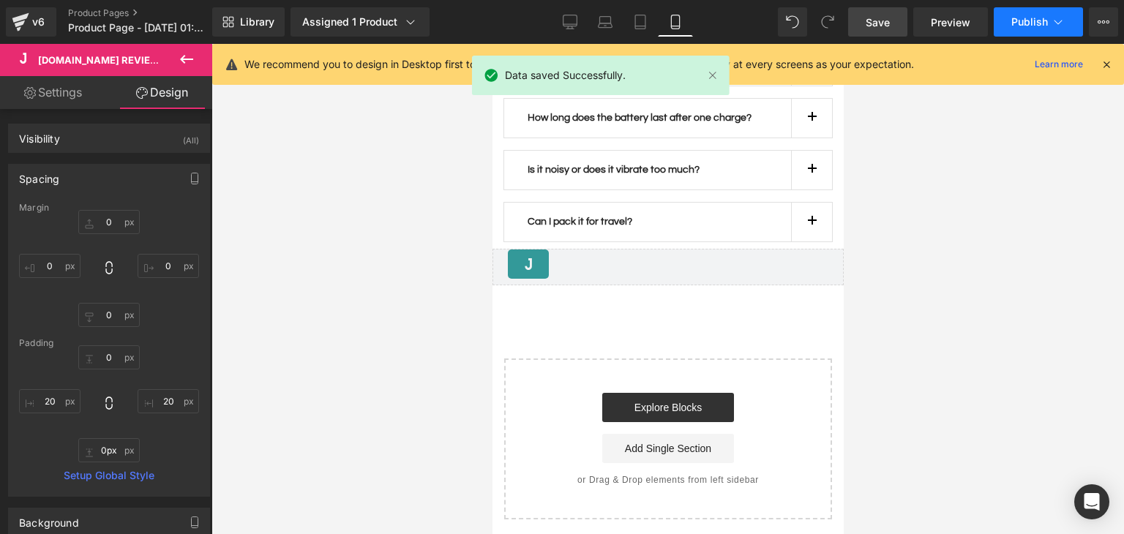
click at [1054, 19] on icon at bounding box center [1058, 22] width 15 height 15
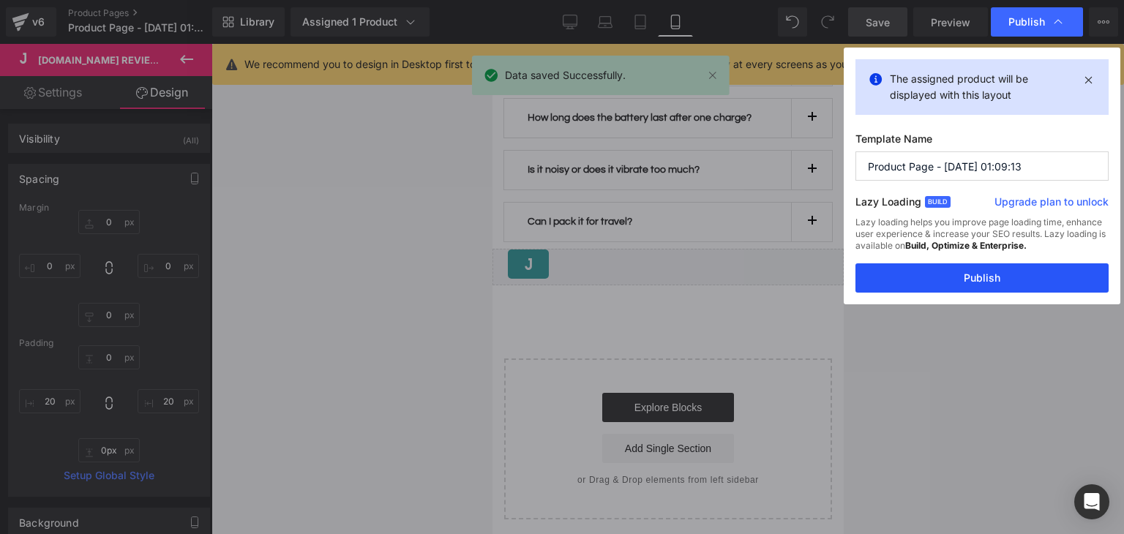
click at [925, 274] on button "Publish" at bounding box center [981, 277] width 253 height 29
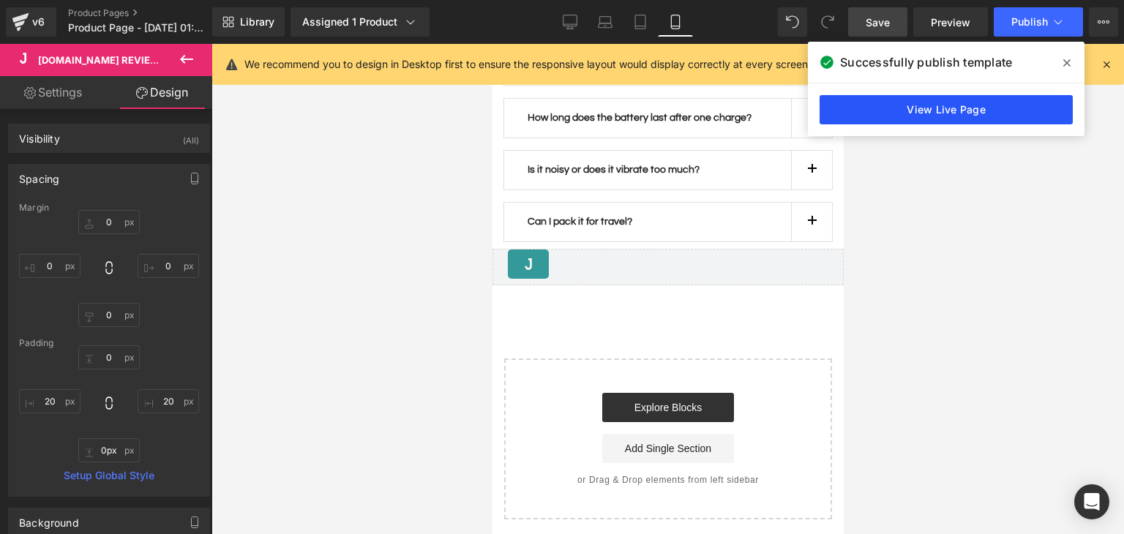
click at [972, 115] on link "View Live Page" at bounding box center [946, 109] width 253 height 29
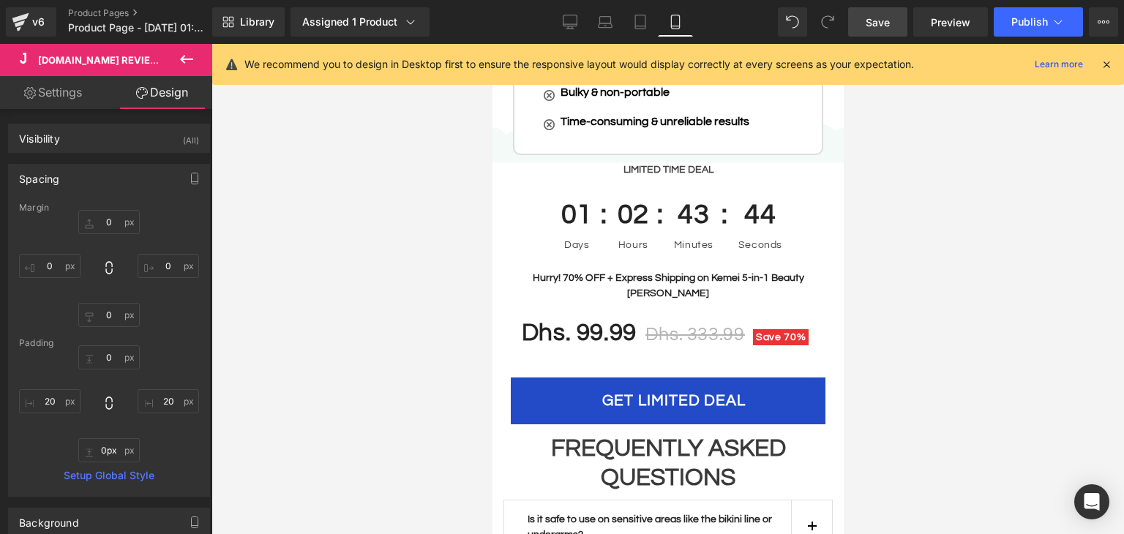
scroll to position [3652, 0]
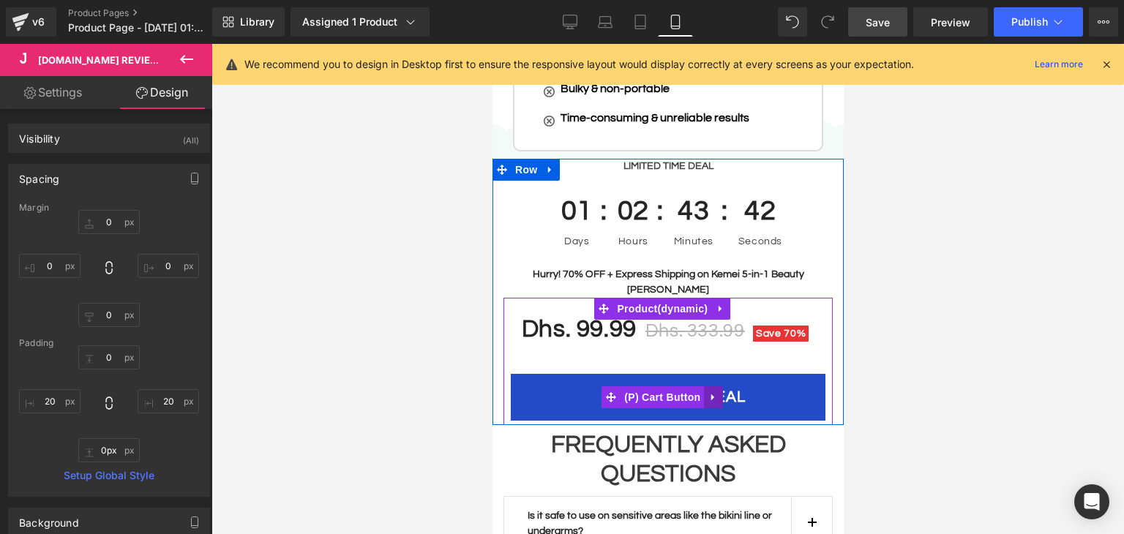
click at [713, 392] on icon at bounding box center [713, 397] width 10 height 11
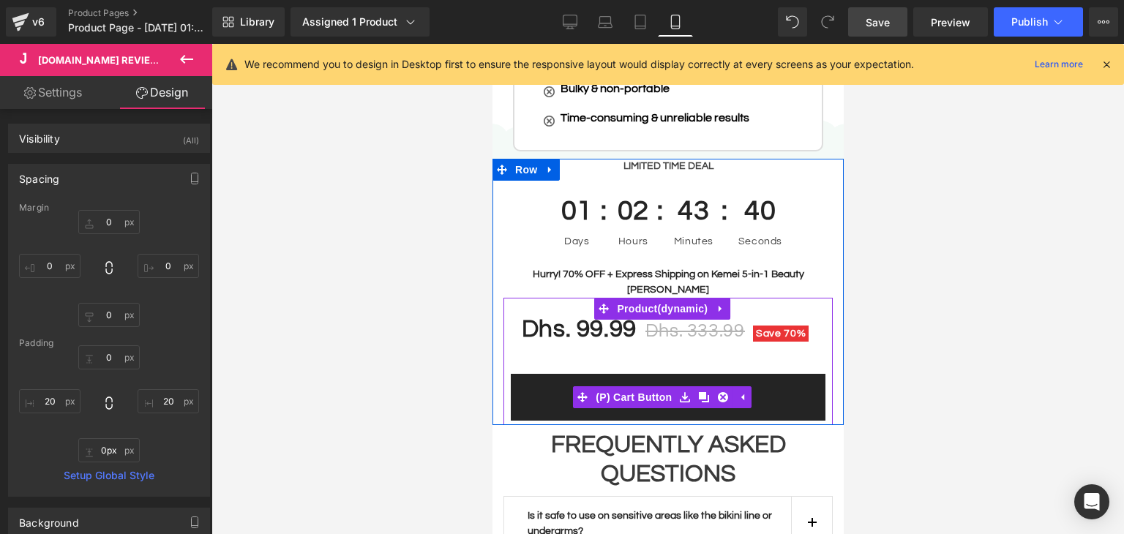
click at [555, 374] on button "GET LIMITED DEAL" at bounding box center [667, 397] width 315 height 47
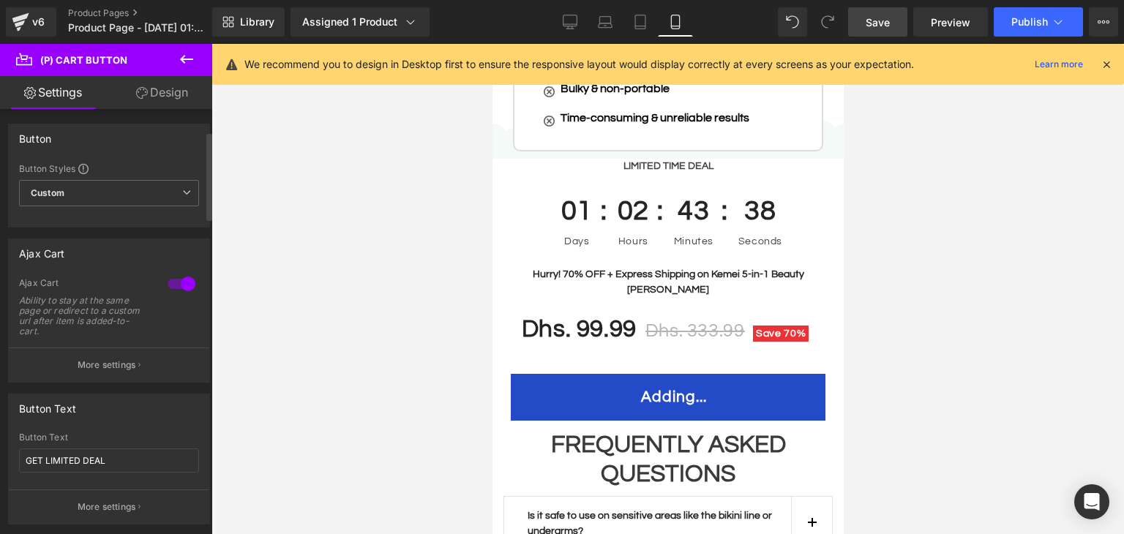
scroll to position [138, 0]
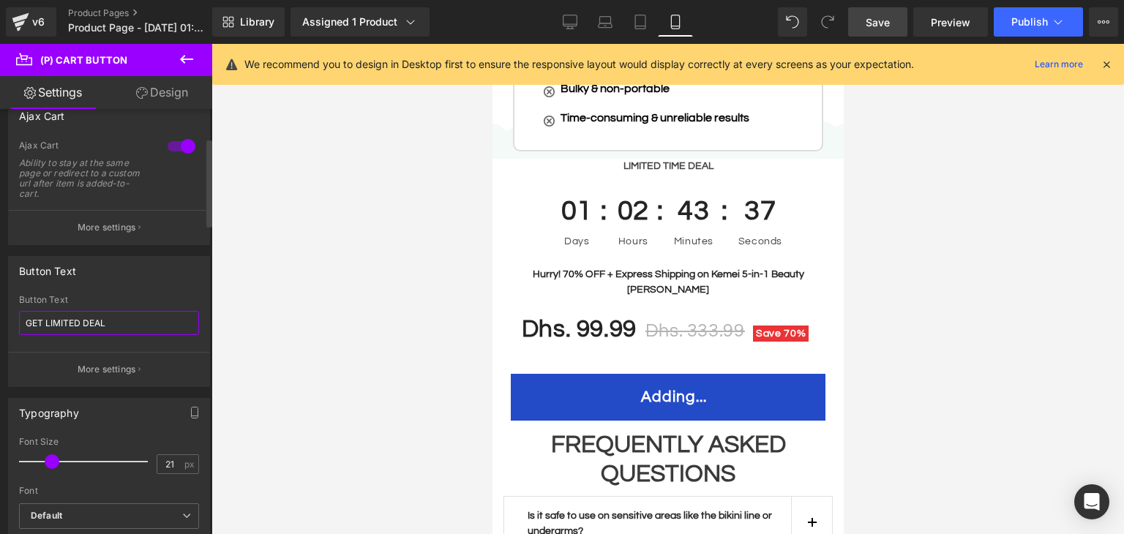
click at [138, 323] on input "GET LIMITED DEAL" at bounding box center [109, 323] width 180 height 24
type input "BUY NOW"
click at [901, 18] on link "Save" at bounding box center [877, 21] width 59 height 29
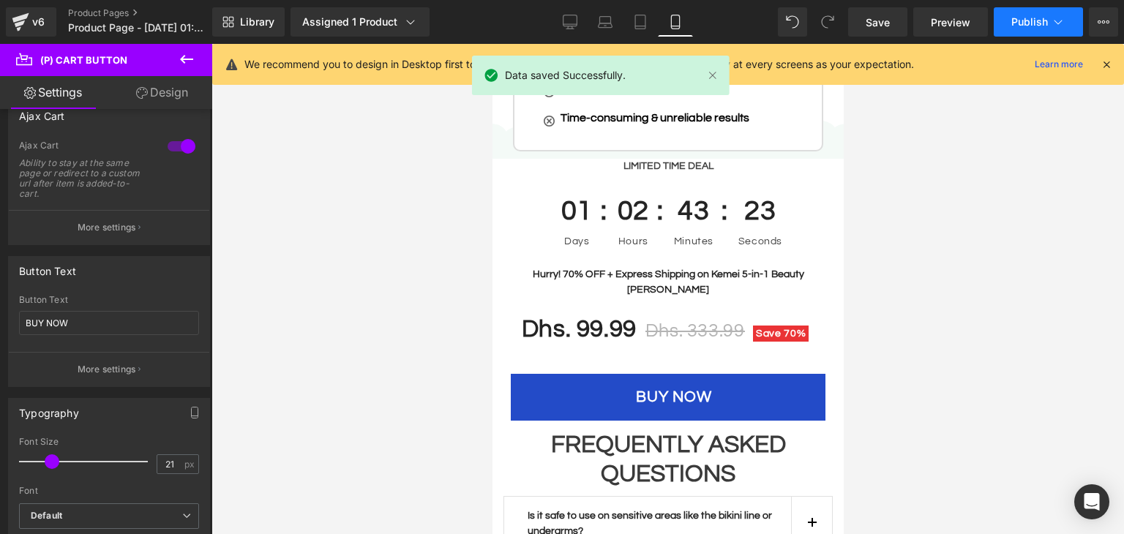
click at [1032, 30] on button "Publish" at bounding box center [1038, 21] width 89 height 29
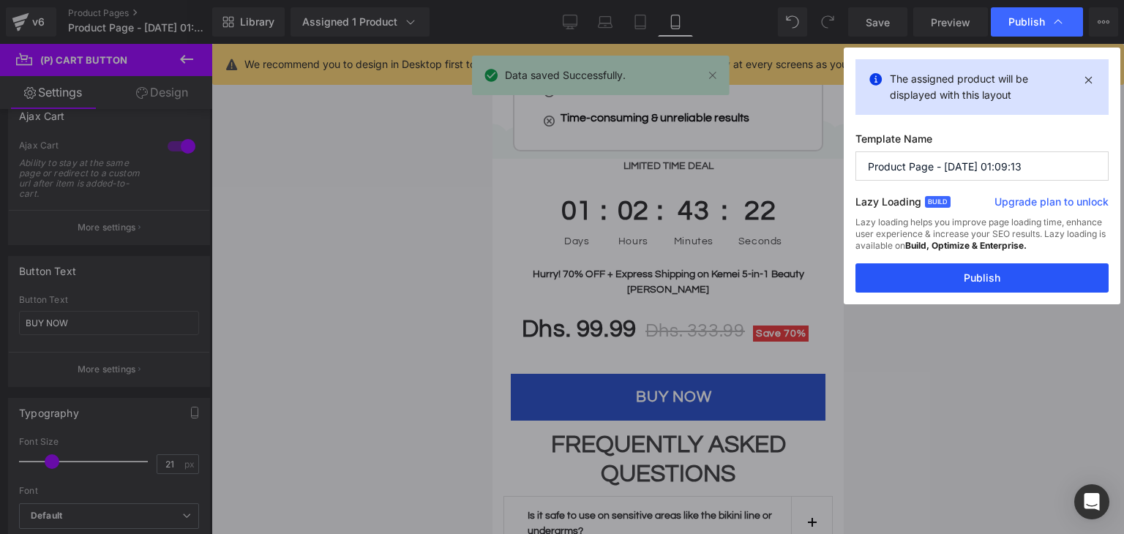
click at [917, 279] on button "Publish" at bounding box center [981, 277] width 253 height 29
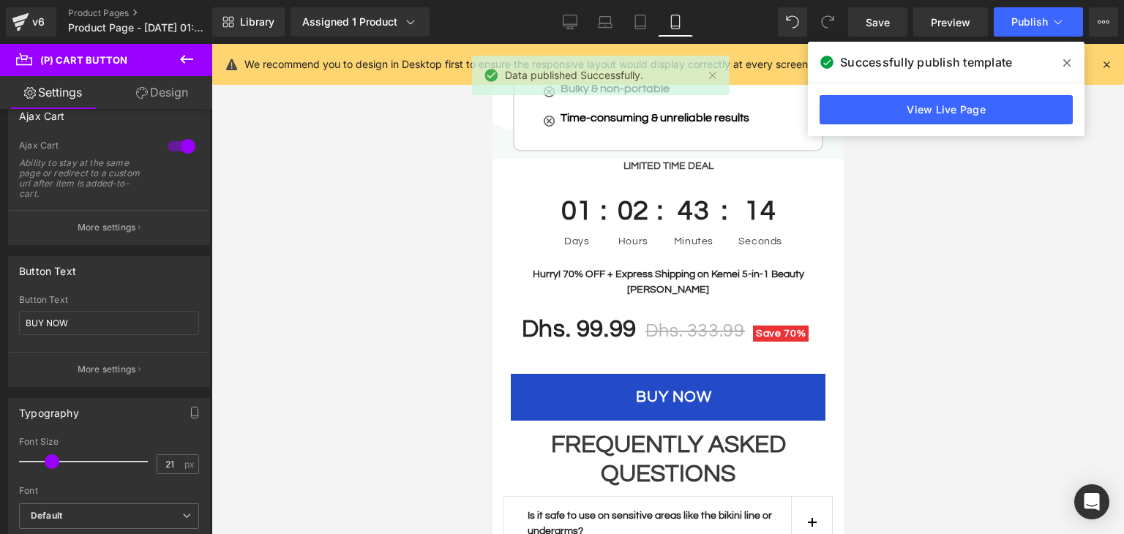
click at [1064, 61] on icon at bounding box center [1066, 62] width 7 height 7
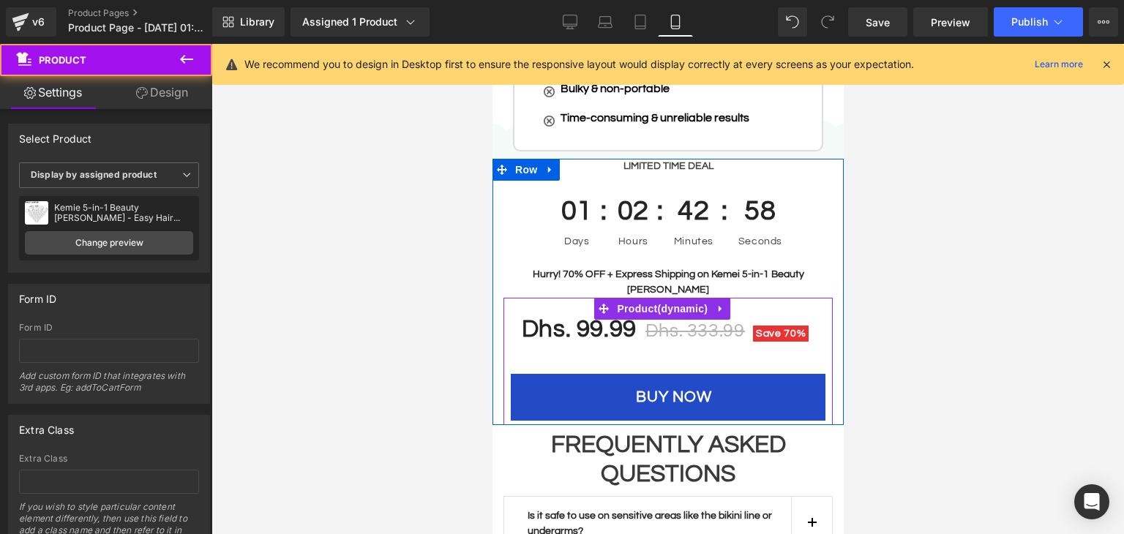
click at [571, 323] on div "Dhs. 99.99 Dhs. 333.99 Save 70% (P) Price BUY NOW (P) Cart Button" at bounding box center [667, 364] width 315 height 113
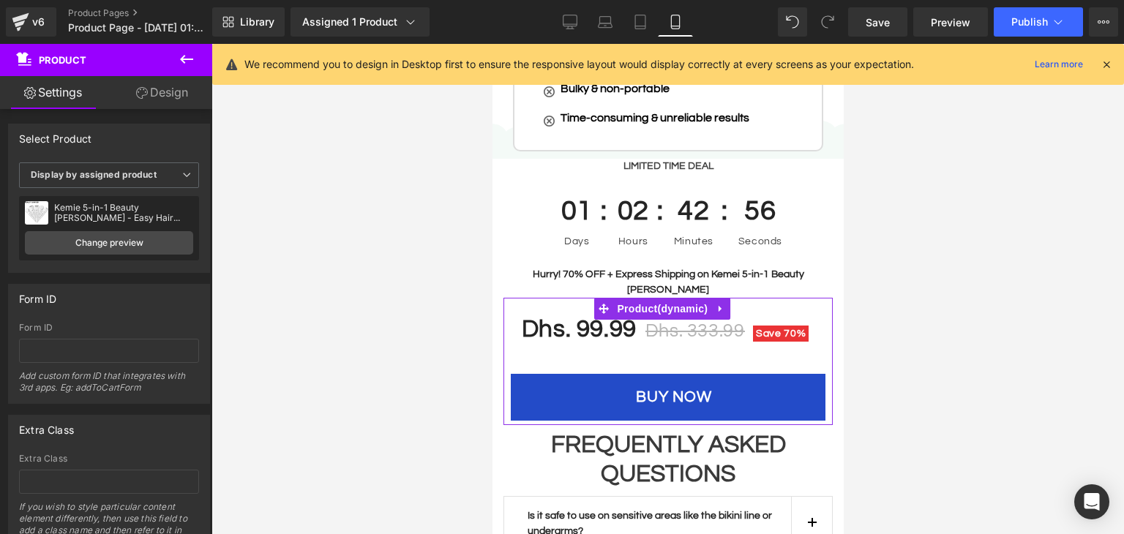
click at [155, 97] on link "Design" at bounding box center [162, 92] width 106 height 33
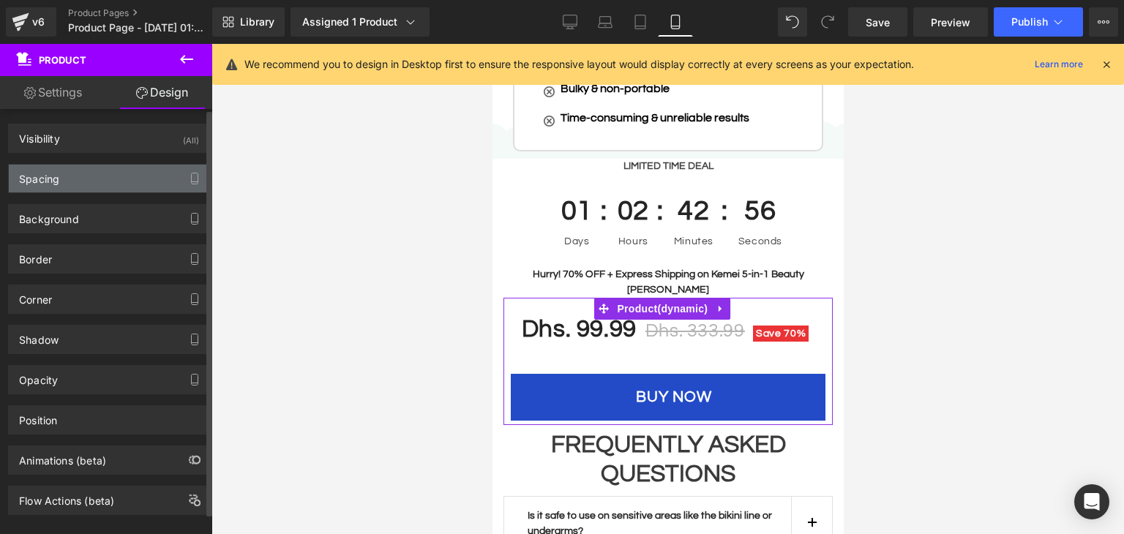
type input "0"
type input "14"
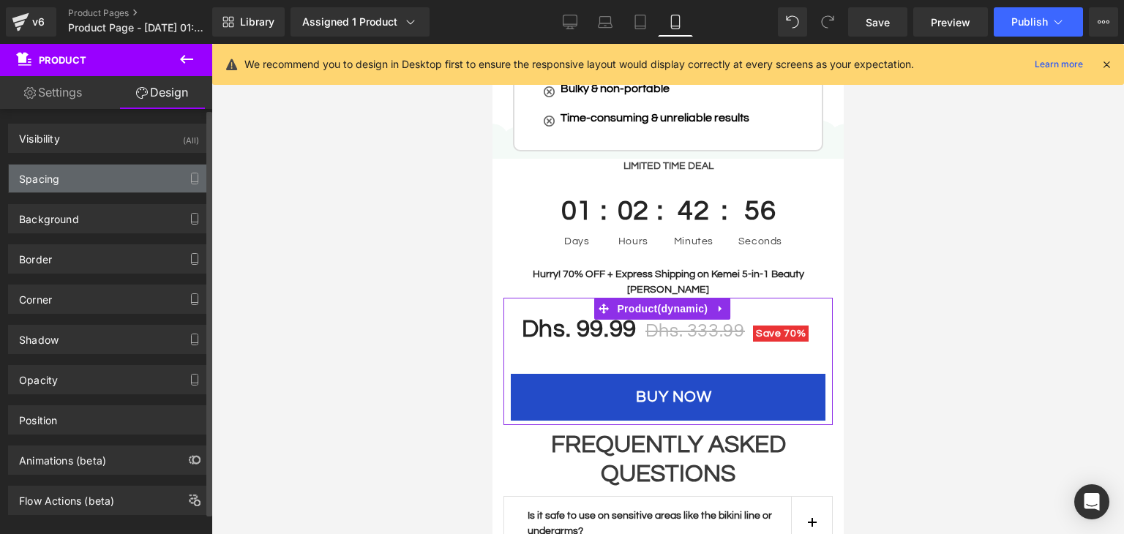
type input "10"
type input "6"
type input "10"
click at [86, 181] on div "Spacing" at bounding box center [109, 179] width 200 height 28
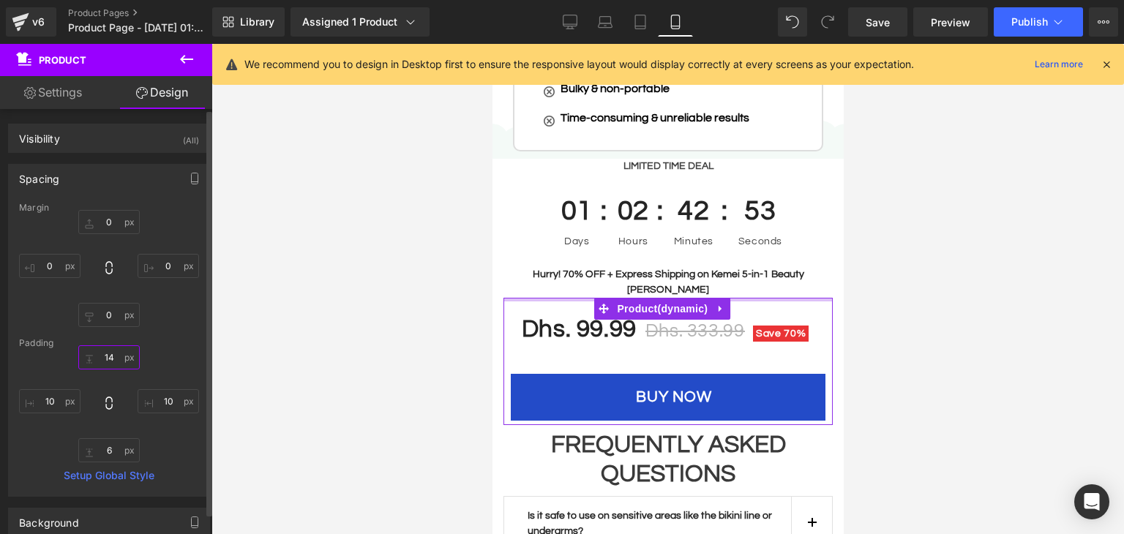
click at [108, 361] on input "14" at bounding box center [108, 357] width 61 height 24
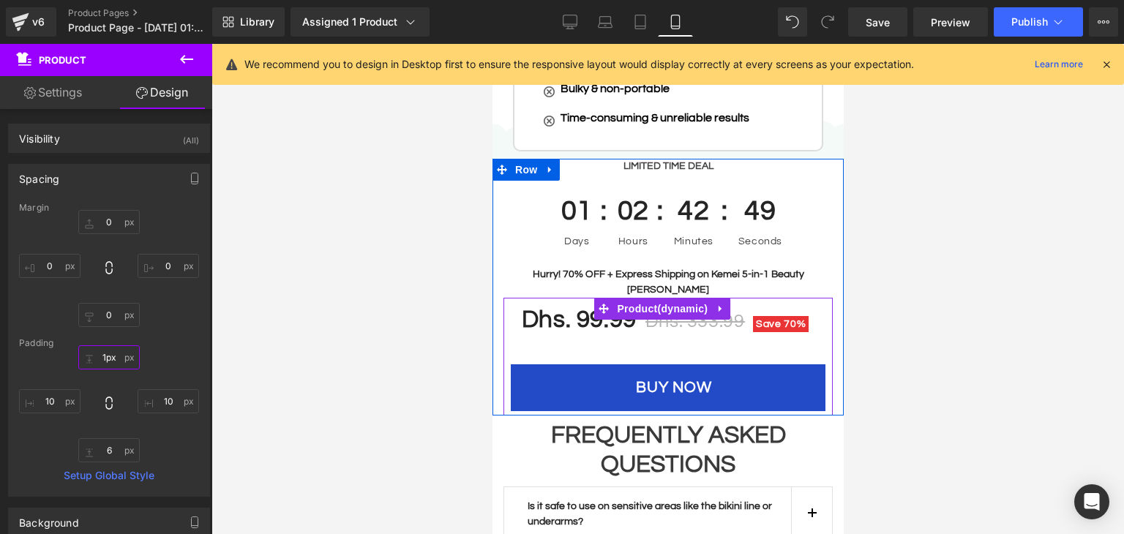
type input "0px"
drag, startPoint x: 576, startPoint y: 274, endPoint x: 580, endPoint y: 247, distance: 27.3
click at [580, 247] on div "LIMITED TIME DEAL Text Block 01 Days 02 Hours 42 Minutes 48 Seconds Countdown T…" at bounding box center [667, 287] width 351 height 256
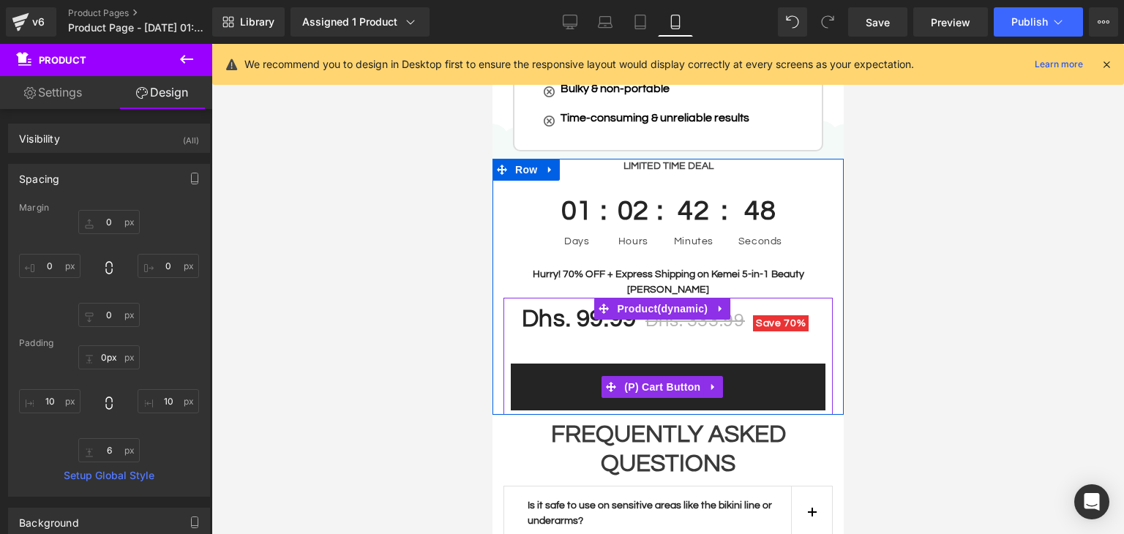
click at [564, 364] on button "BUY NOW" at bounding box center [667, 387] width 315 height 47
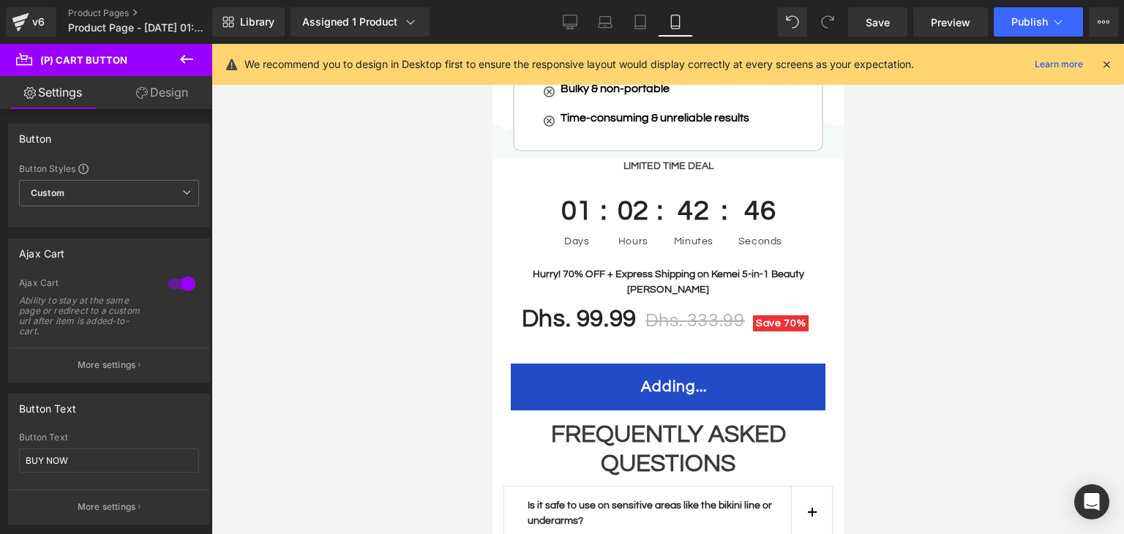
click at [146, 98] on link "Design" at bounding box center [162, 92] width 106 height 33
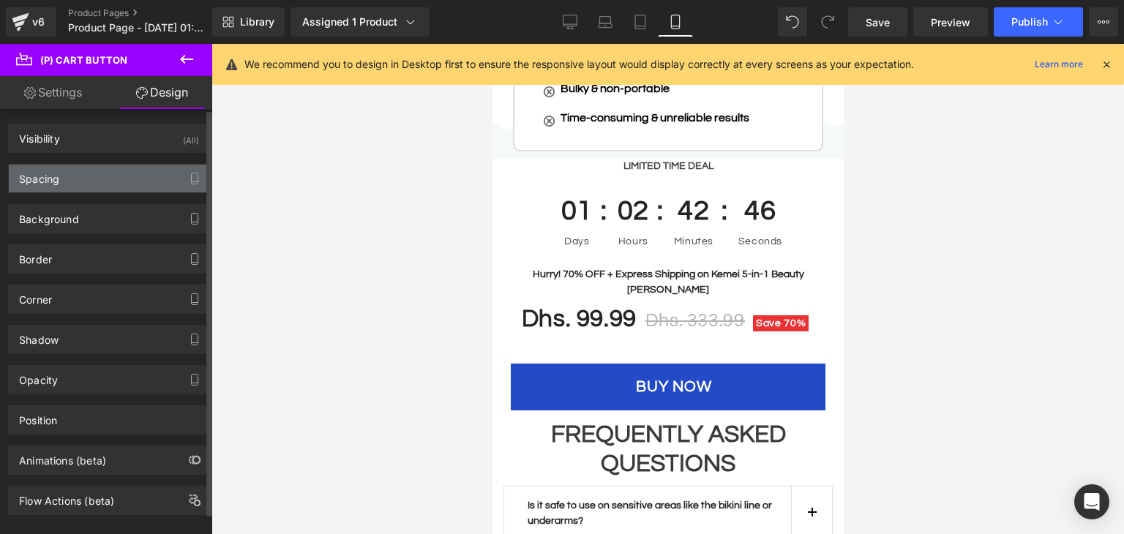
type input "32"
type input "0"
type input "16"
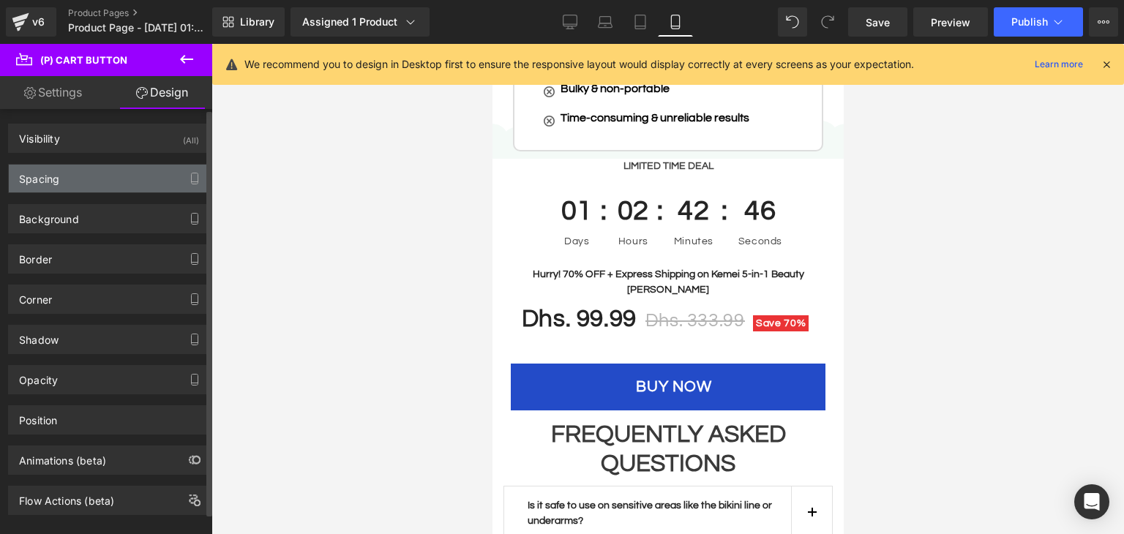
type input "15"
type input "16"
type input "31.5"
click at [88, 182] on div "Spacing" at bounding box center [109, 179] width 200 height 28
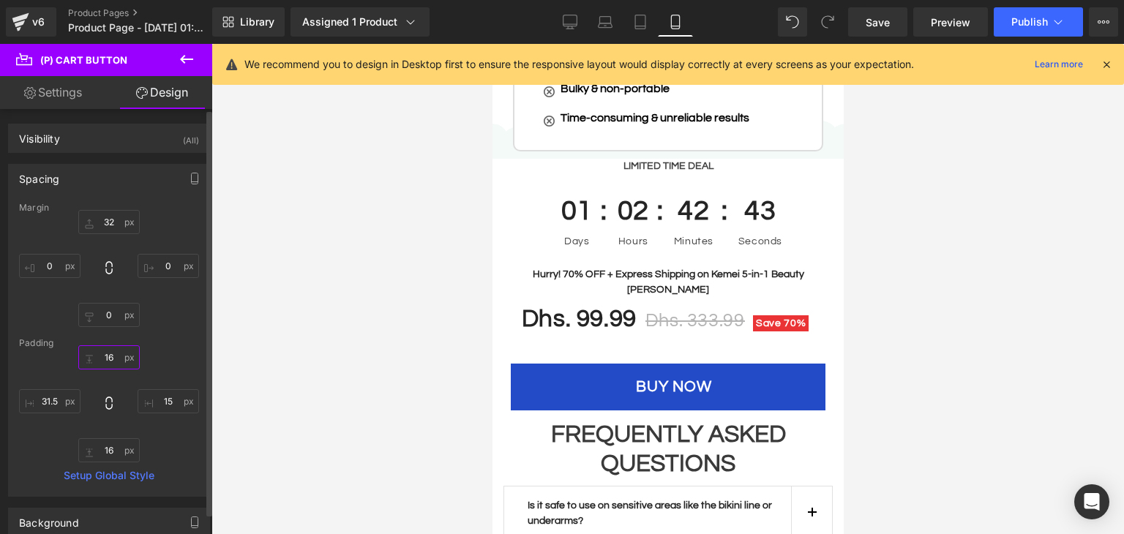
click at [112, 358] on input "16" at bounding box center [108, 357] width 61 height 24
type input "]"
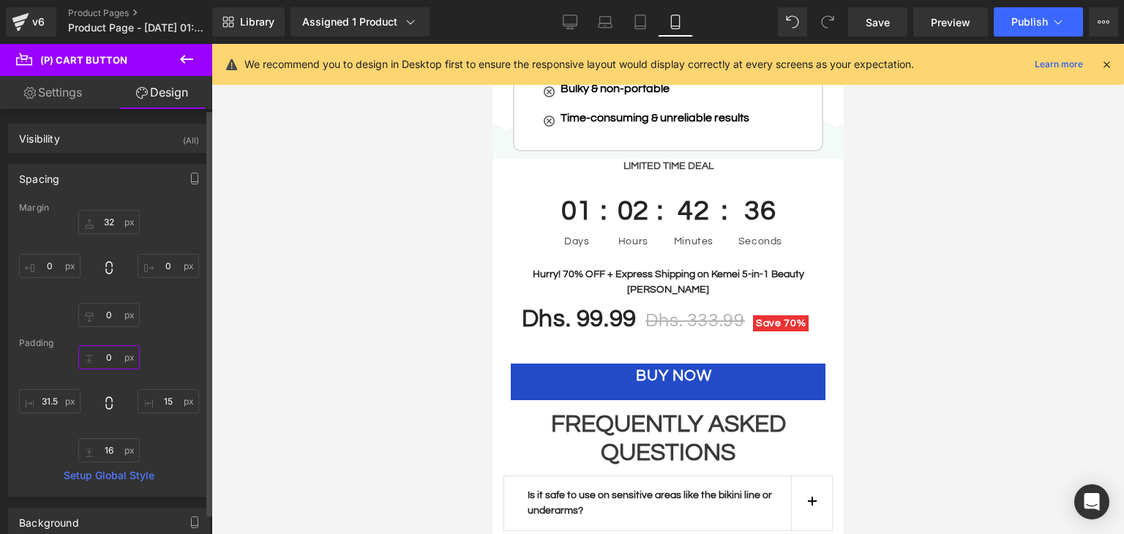
click at [109, 358] on input "text" at bounding box center [108, 357] width 61 height 24
type input "16"
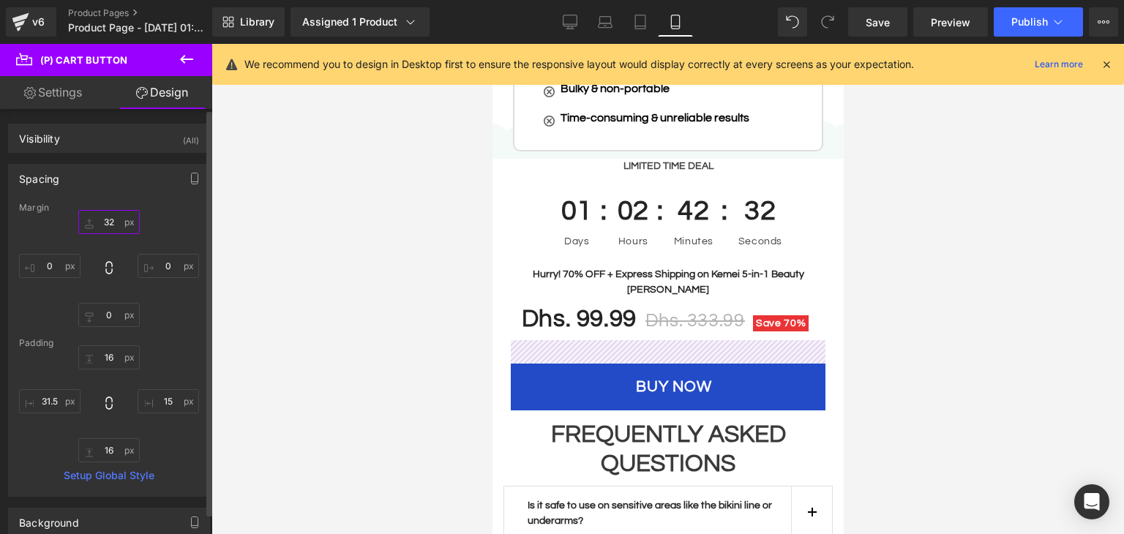
click at [102, 214] on input "32" at bounding box center [108, 222] width 61 height 24
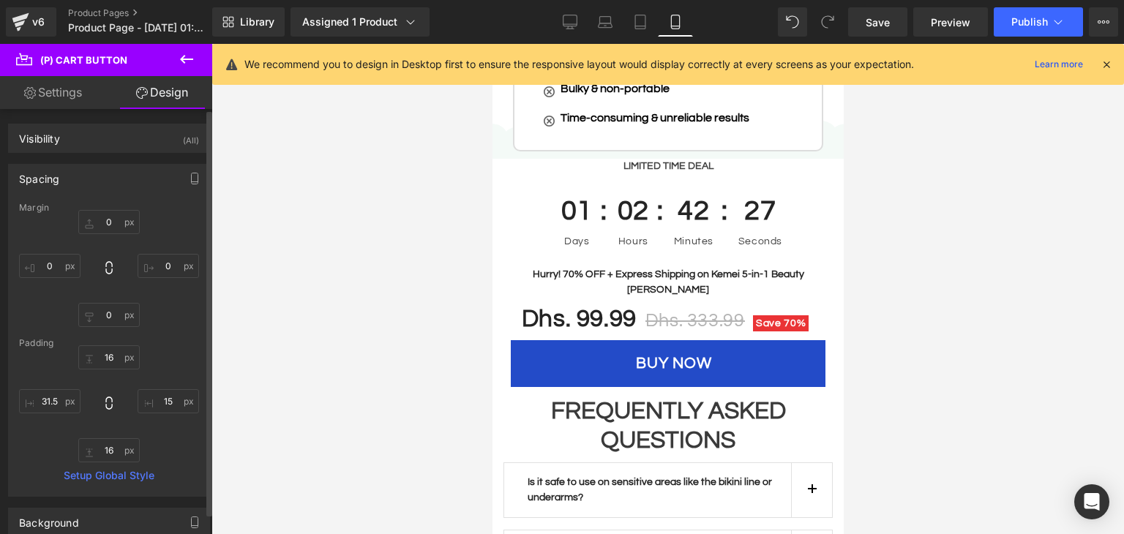
click at [130, 165] on div "Spacing" at bounding box center [109, 179] width 200 height 28
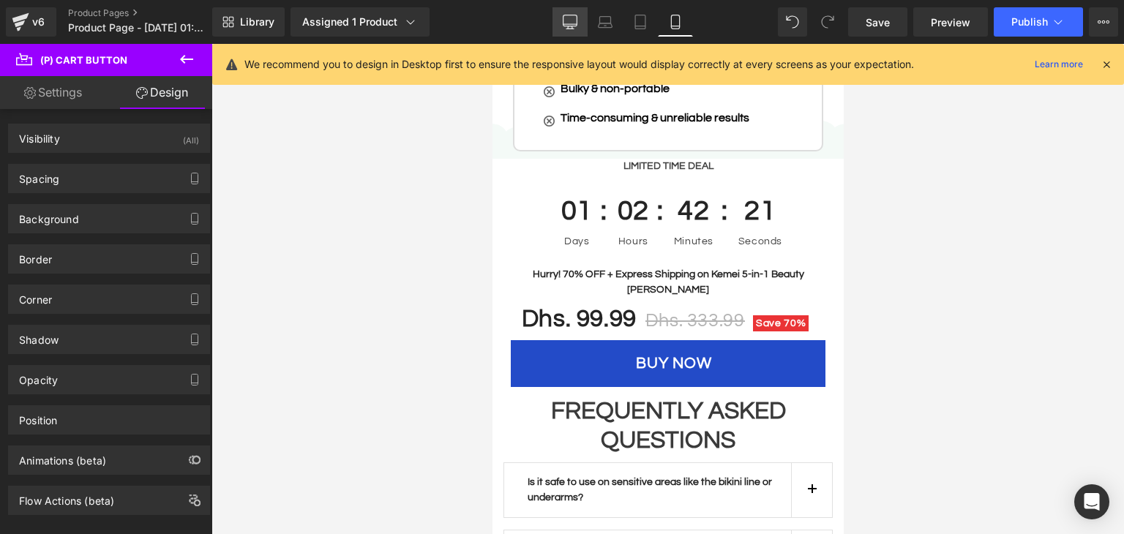
click at [567, 17] on icon at bounding box center [570, 22] width 15 height 15
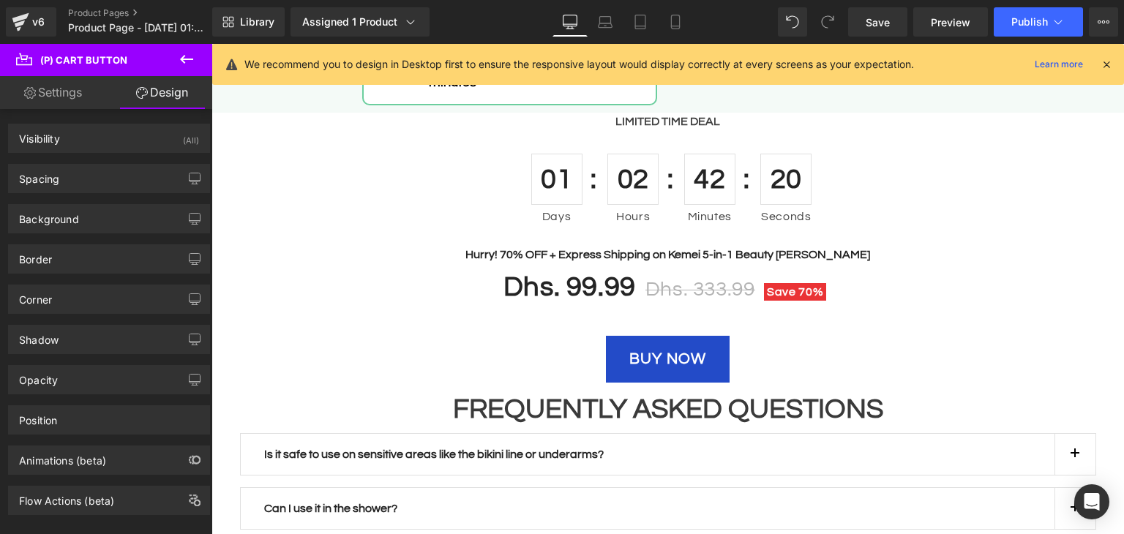
scroll to position [2725, 0]
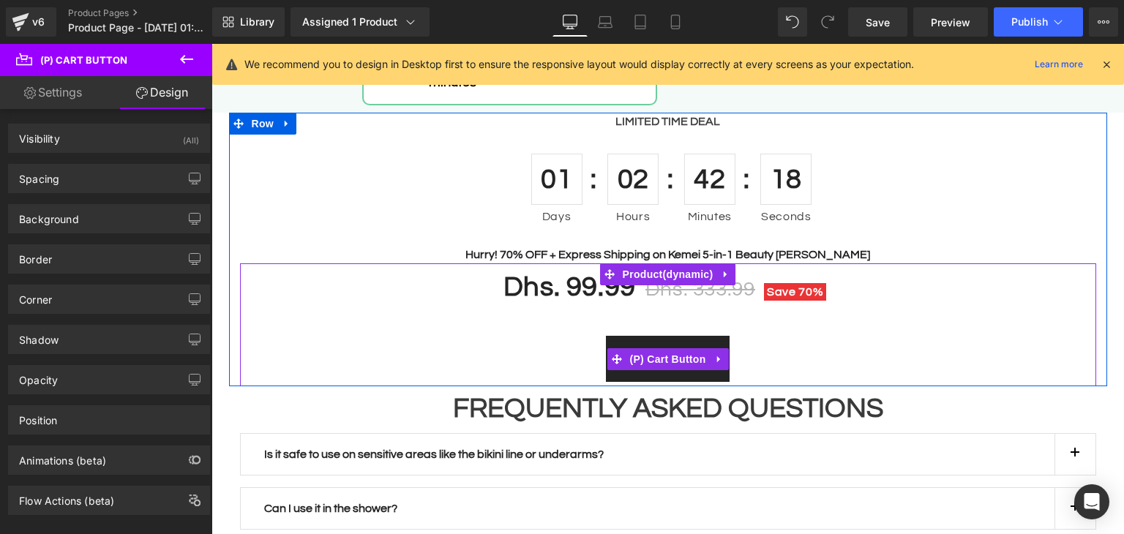
click at [626, 336] on button "BUY NOW" at bounding box center [667, 359] width 123 height 47
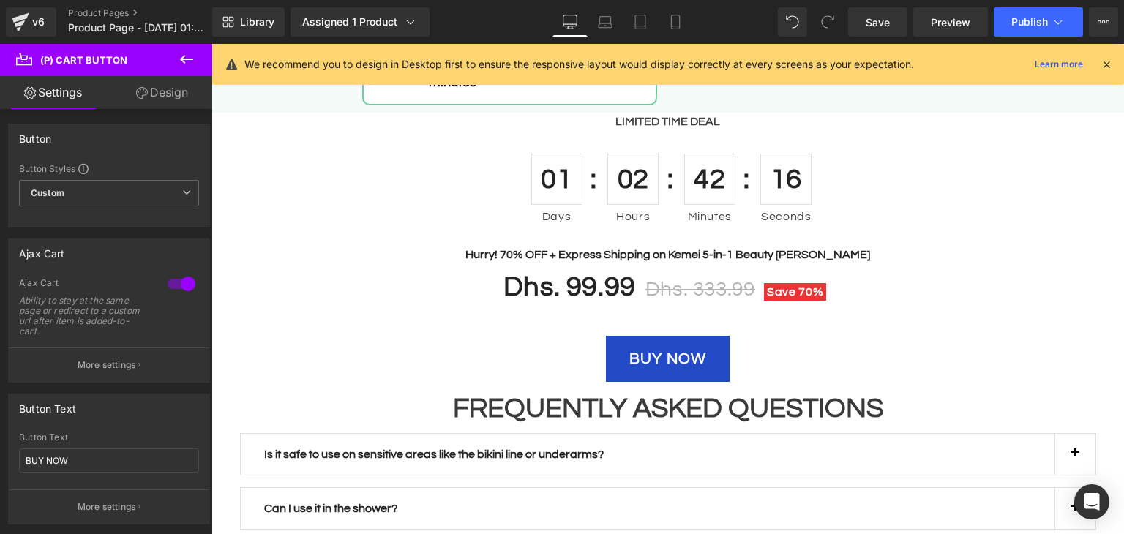
click at [173, 97] on link "Design" at bounding box center [162, 92] width 106 height 33
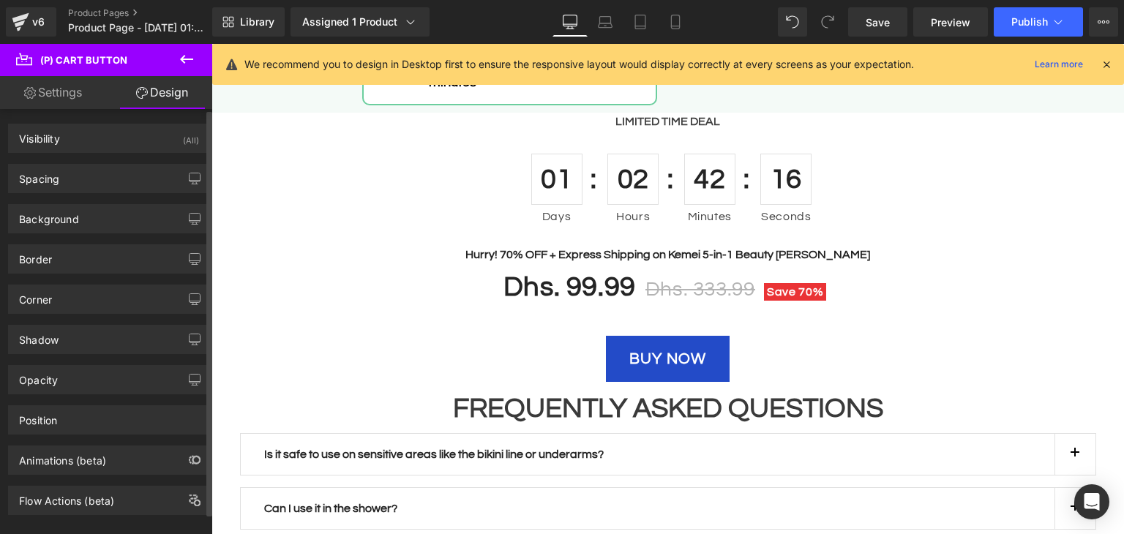
type input "32"
type input "0"
type input "16"
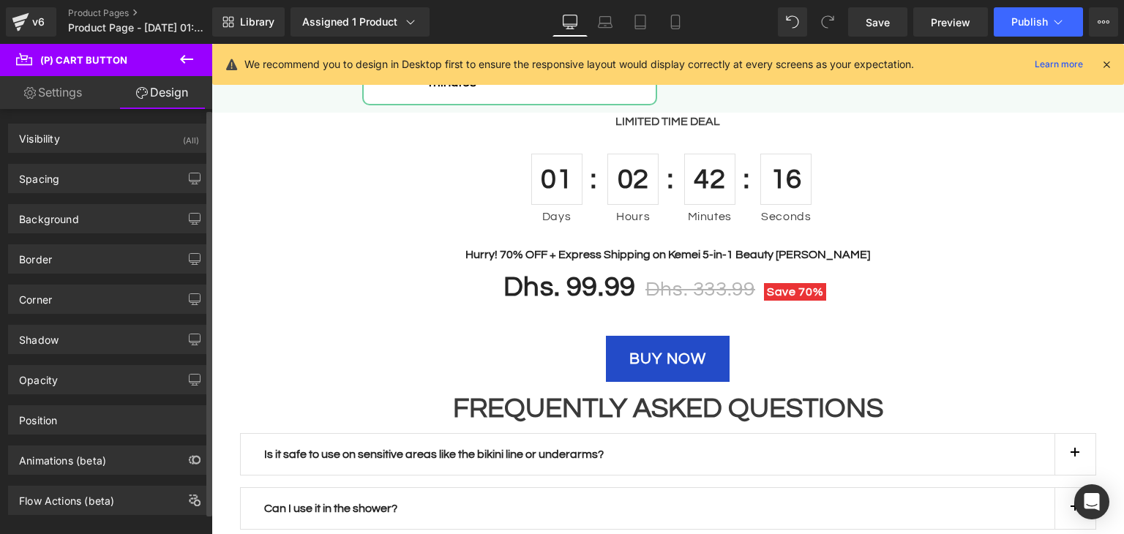
type input "32"
type input "16"
type input "32"
click at [95, 170] on div "Spacing" at bounding box center [109, 179] width 200 height 28
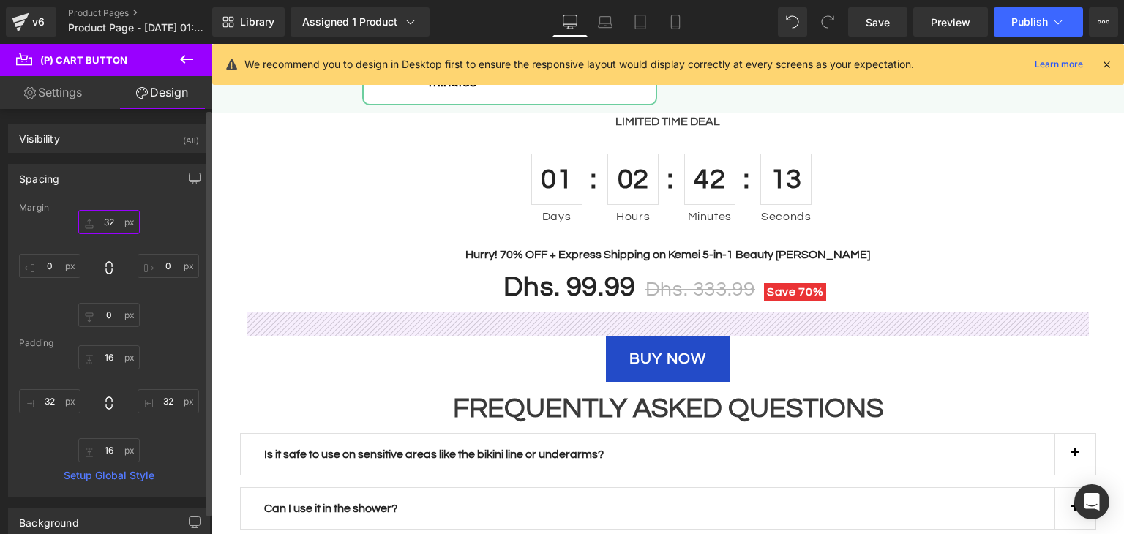
click at [115, 220] on input "32" at bounding box center [108, 222] width 61 height 24
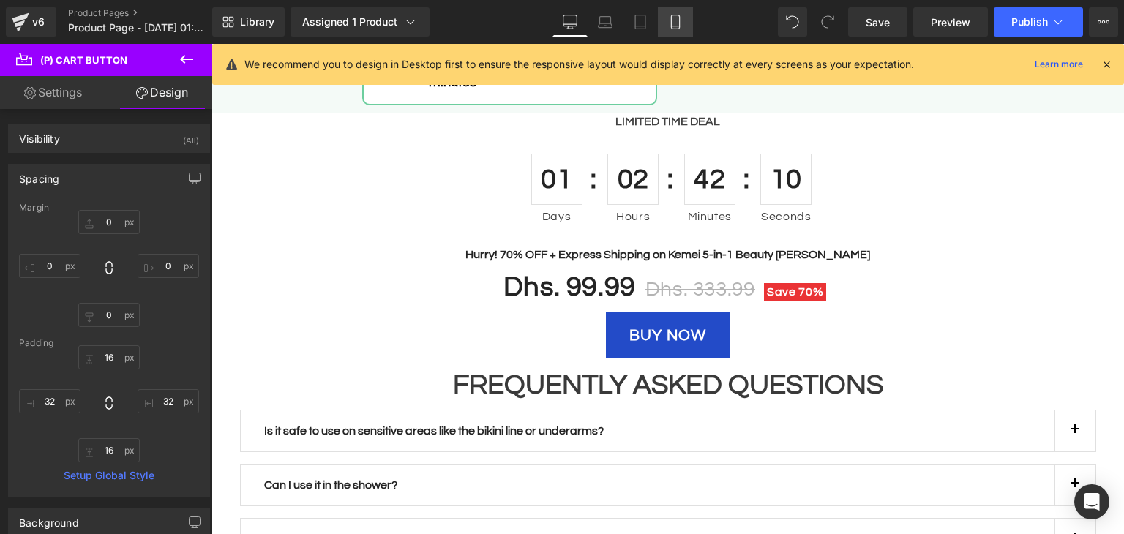
click at [671, 19] on icon at bounding box center [675, 22] width 8 height 14
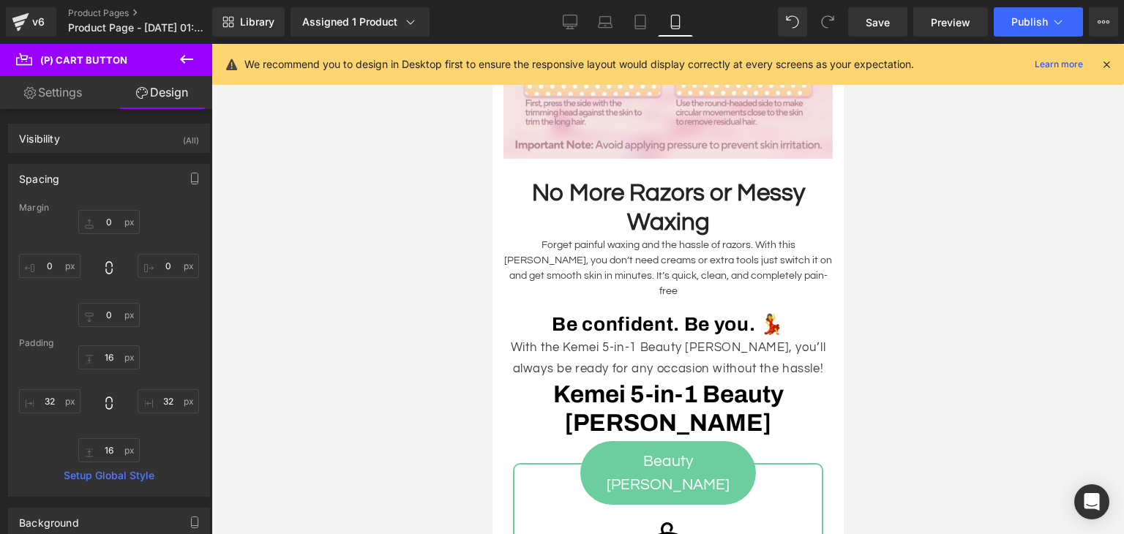
type input "0"
type input "16"
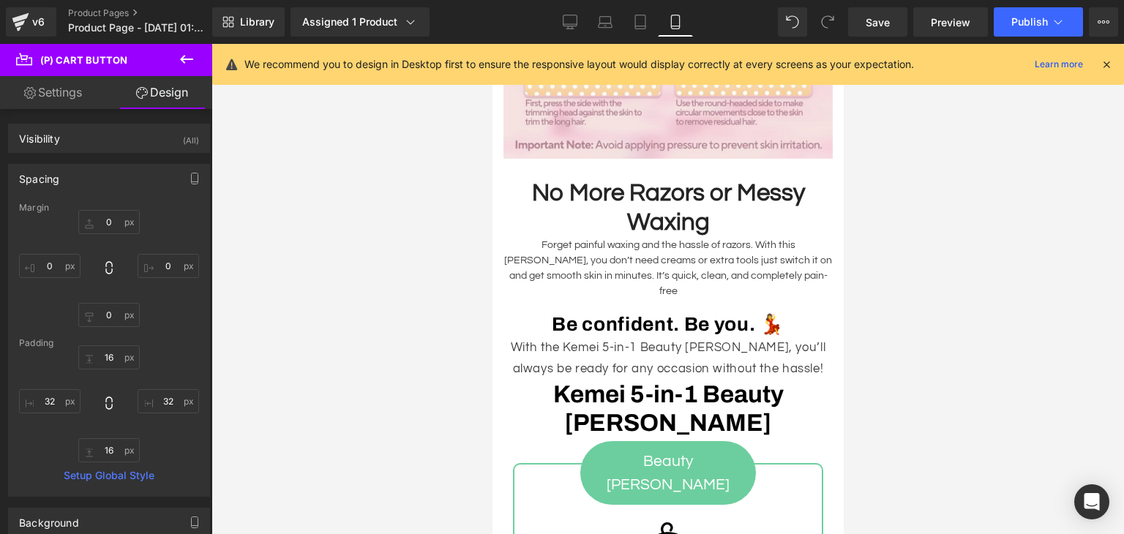
type input "32"
type input "16"
type input "32"
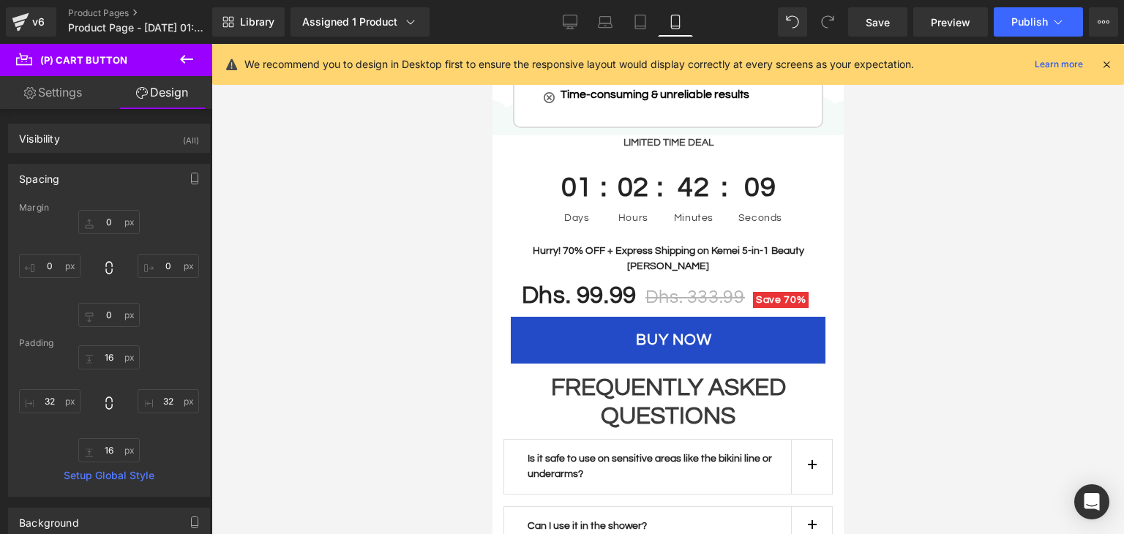
scroll to position [3675, 0]
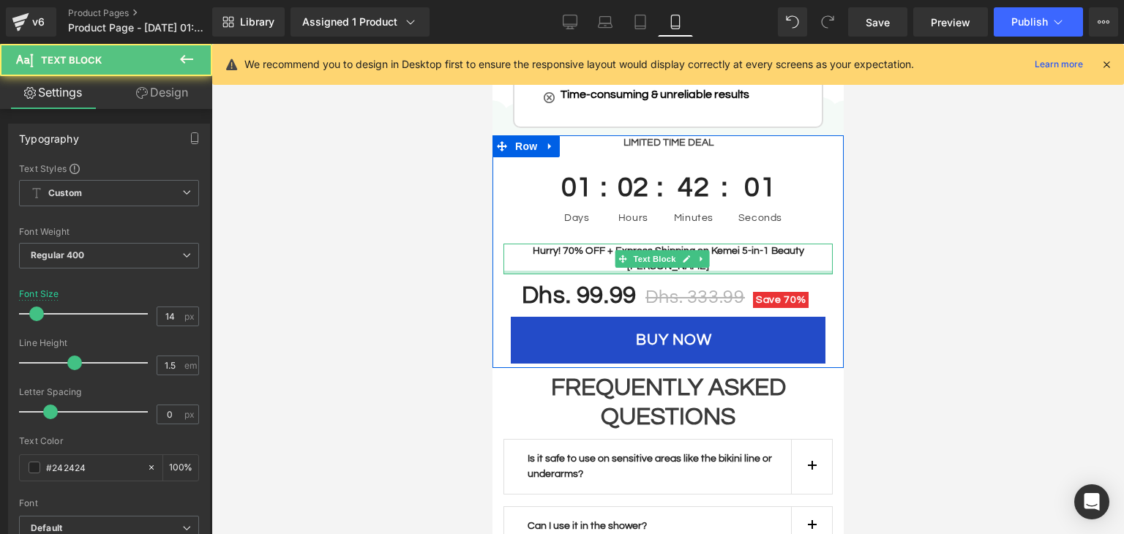
click at [749, 244] on div "Hurry! 70% OFF + Express Shipping on Kemei 5-in-1 Beauty [PERSON_NAME] Text Blo…" at bounding box center [667, 259] width 329 height 31
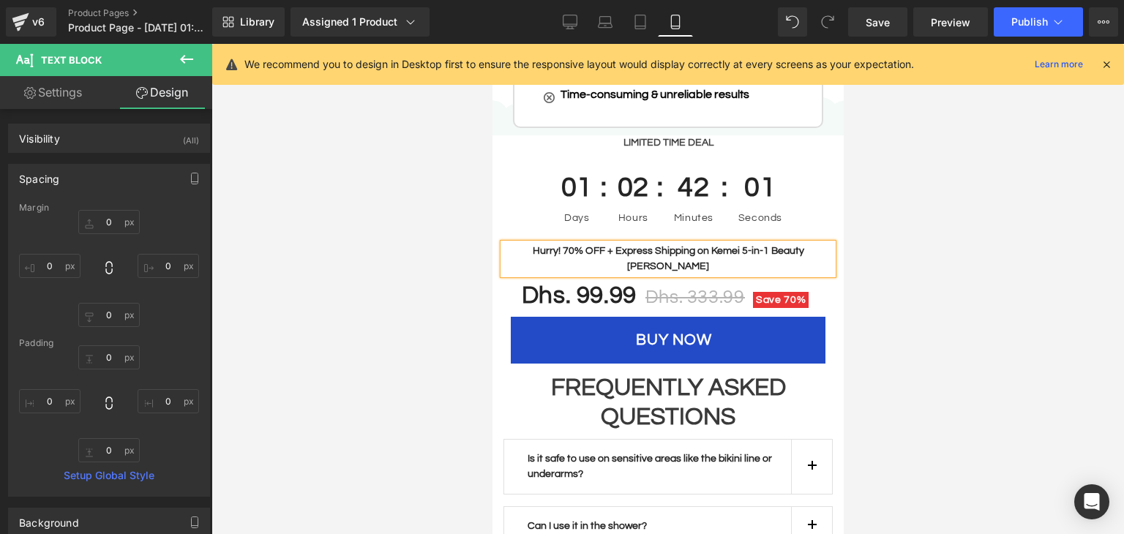
click at [949, 247] on div at bounding box center [667, 289] width 912 height 490
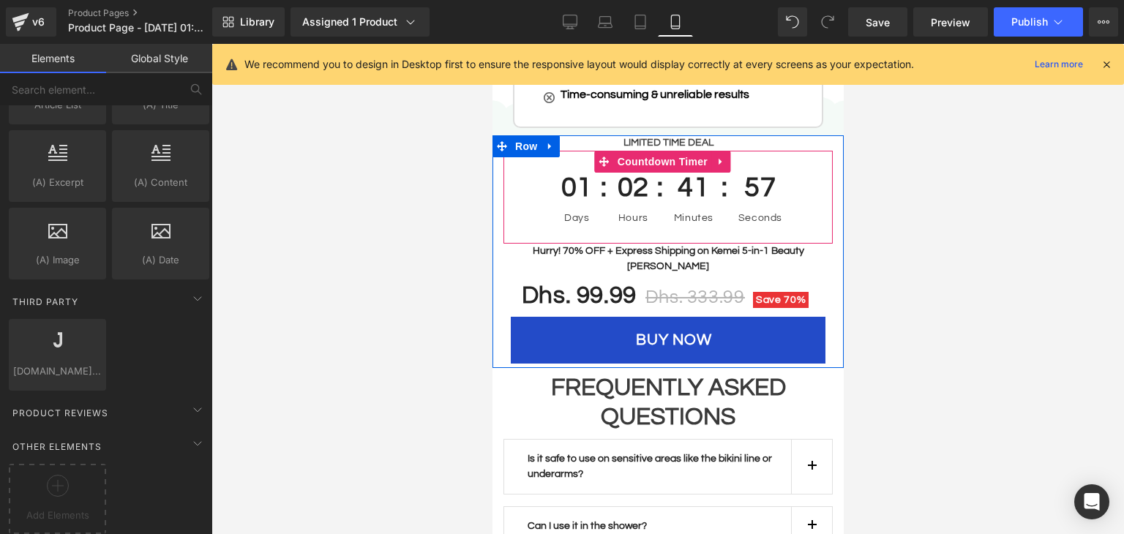
click at [754, 198] on div "57 Seconds" at bounding box center [756, 198] width 66 height 94
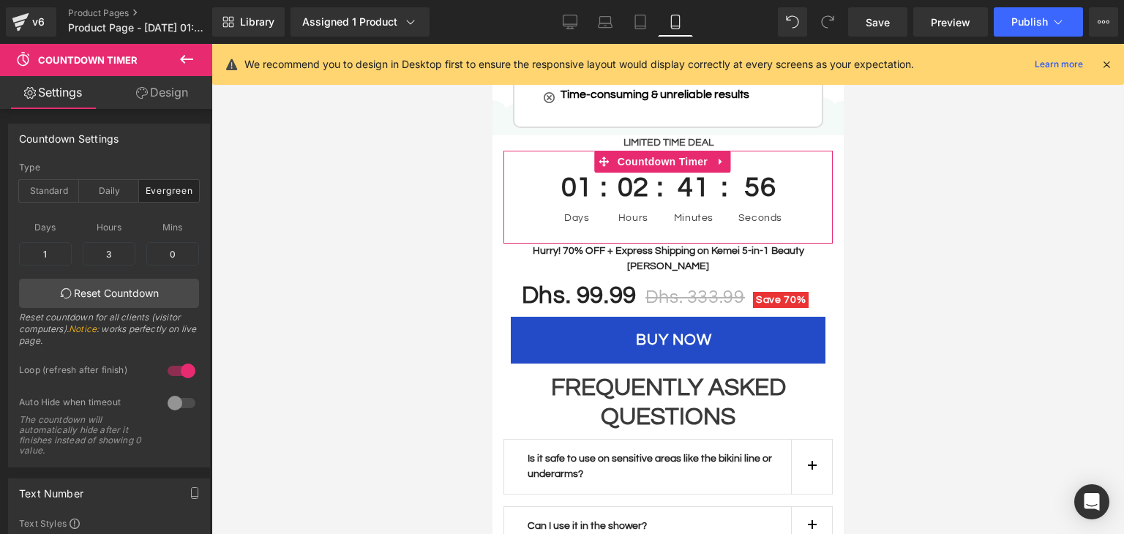
click at [164, 100] on link "Design" at bounding box center [162, 92] width 106 height 33
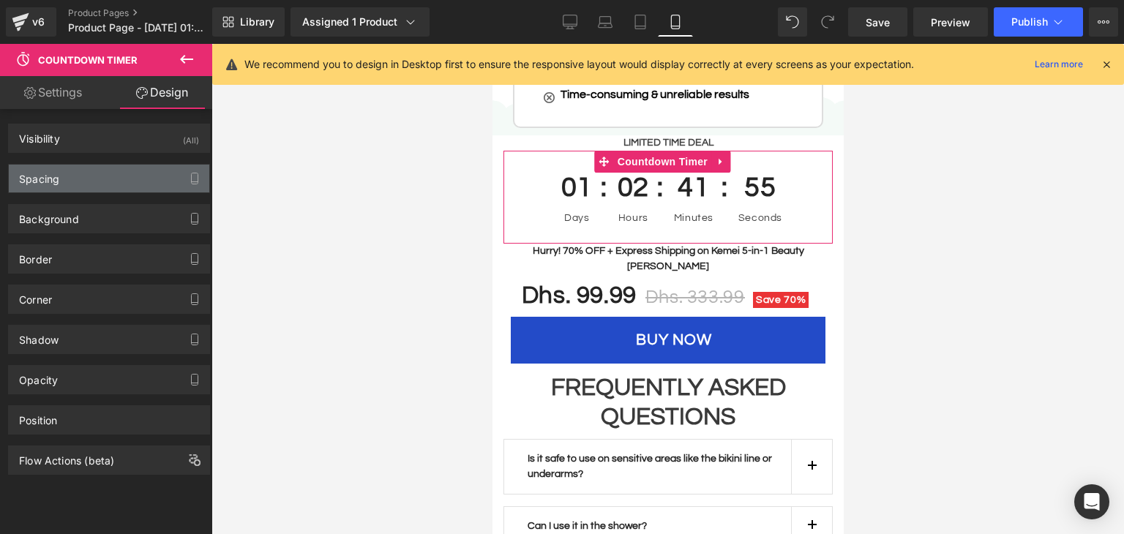
type input "0"
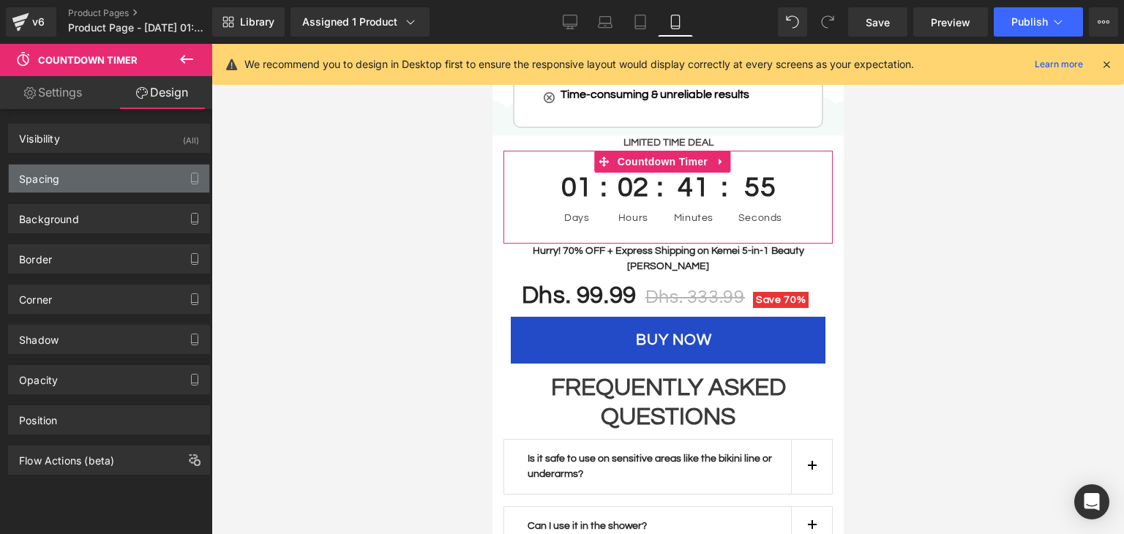
type input "0"
click at [91, 182] on div "Spacing" at bounding box center [109, 179] width 200 height 28
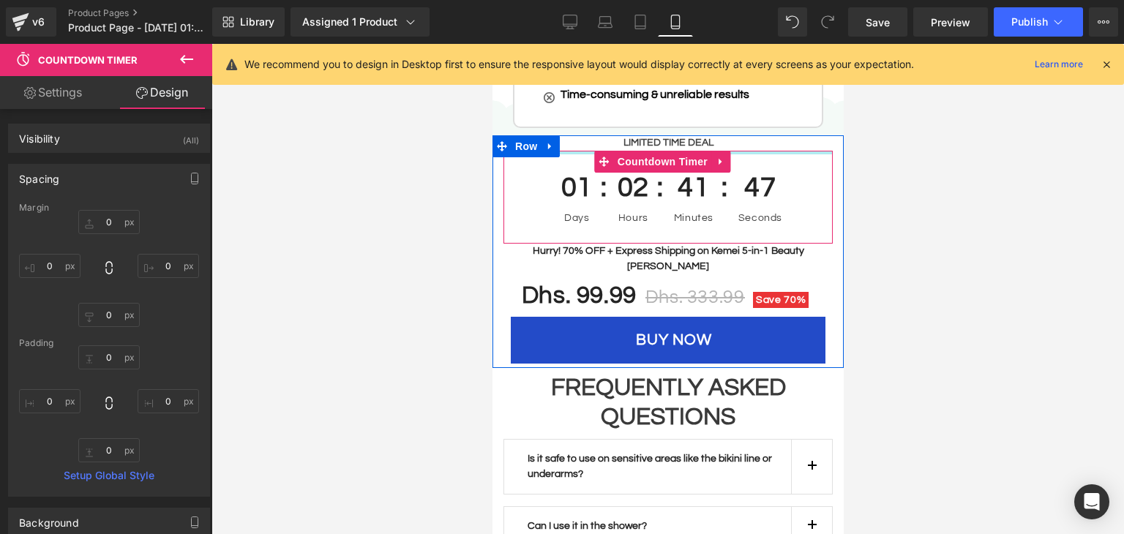
type input "0px"
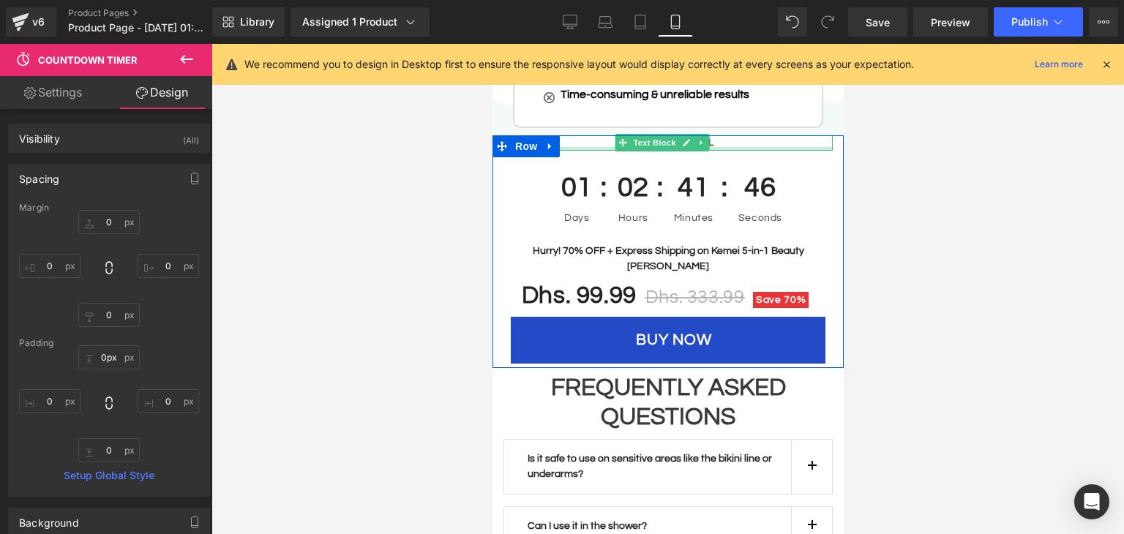
click at [583, 151] on div "01 Days 02 Hours 41 Minutes 46 Seconds Countdown Timer" at bounding box center [667, 198] width 329 height 94
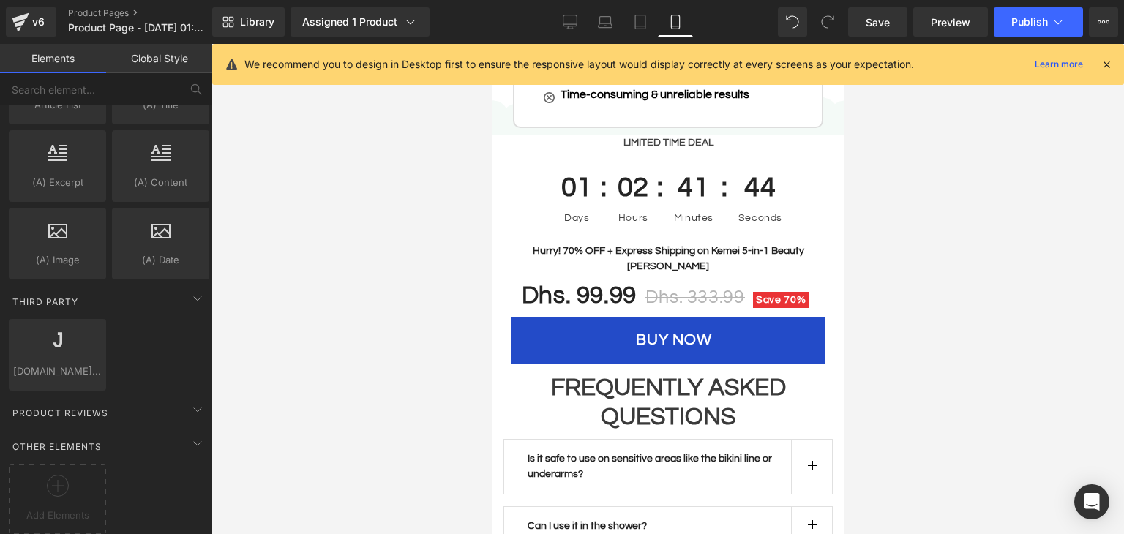
click at [457, 157] on div at bounding box center [667, 289] width 912 height 490
click at [887, 27] on span "Save" at bounding box center [878, 22] width 24 height 15
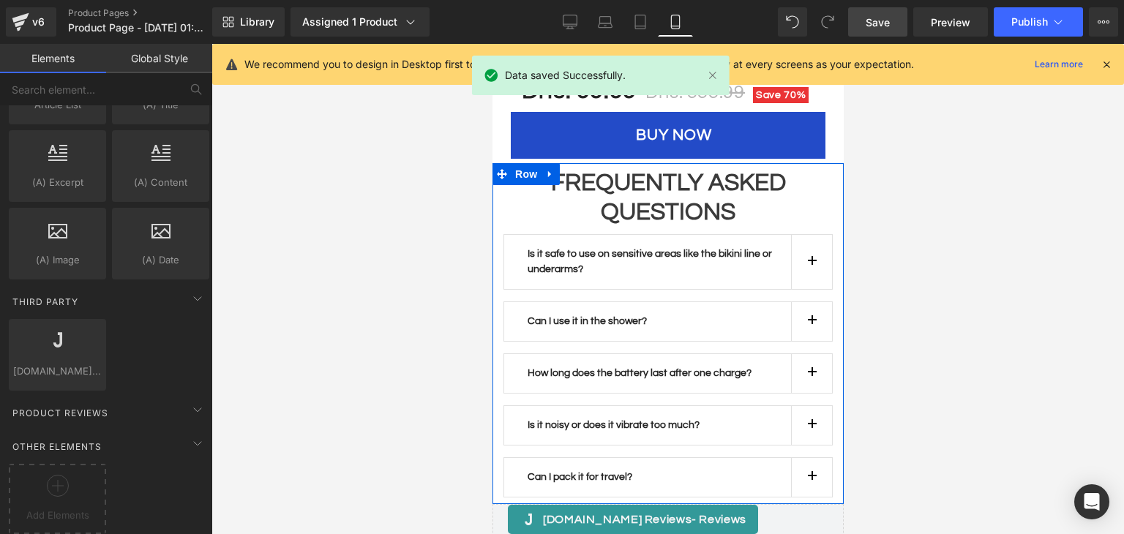
scroll to position [3880, 0]
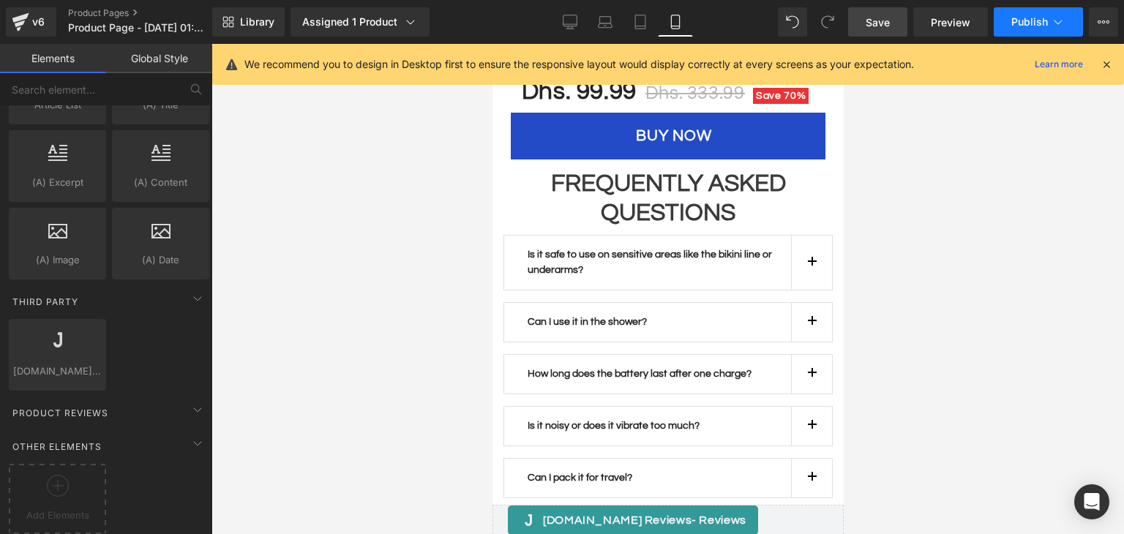
click at [1032, 25] on span "Publish" at bounding box center [1029, 22] width 37 height 12
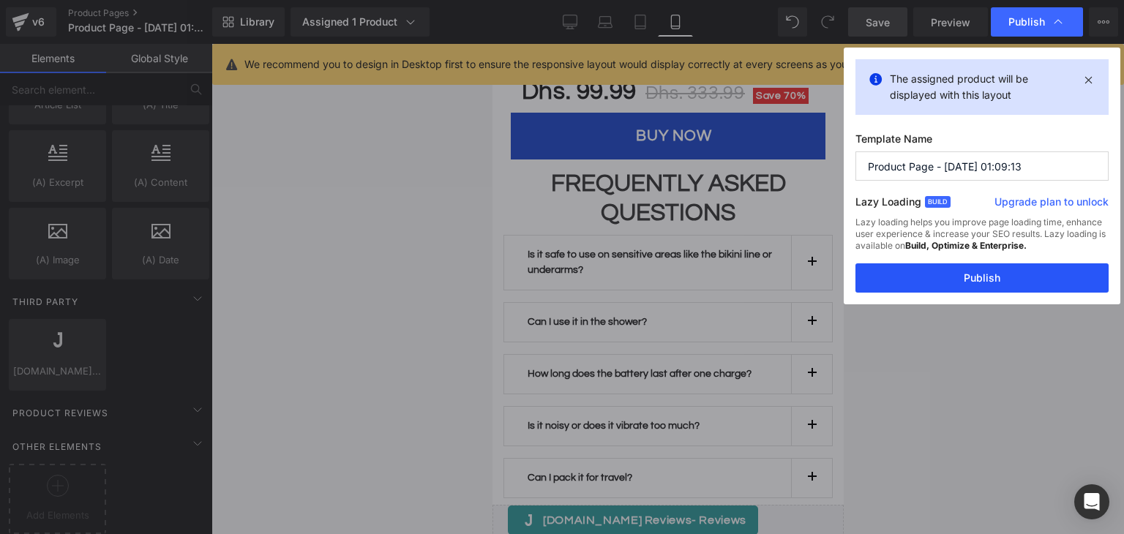
click at [919, 267] on button "Publish" at bounding box center [981, 277] width 253 height 29
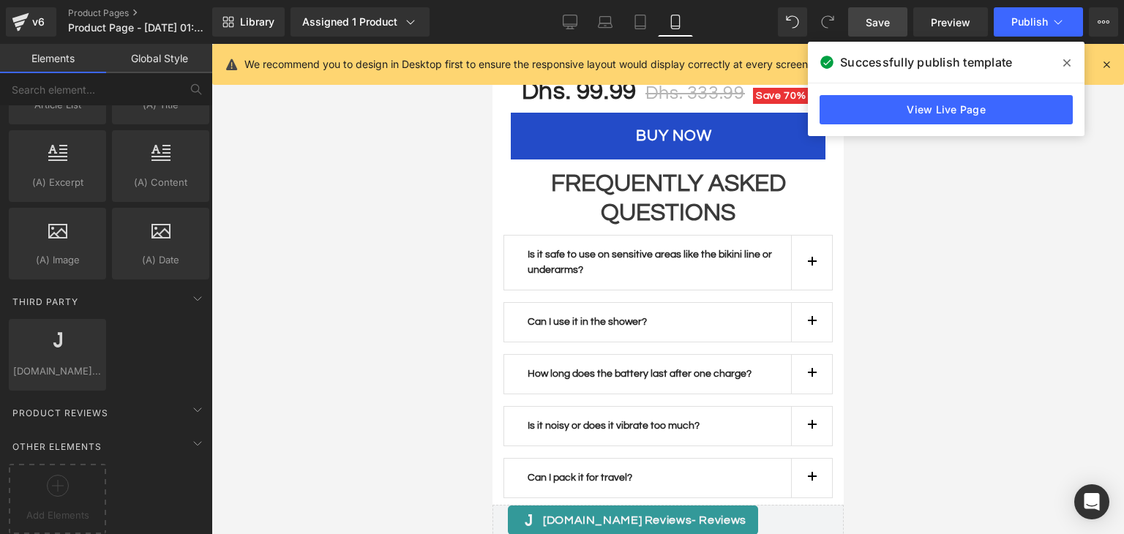
click at [1063, 60] on icon at bounding box center [1066, 63] width 7 height 12
